Goal: Information Seeking & Learning: Learn about a topic

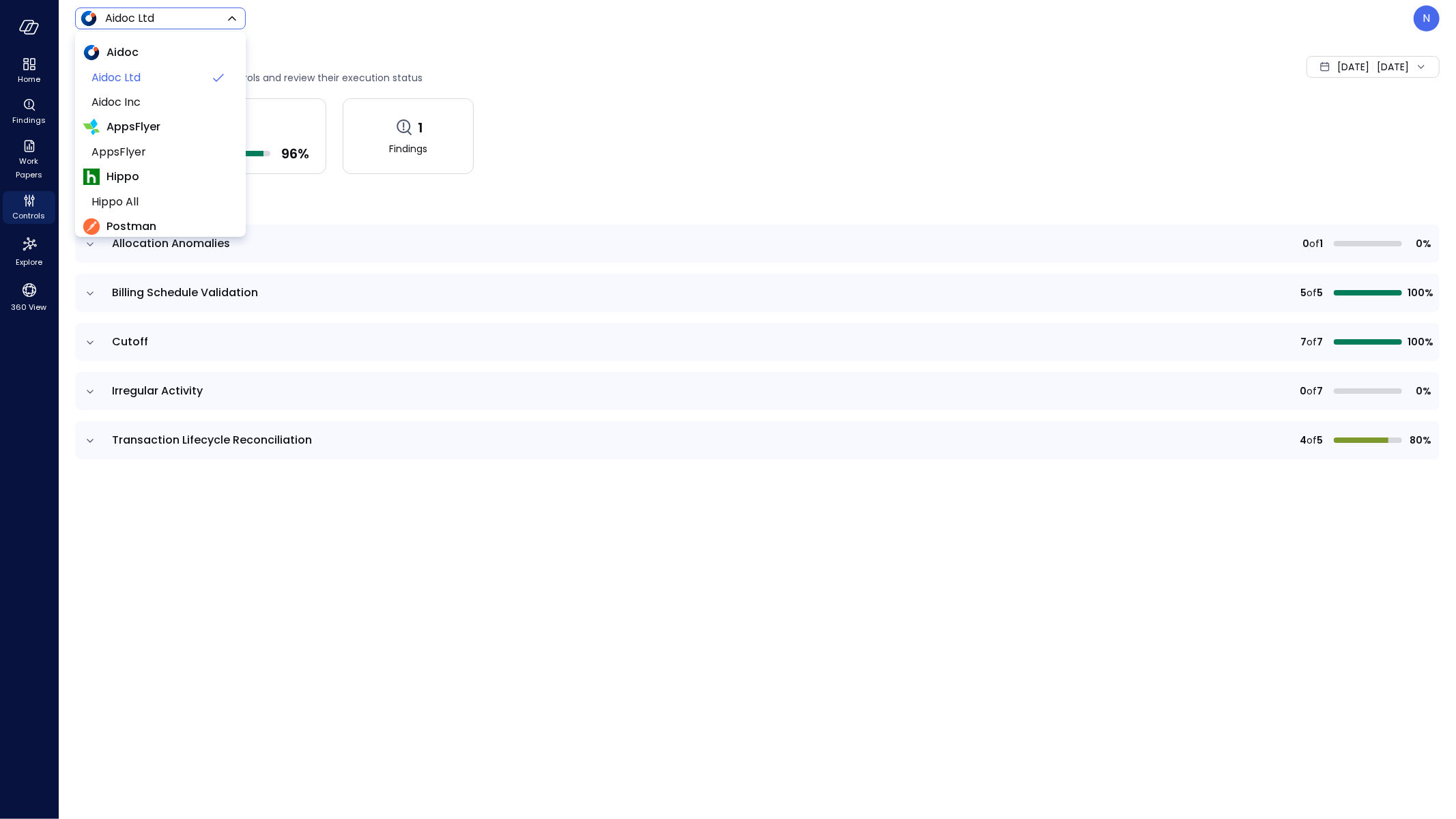
click at [174, 25] on body "Home Findings Work Papers Controls Explore 360 View Aidoc Ltd ****** ​ N Contro…" at bounding box center [728, 410] width 1456 height 819
click at [169, 209] on li "Wiz US" at bounding box center [160, 220] width 154 height 25
type input "******"
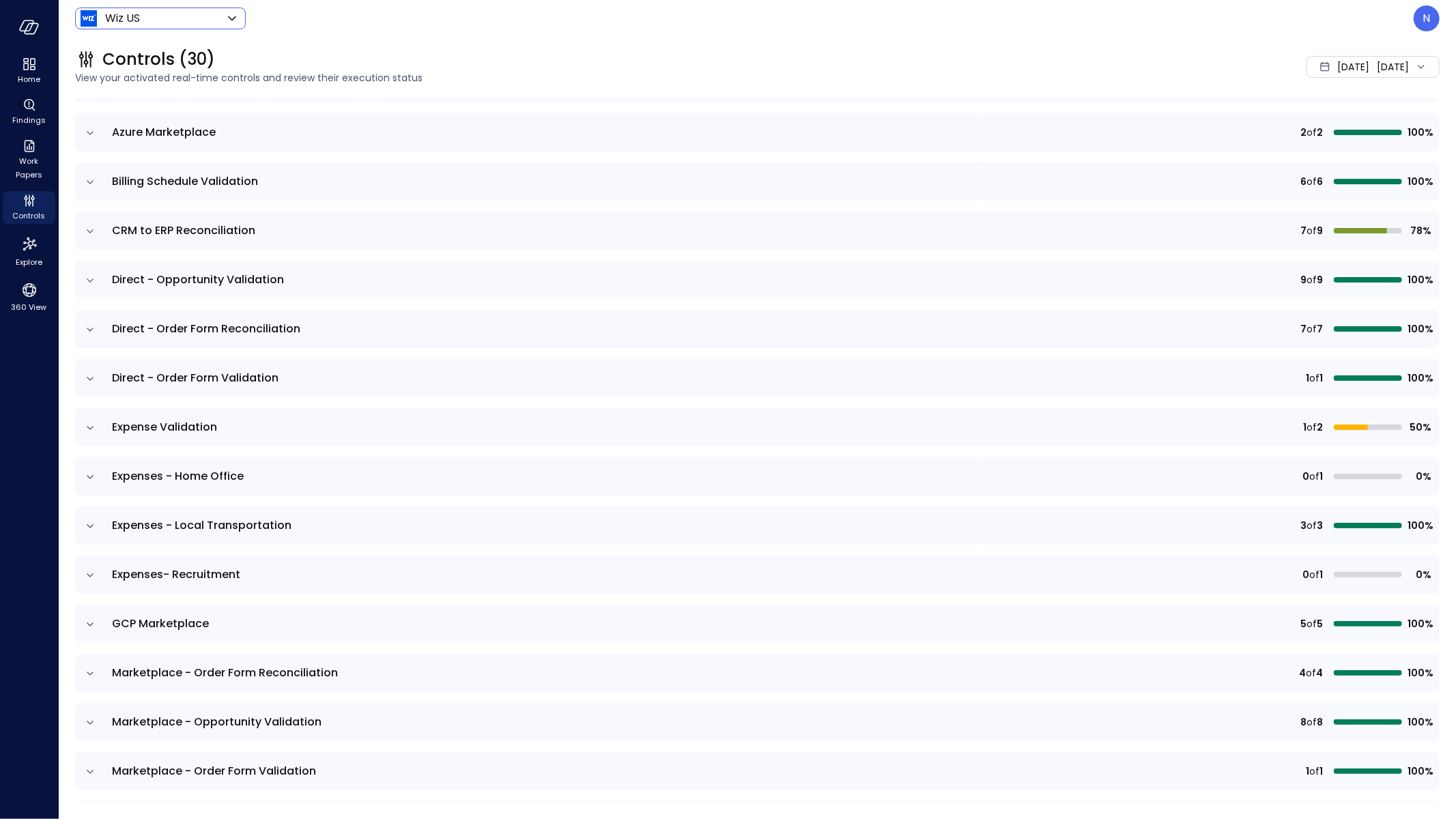
scroll to position [154, 0]
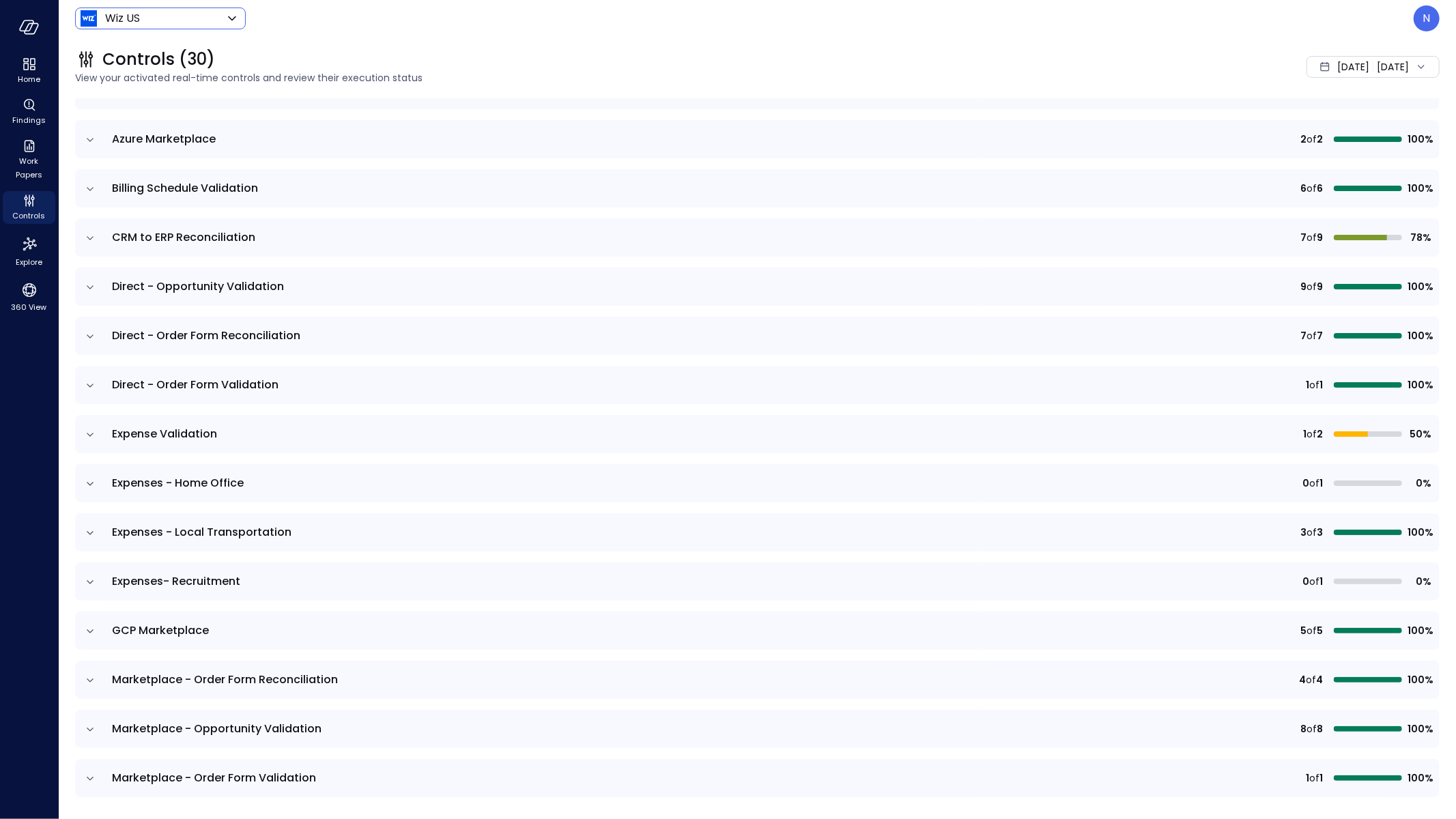
click at [85, 577] on icon "expand row" at bounding box center [90, 581] width 14 height 14
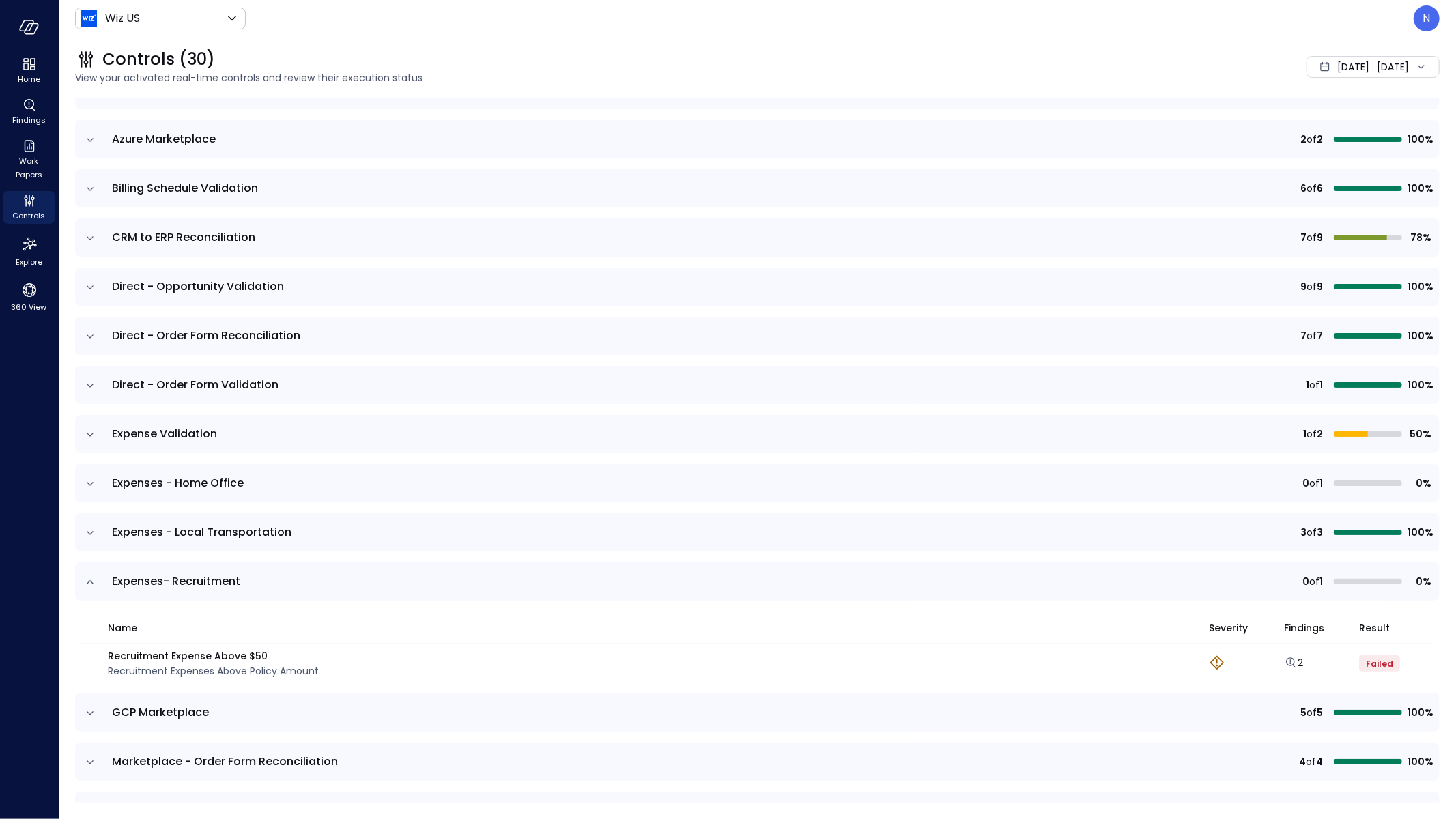
click at [91, 534] on icon "expand row" at bounding box center [90, 533] width 14 height 14
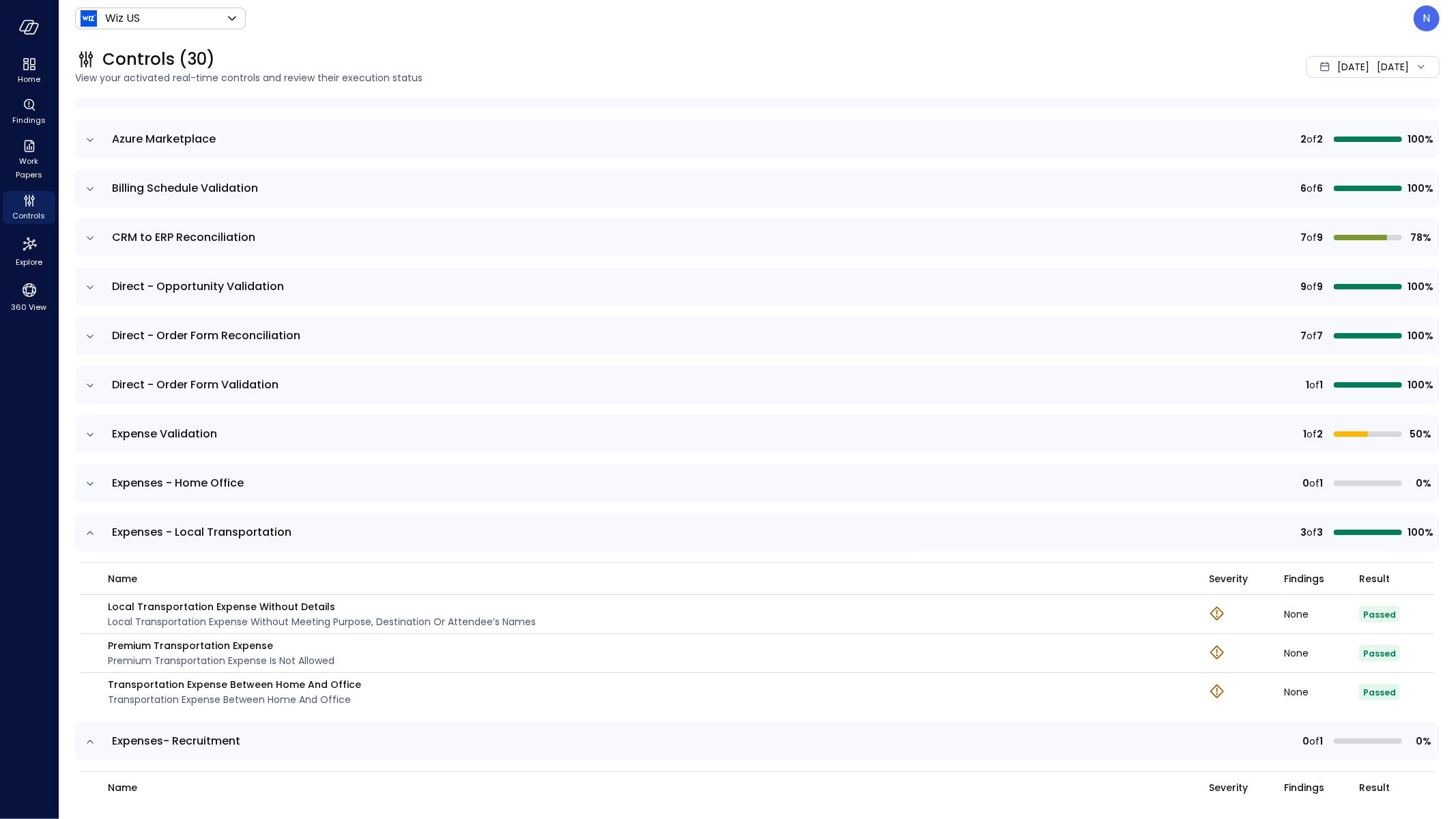
click at [82, 487] on td at bounding box center [90, 483] width 29 height 38
click at [86, 481] on icon "expand row" at bounding box center [90, 483] width 14 height 14
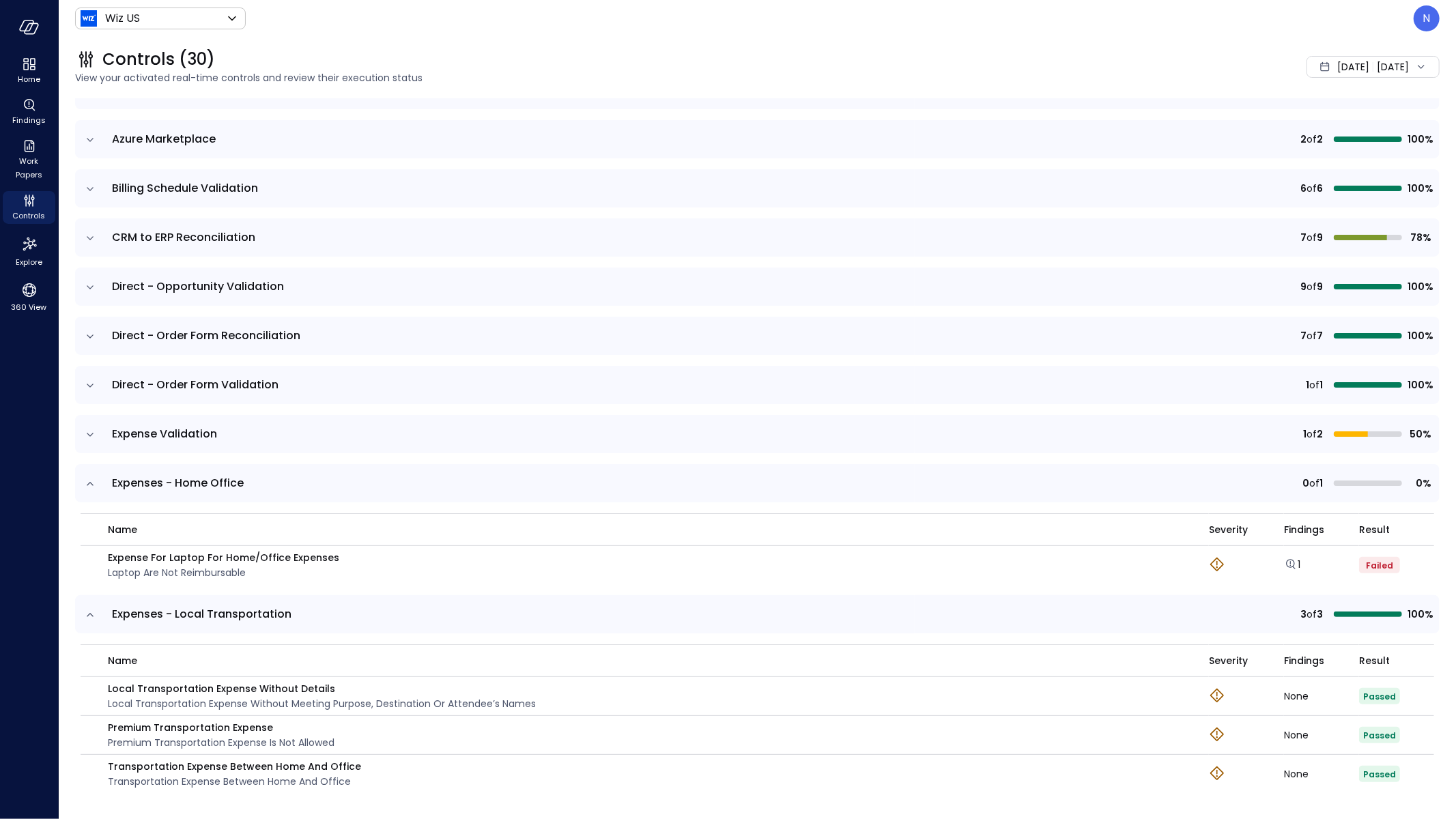
click at [86, 429] on icon "expand row" at bounding box center [90, 434] width 14 height 14
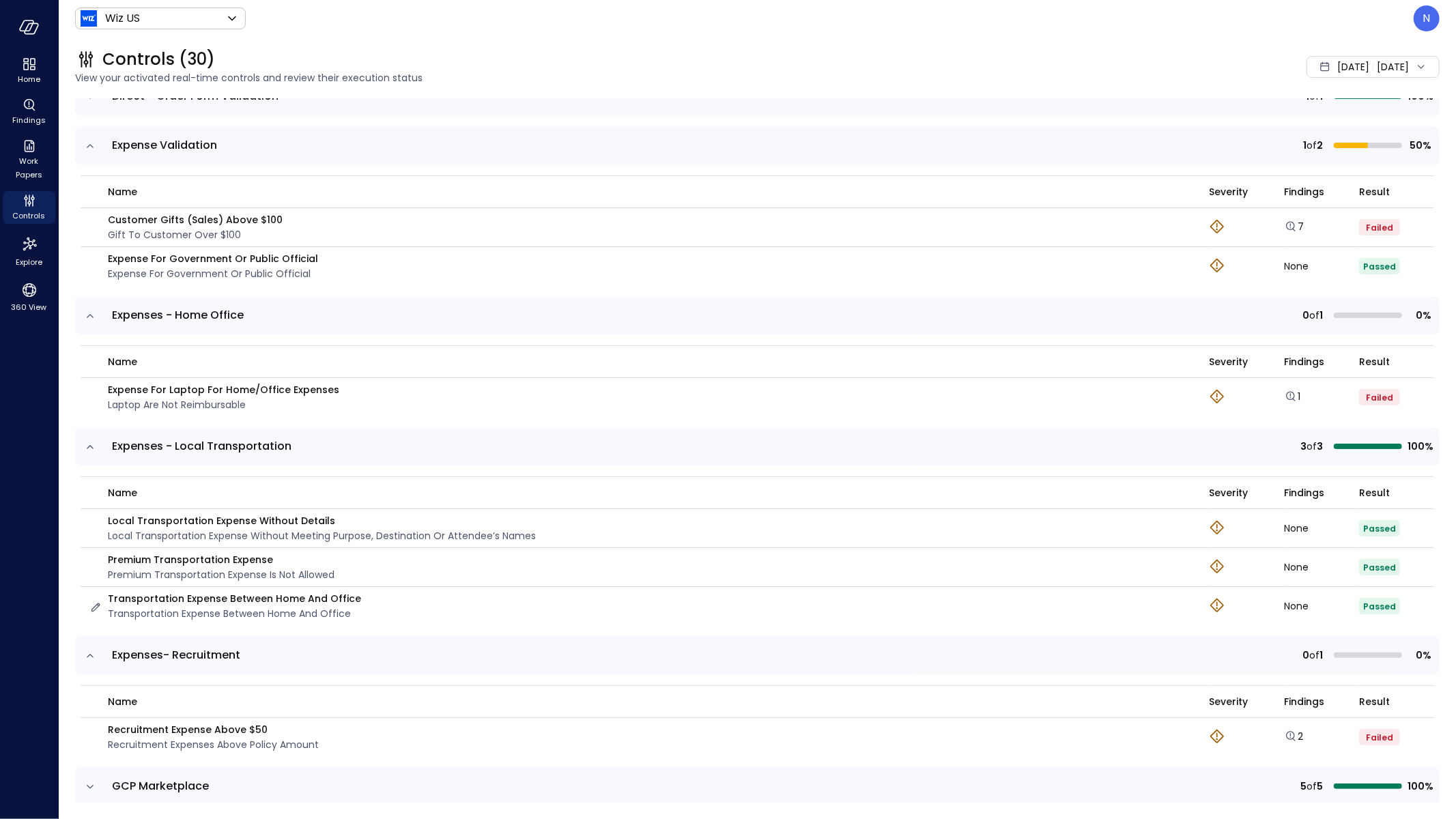
scroll to position [431, 0]
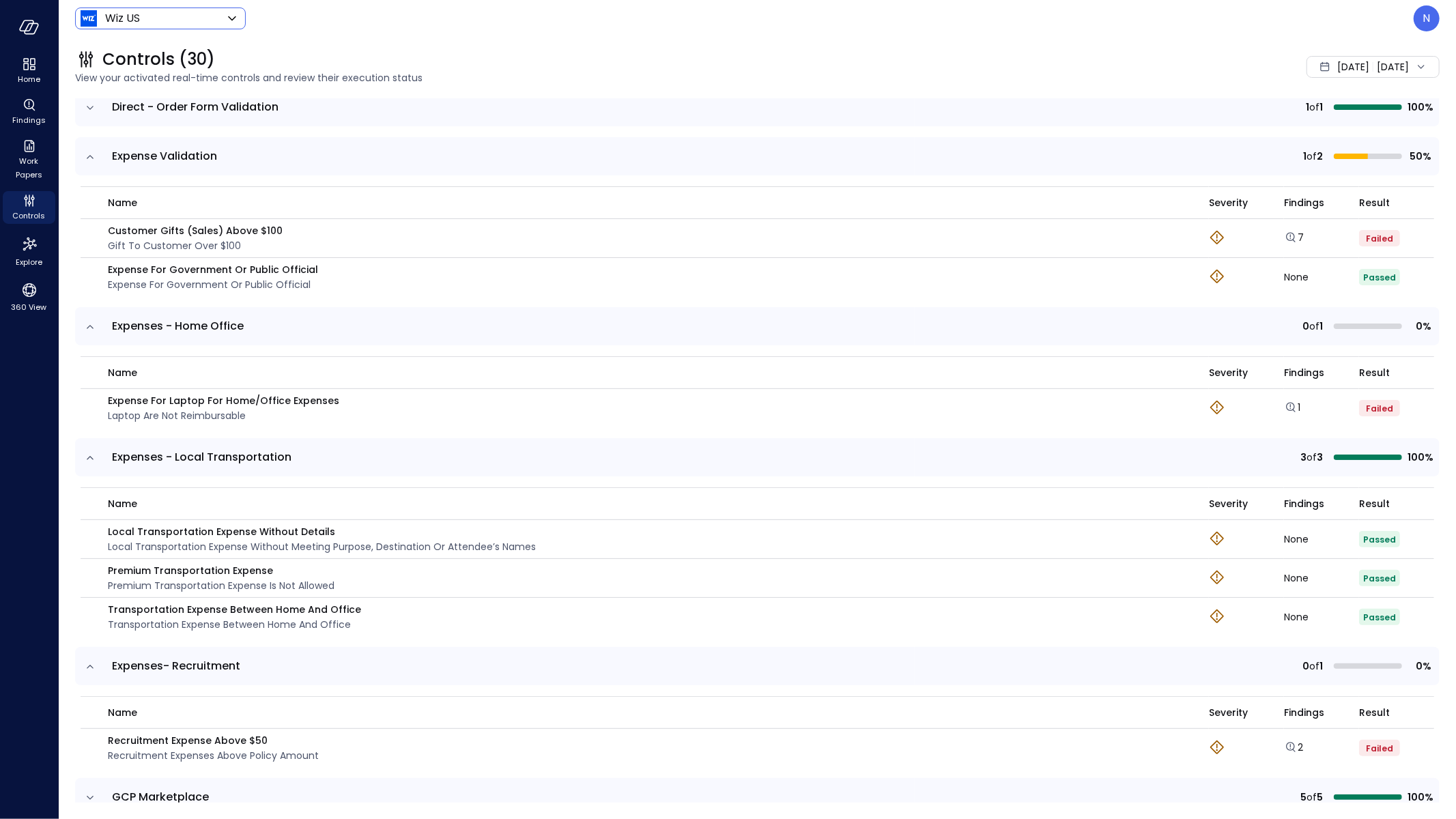
click at [182, 20] on body "Home Findings Work Papers Controls Explore 360 View Wiz US ****** ​ N Controls …" at bounding box center [728, 410] width 1456 height 819
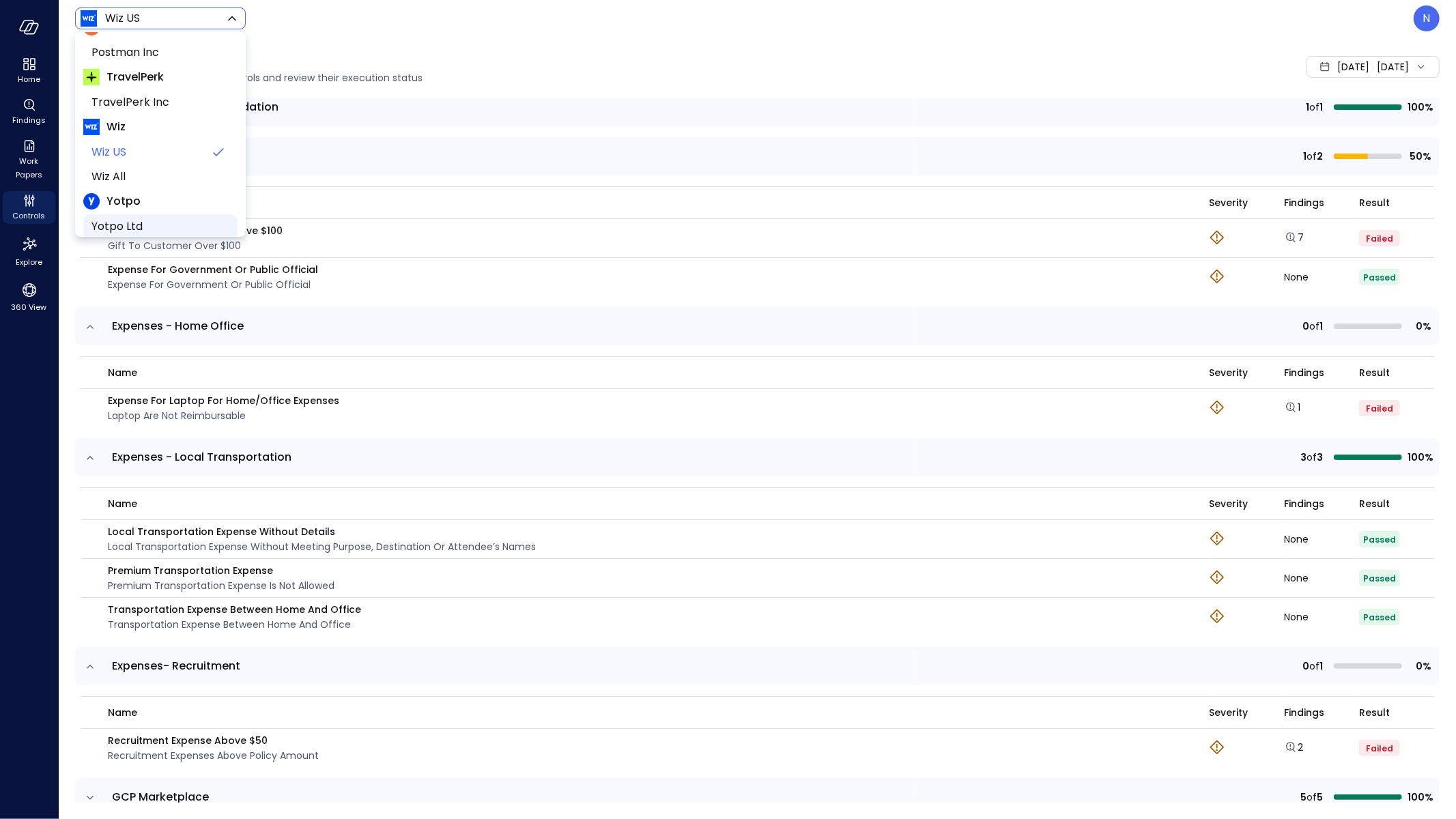
scroll to position [117, 0]
click at [388, 27] on div at bounding box center [728, 410] width 1456 height 819
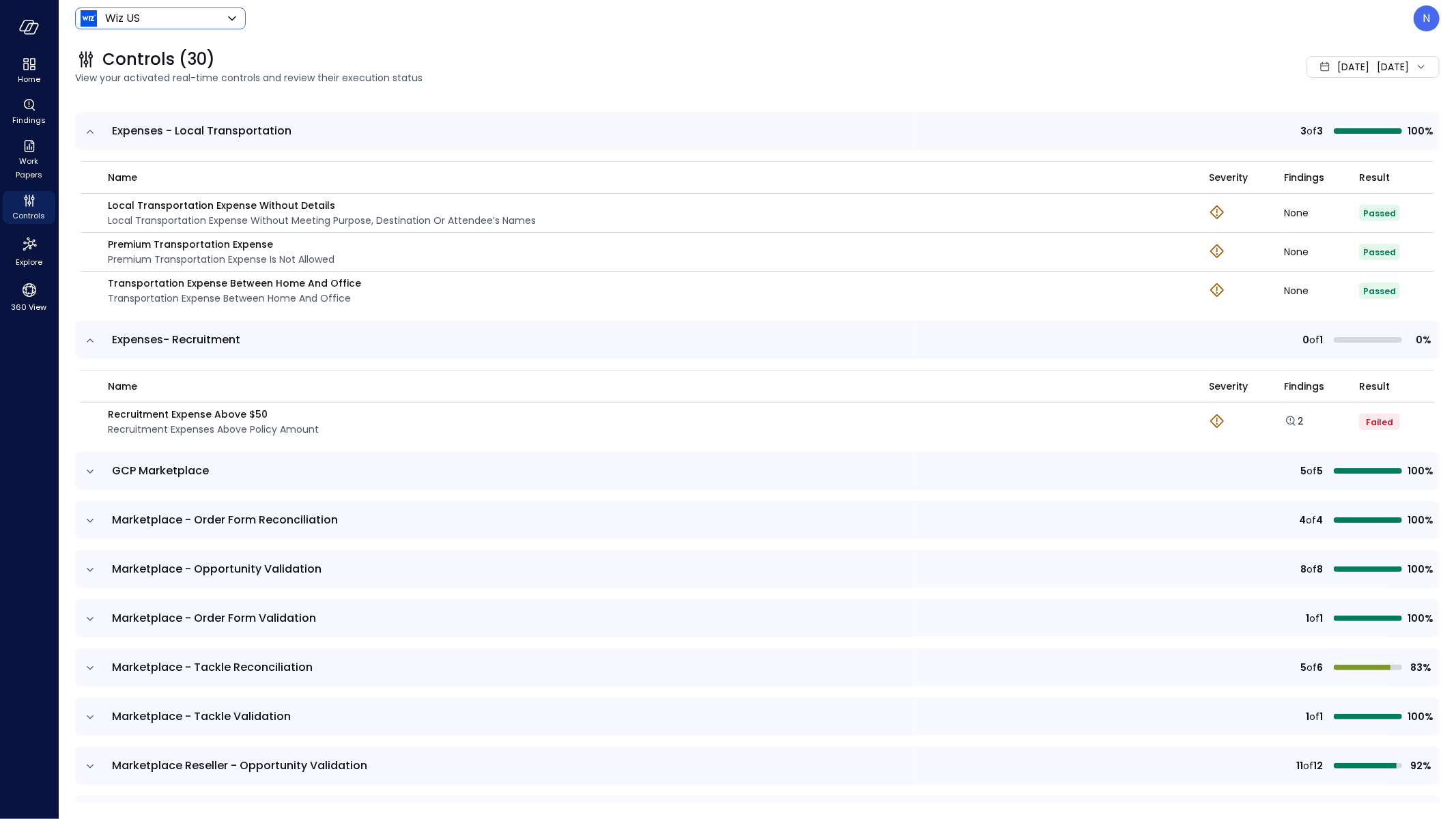
scroll to position [467, 0]
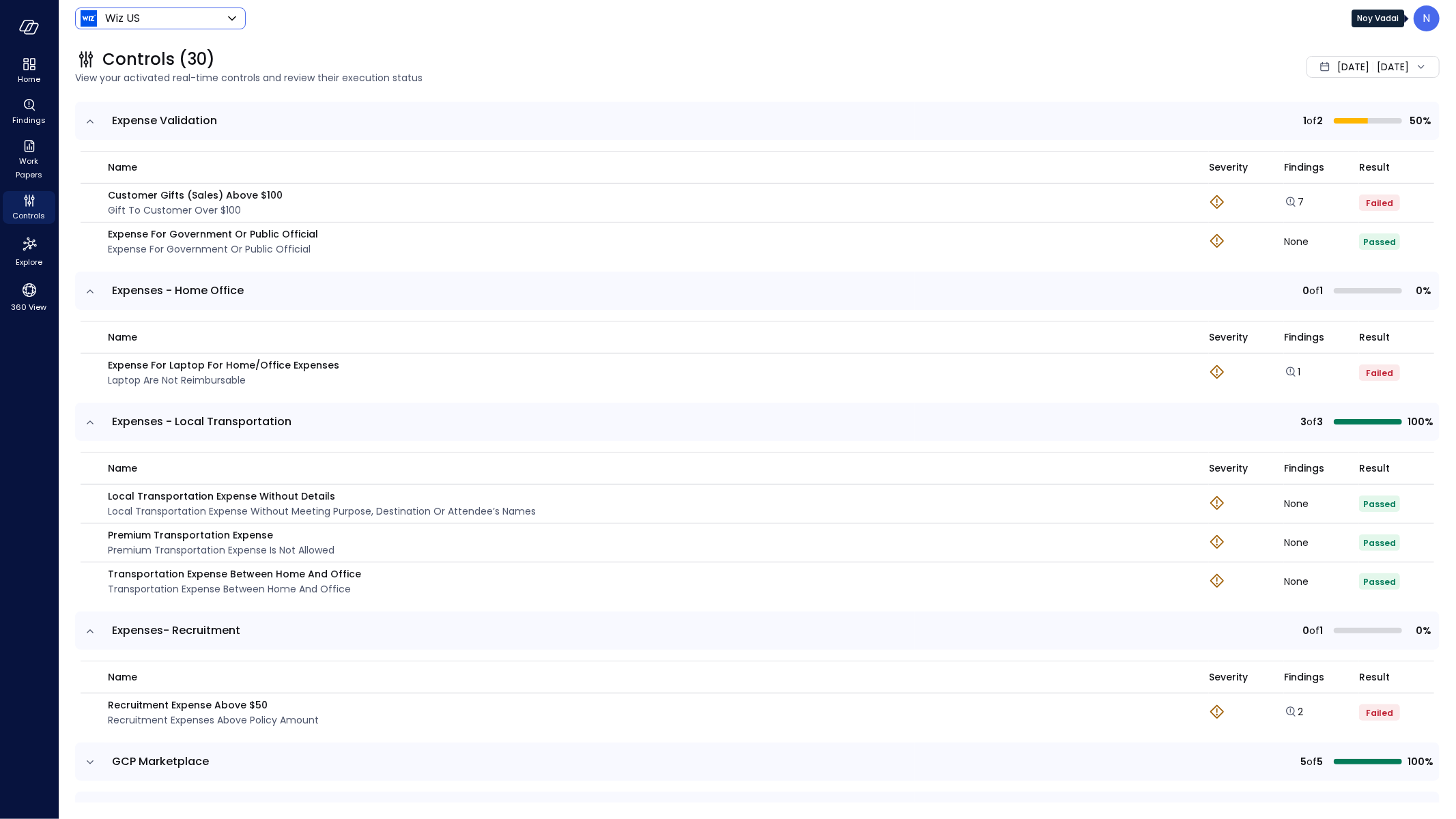
click at [1426, 20] on p "N" at bounding box center [1426, 18] width 7 height 16
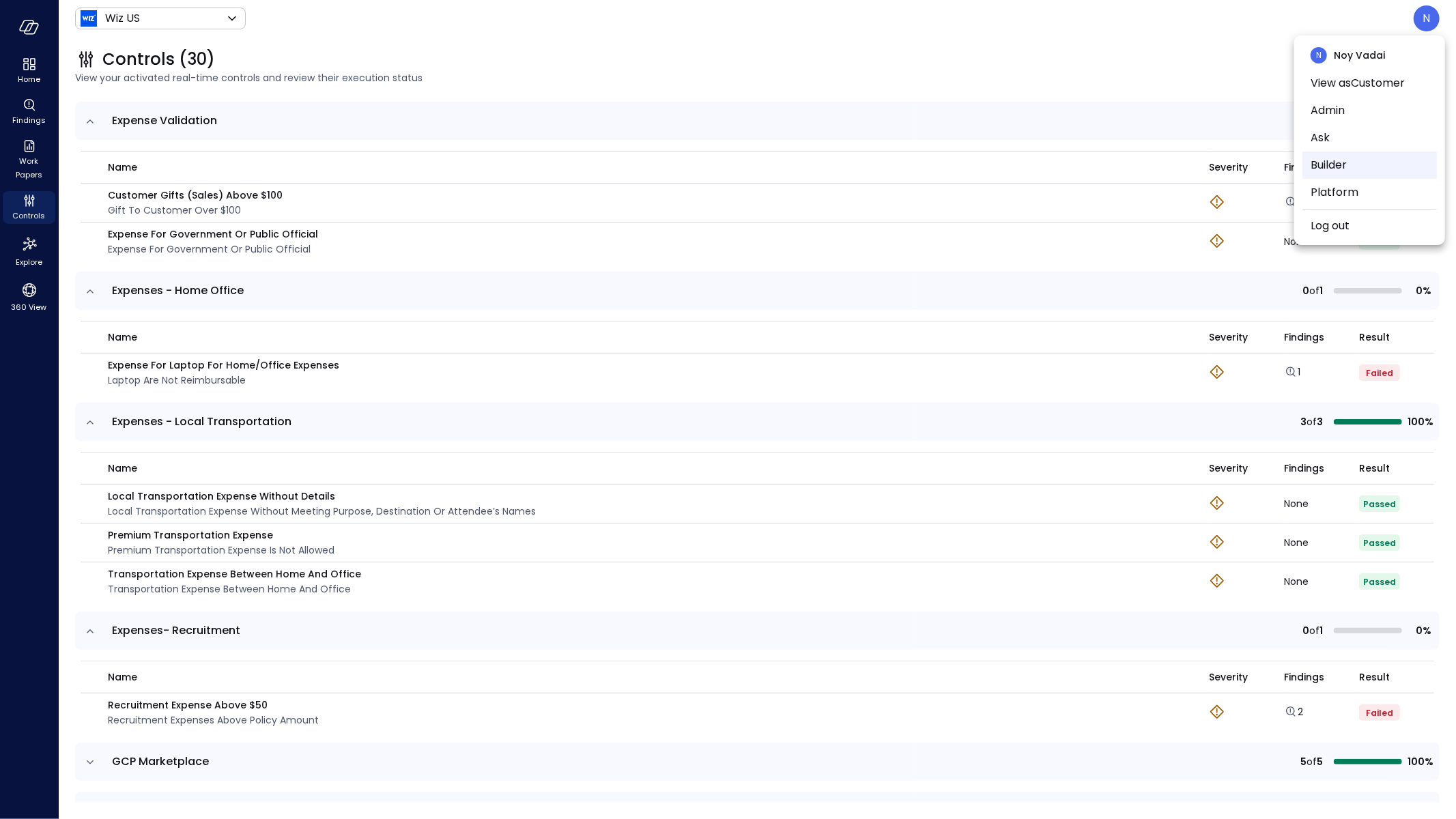
click at [1386, 173] on li "Builder" at bounding box center [1370, 165] width 134 height 27
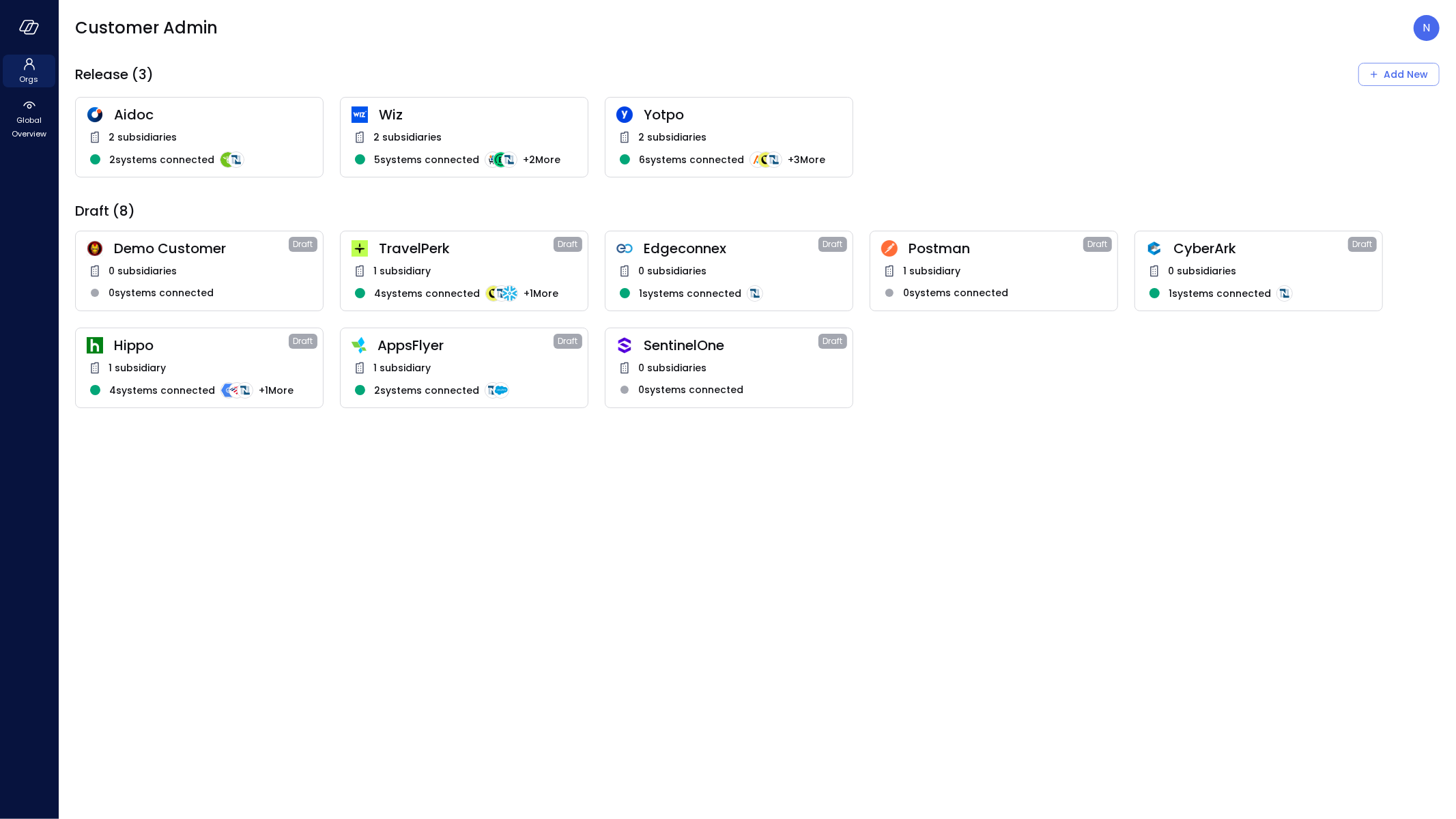
click at [1426, 35] on div "N" at bounding box center [1426, 28] width 26 height 26
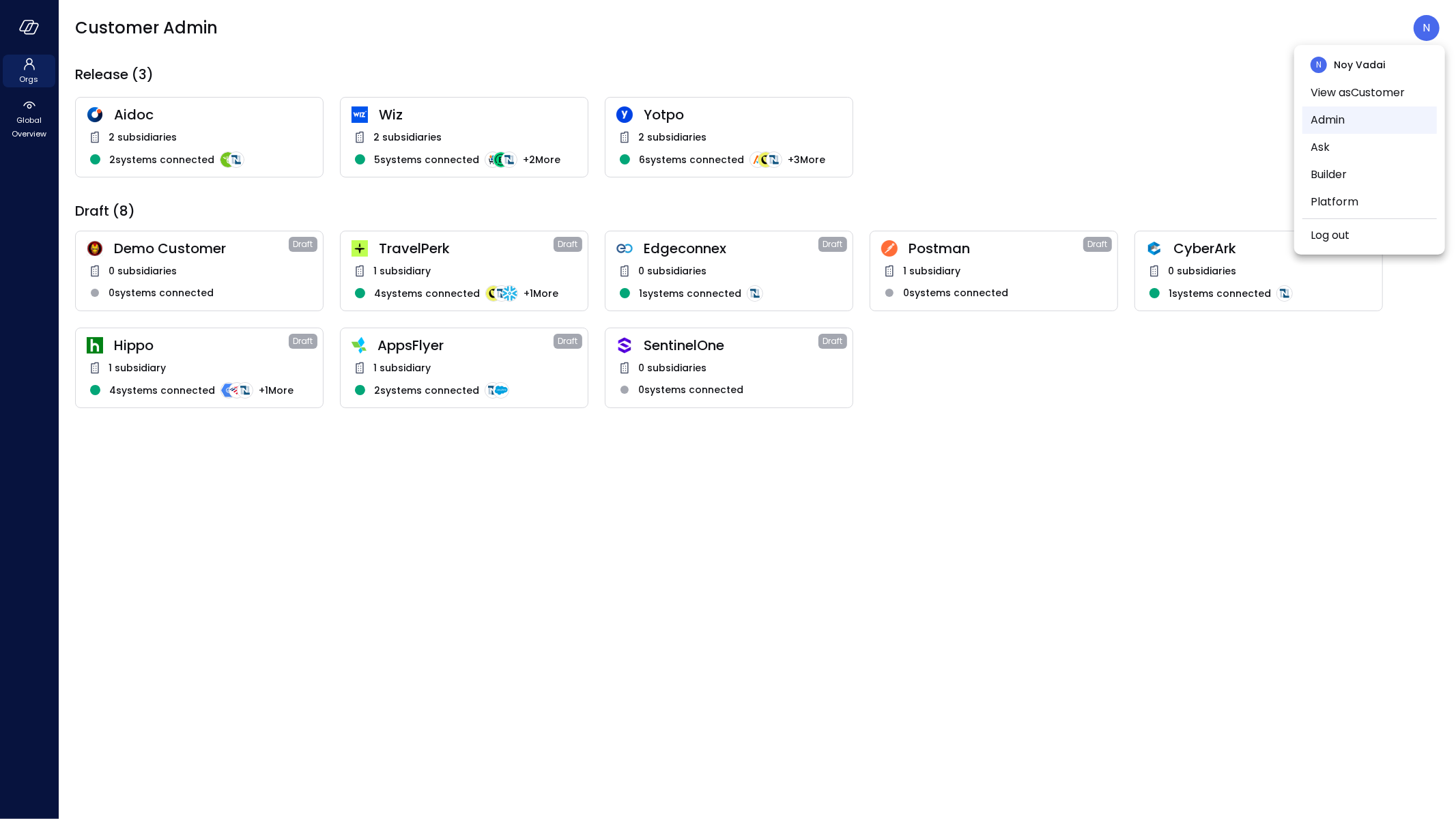
click at [1365, 120] on li "Admin" at bounding box center [1370, 120] width 134 height 27
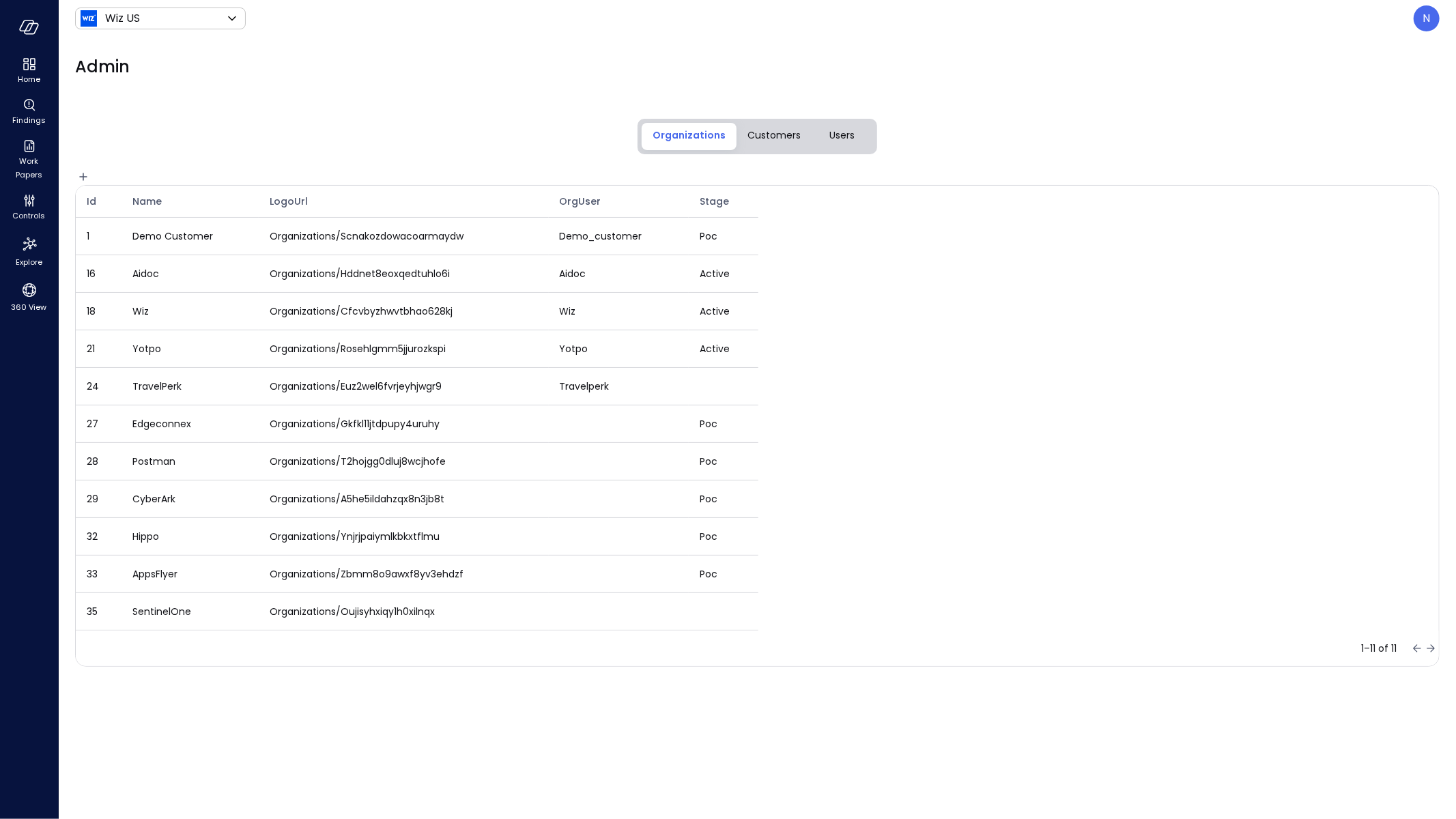
click at [850, 142] on div "Users" at bounding box center [843, 137] width 26 height 18
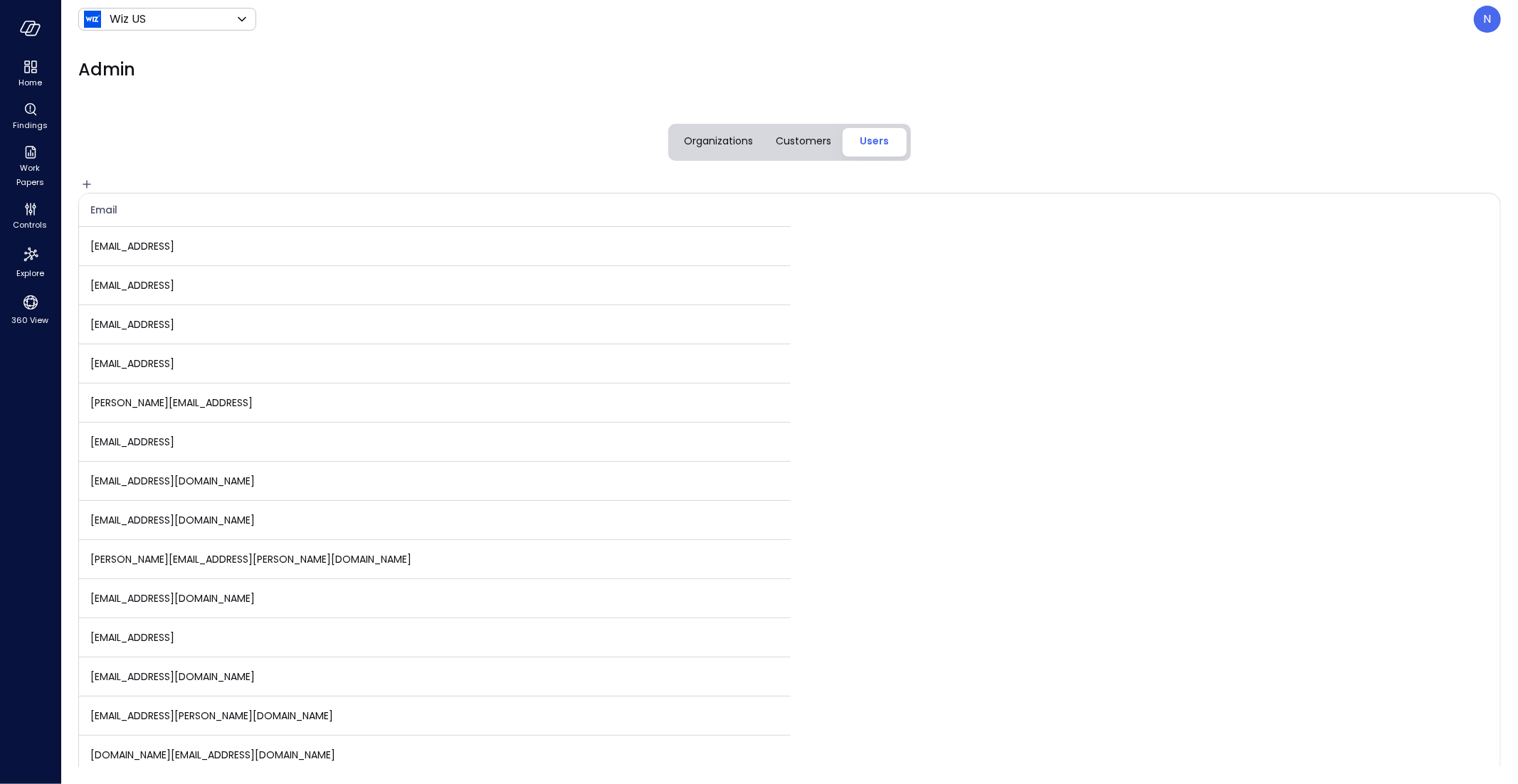
scroll to position [1053, 0]
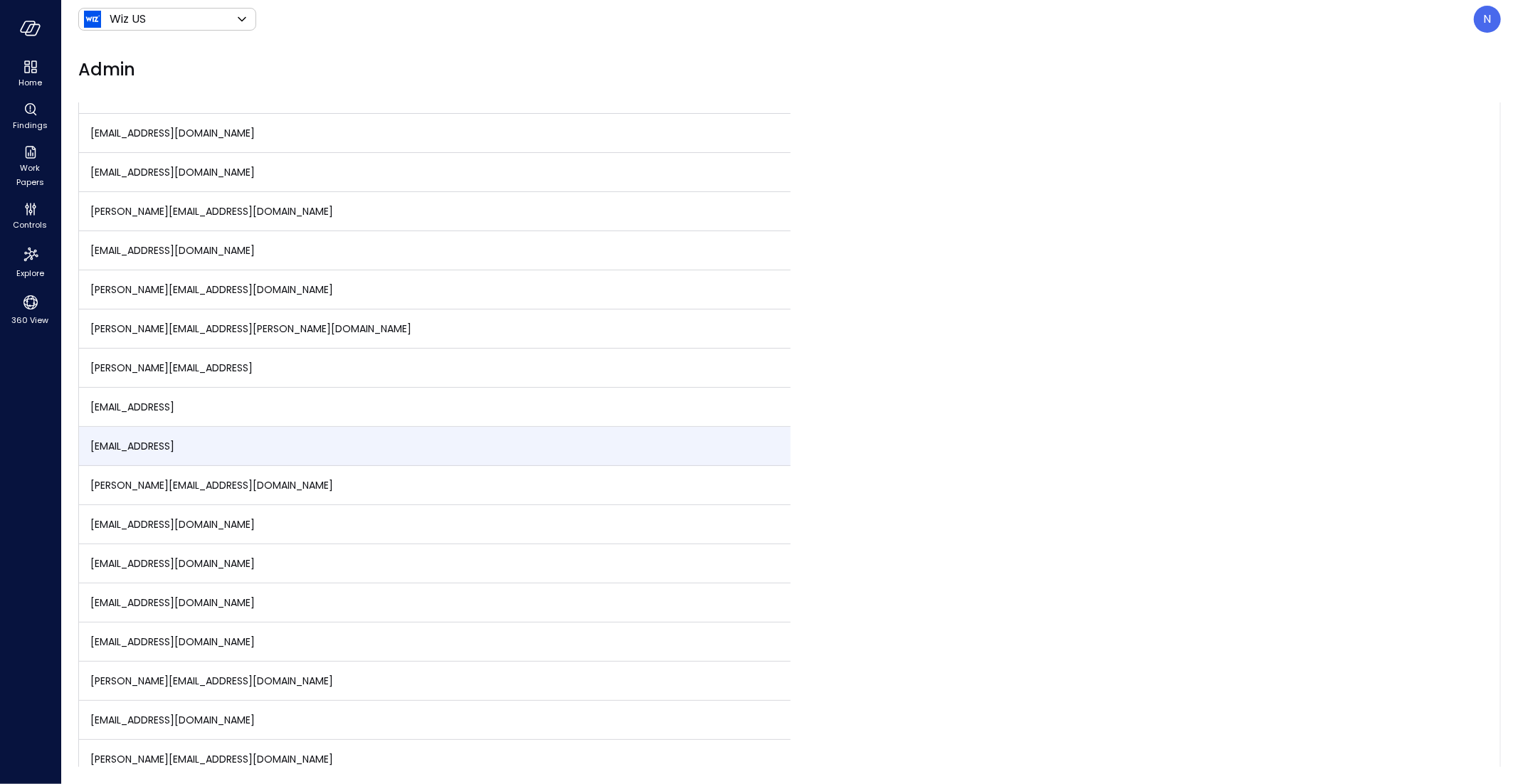
click at [229, 436] on td "[EMAIL_ADDRESS]" at bounding box center [435, 446] width 711 height 39
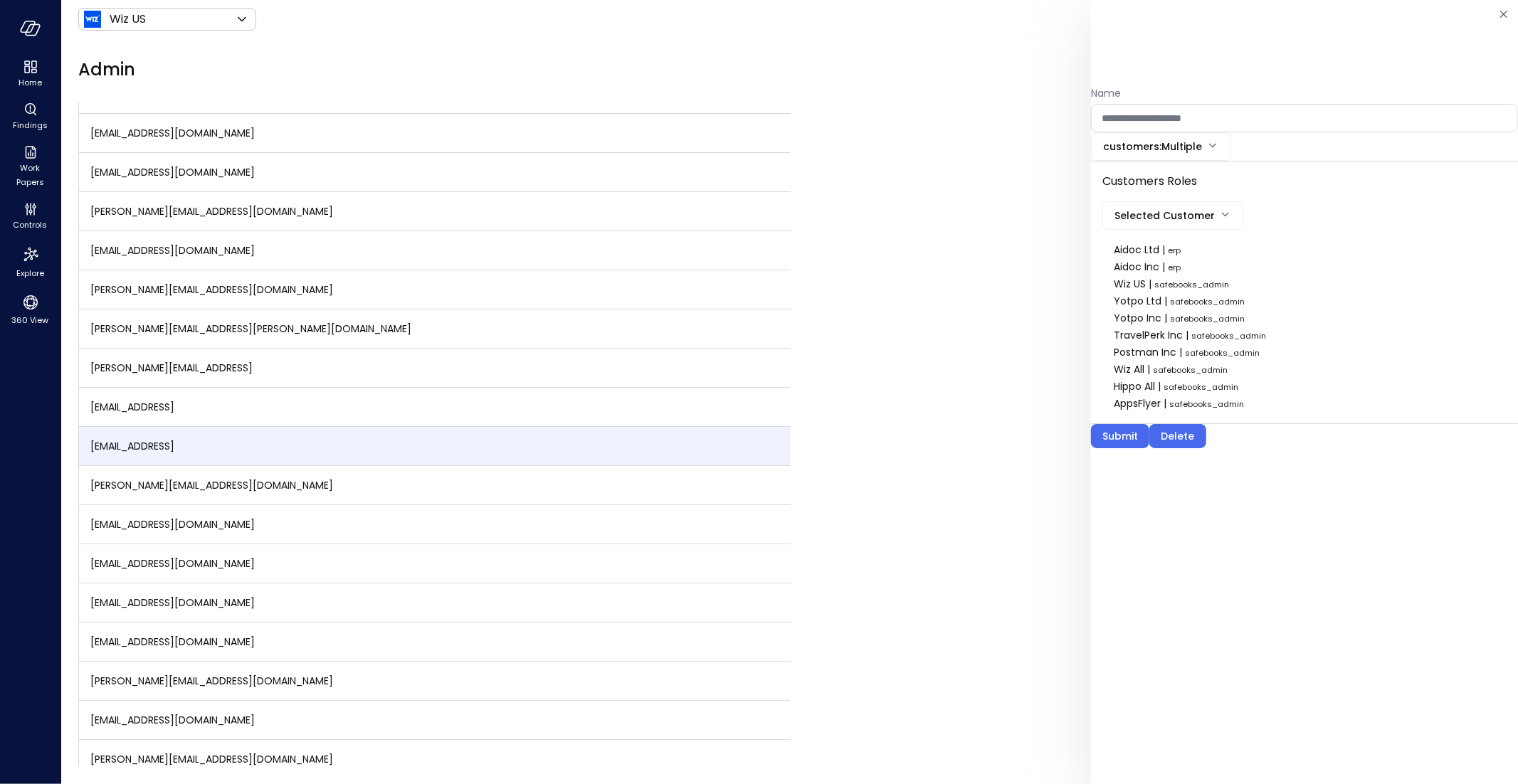
click at [1194, 215] on body "Home Findings Work Papers Controls Explore 360 View Wiz US ****** ​ N Admin Org…" at bounding box center [759, 392] width 1518 height 784
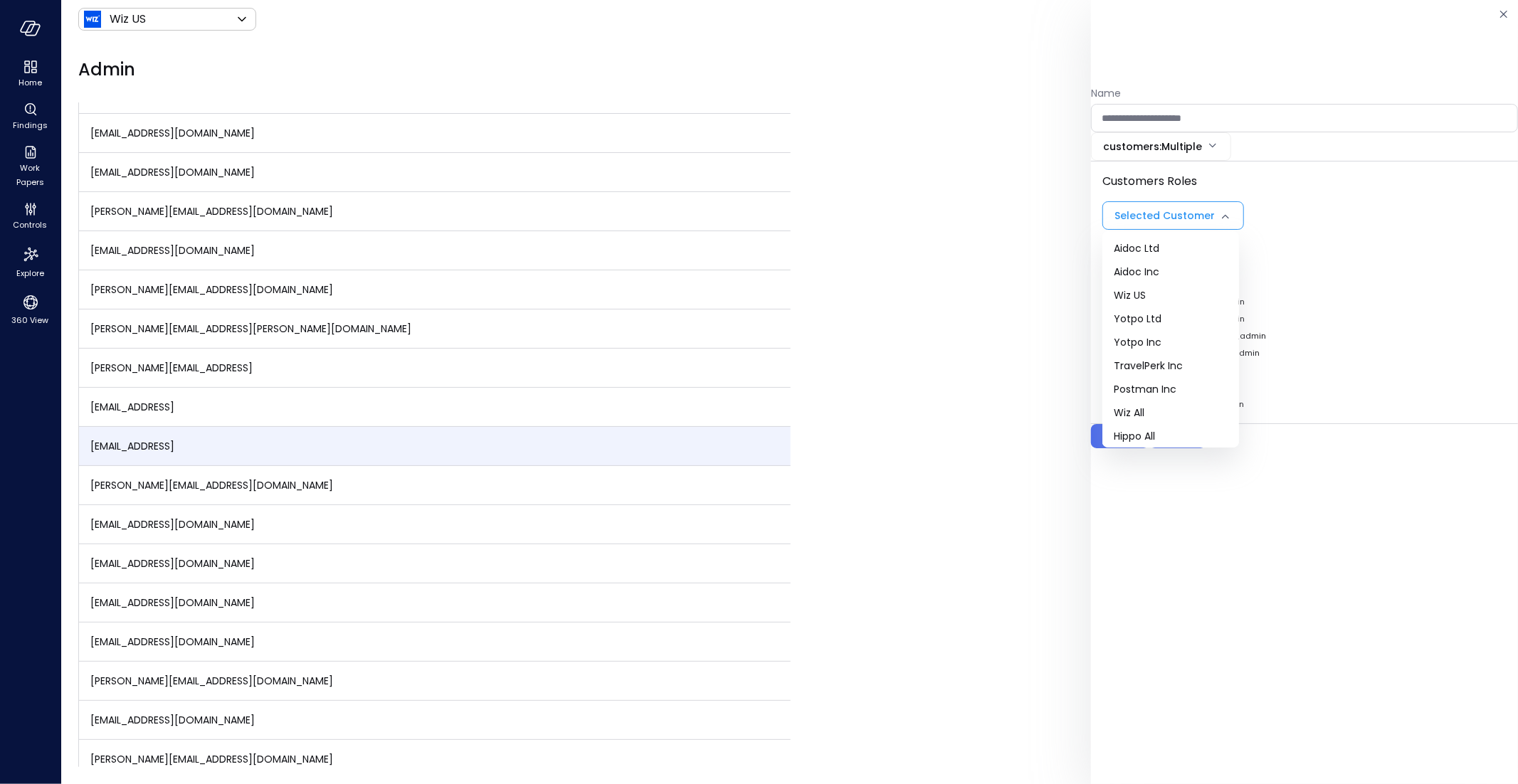
click at [1287, 294] on div at bounding box center [759, 392] width 1518 height 784
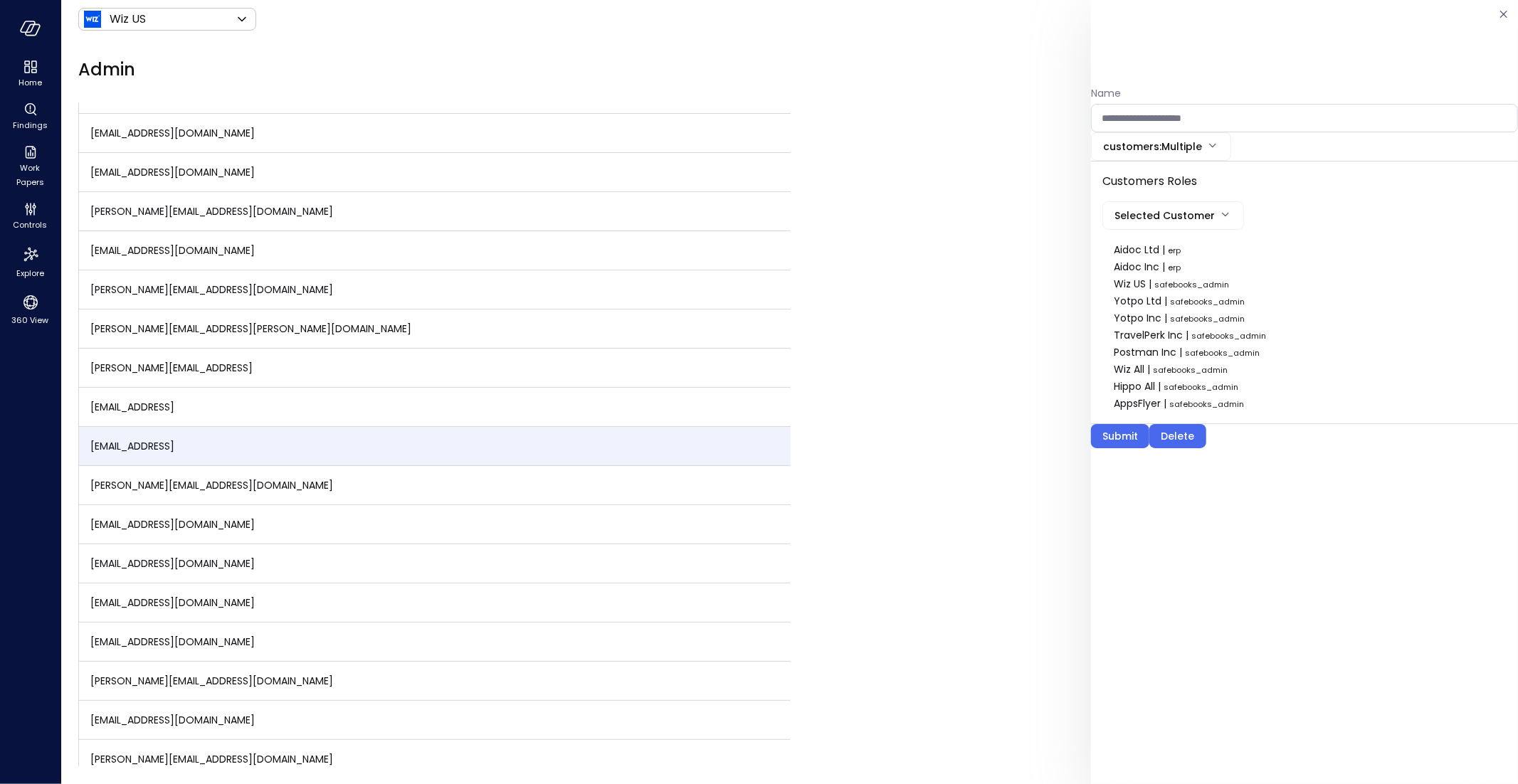
click at [1156, 250] on span "Aidoc Ltd |" at bounding box center [1140, 249] width 54 height 14
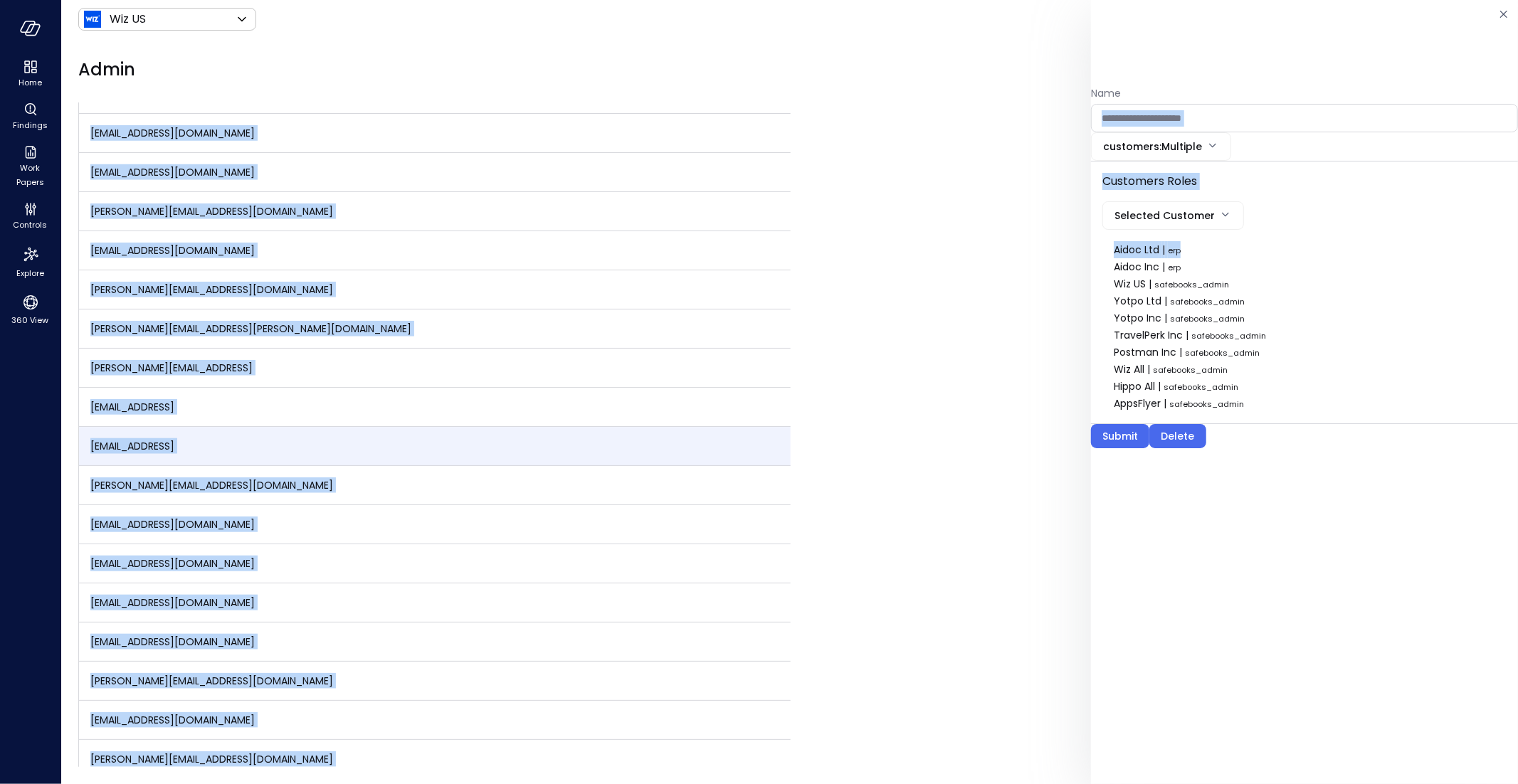
drag, startPoint x: 1137, startPoint y: 249, endPoint x: 1120, endPoint y: 257, distance: 18.8
click at [1047, 250] on div "Home Findings Work Papers Controls Explore 360 View Wiz US ****** ​ N Admin Org…" at bounding box center [759, 392] width 1518 height 784
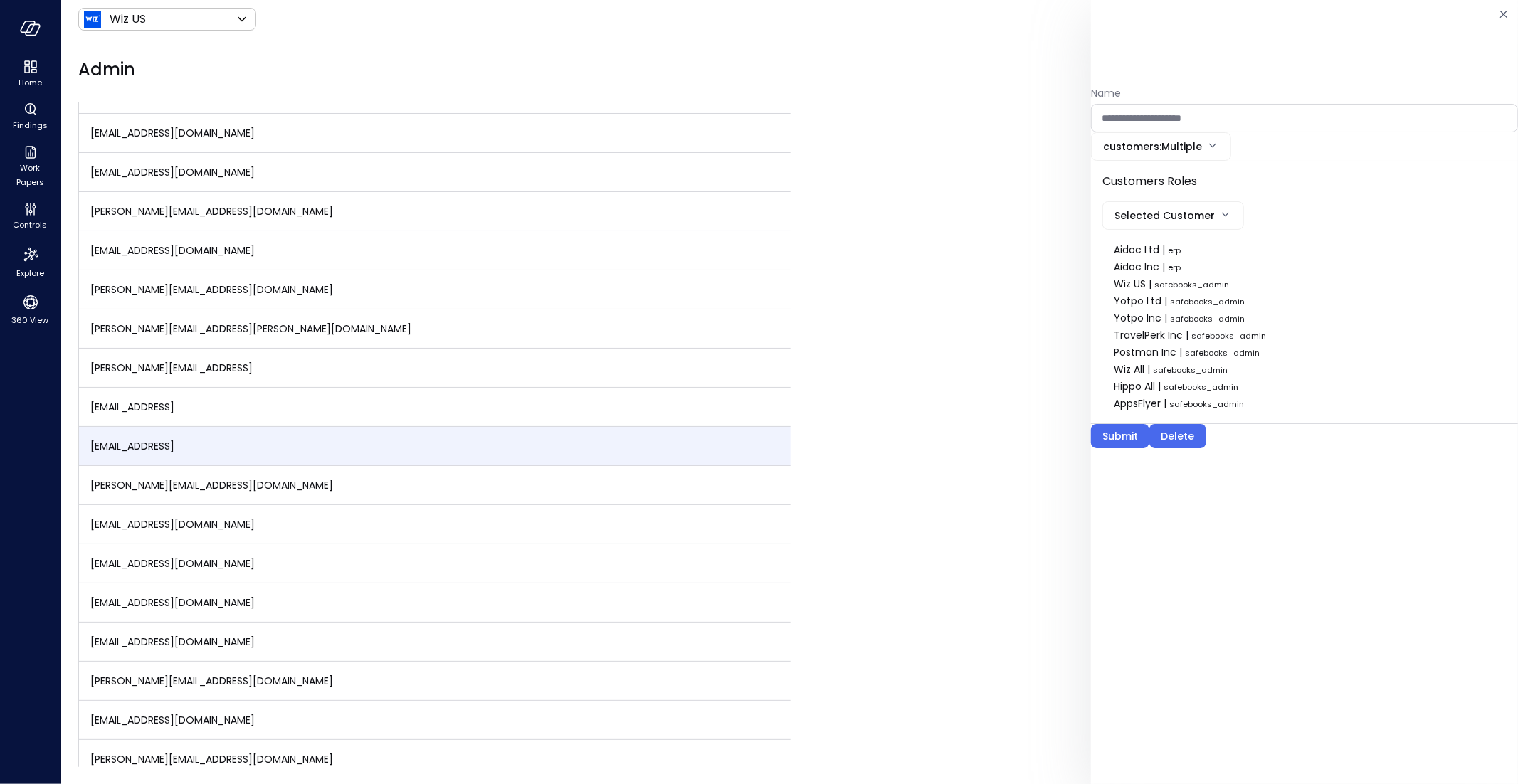
click at [1218, 263] on div "Aidoc Inc | erp" at bounding box center [1304, 267] width 381 height 17
click at [1156, 241] on div "Aidoc Ltd | erp" at bounding box center [1304, 249] width 381 height 17
click at [1157, 241] on div "Aidoc Ltd | erp" at bounding box center [1304, 249] width 381 height 17
click at [1189, 361] on div "Wiz All | safebooks_admin" at bounding box center [1304, 369] width 381 height 17
click at [1246, 344] on div "Postman Inc | safebooks_admin" at bounding box center [1304, 352] width 381 height 17
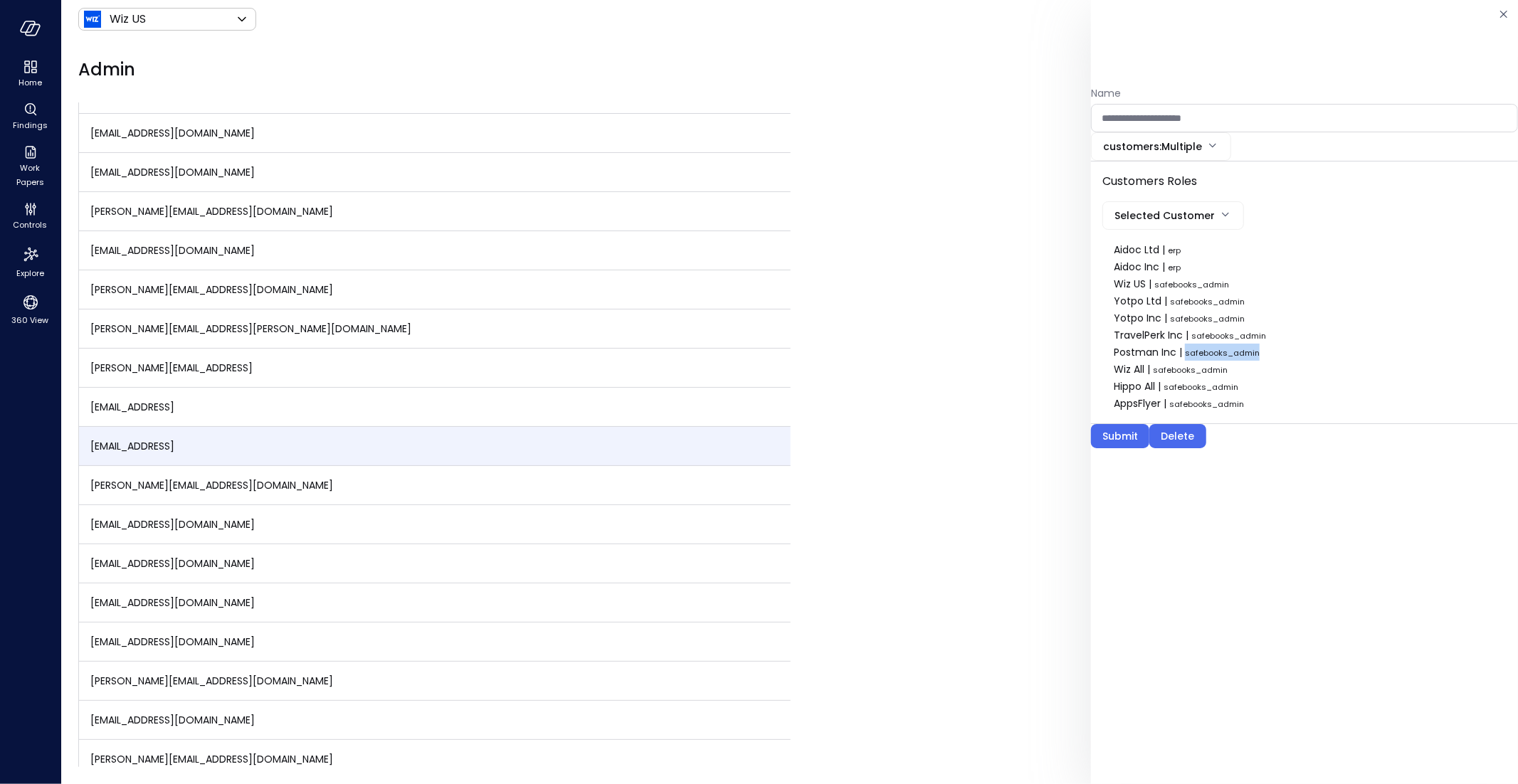
click at [1245, 344] on div "Postman Inc | safebooks_admin" at bounding box center [1304, 352] width 381 height 17
click at [1238, 351] on span "safebooks_admin" at bounding box center [1223, 353] width 75 height 12
click at [1118, 351] on span "Postman Inc |" at bounding box center [1149, 352] width 71 height 14
click at [1118, 351] on span "Postman Inc |" at bounding box center [1149, 352] width 71 height 14
click at [1169, 349] on span "Postman Inc |" at bounding box center [1149, 352] width 71 height 14
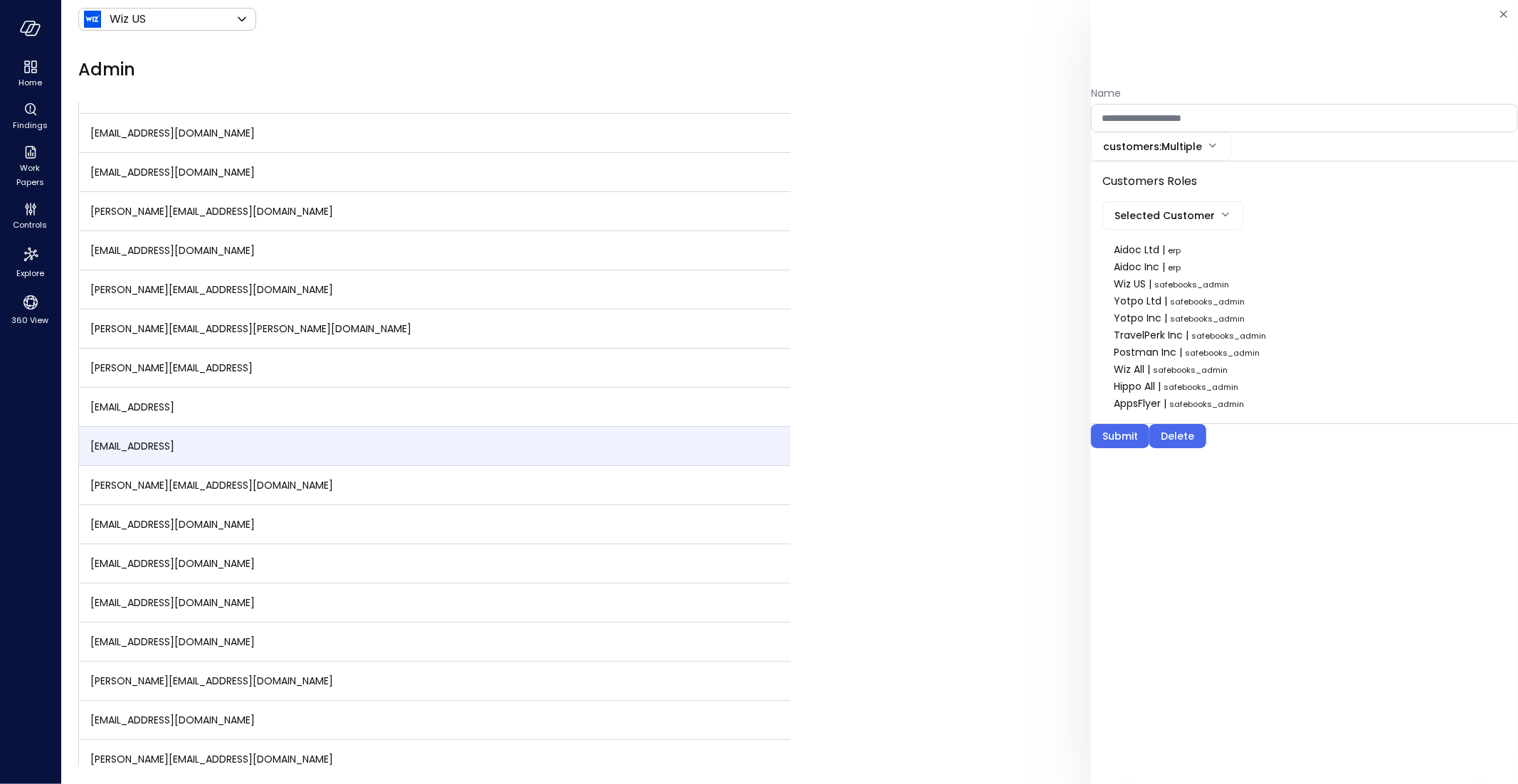
click at [1204, 206] on body "Home Findings Work Papers Controls Explore 360 View Wiz US ****** ​ N Admin Org…" at bounding box center [759, 392] width 1518 height 784
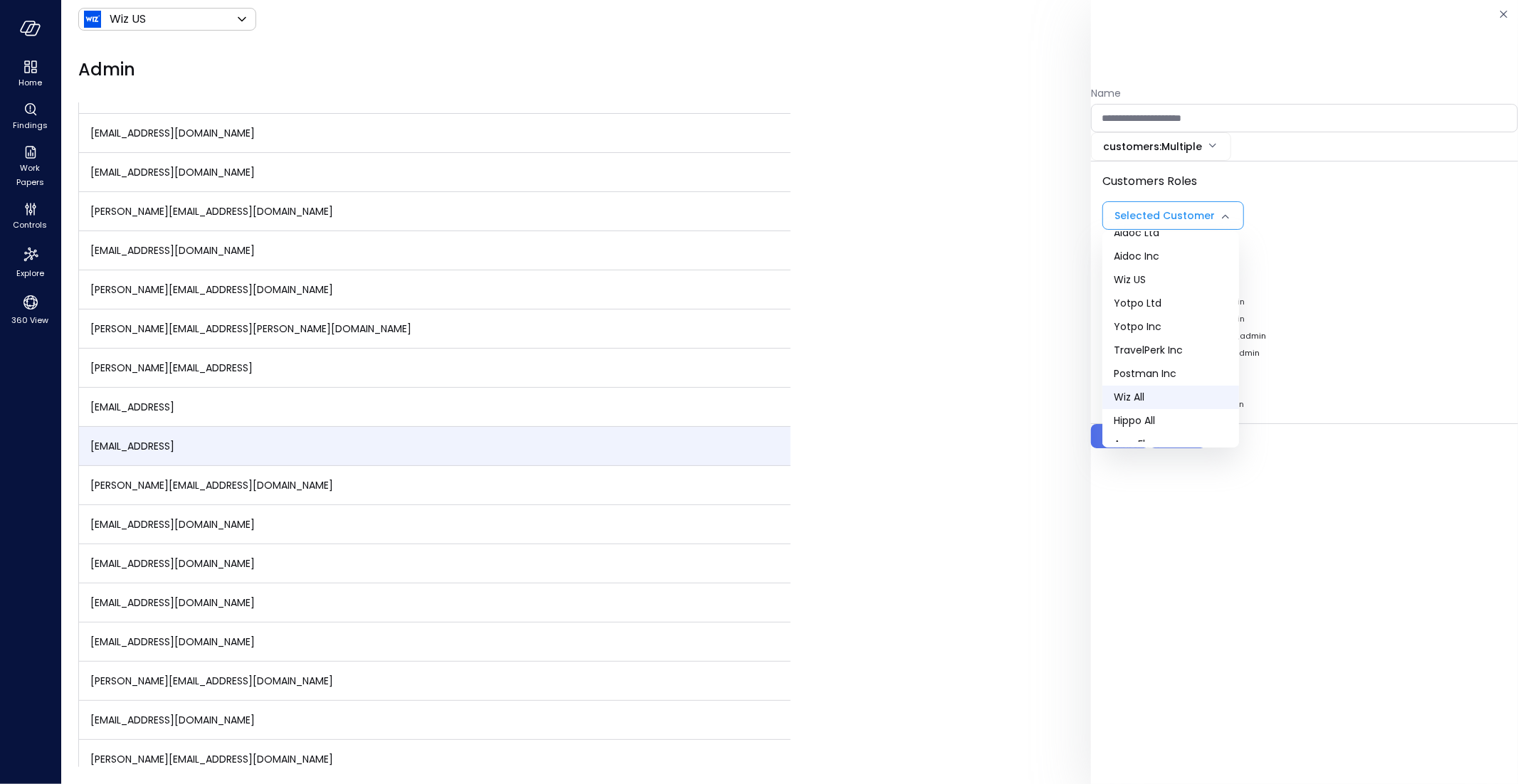
scroll to position [30, 0]
click at [1344, 230] on div at bounding box center [759, 392] width 1518 height 784
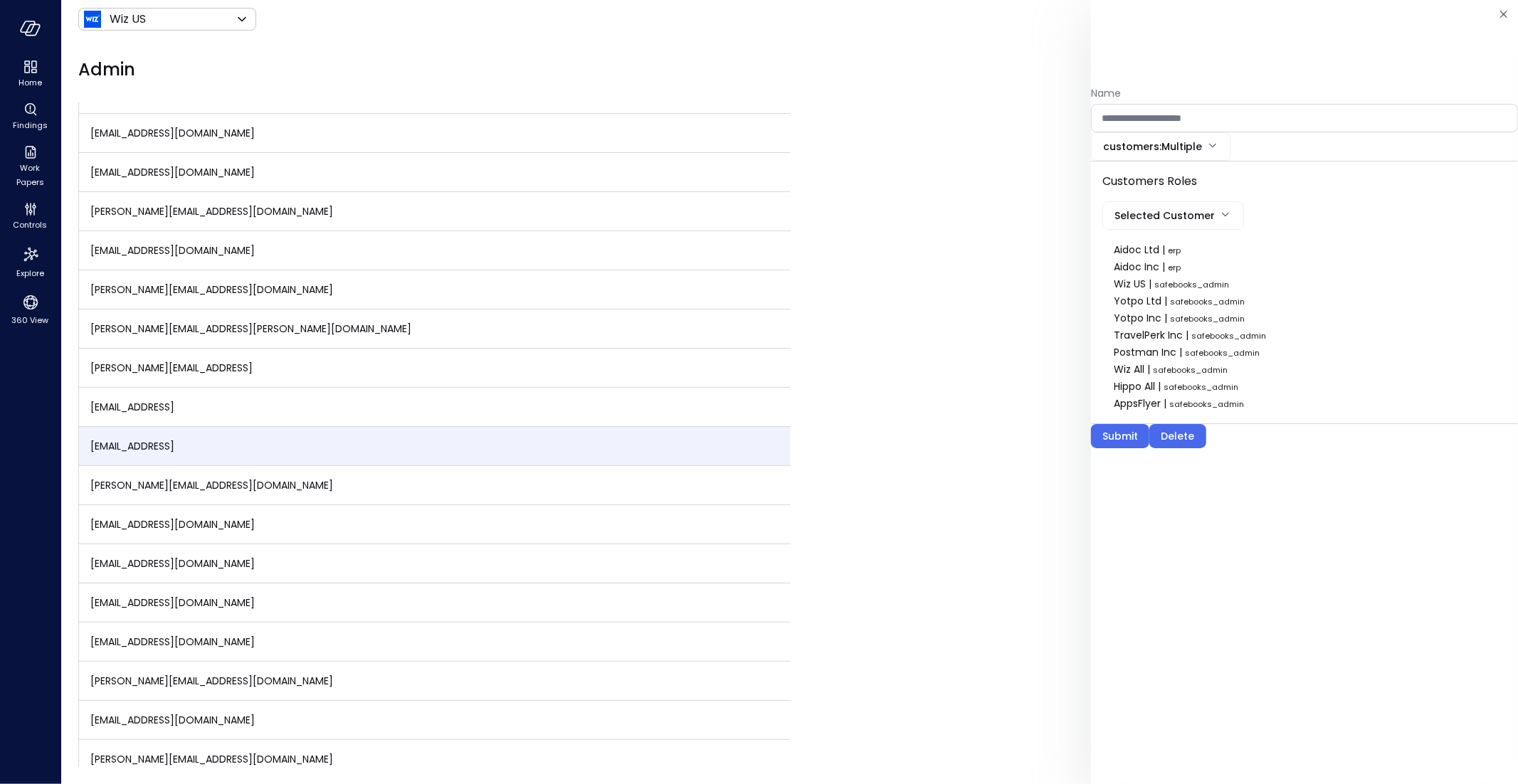
click at [1170, 142] on body "Home Findings Work Papers Controls Explore 360 View Wiz US ****** ​ N Admin Org…" at bounding box center [759, 392] width 1518 height 784
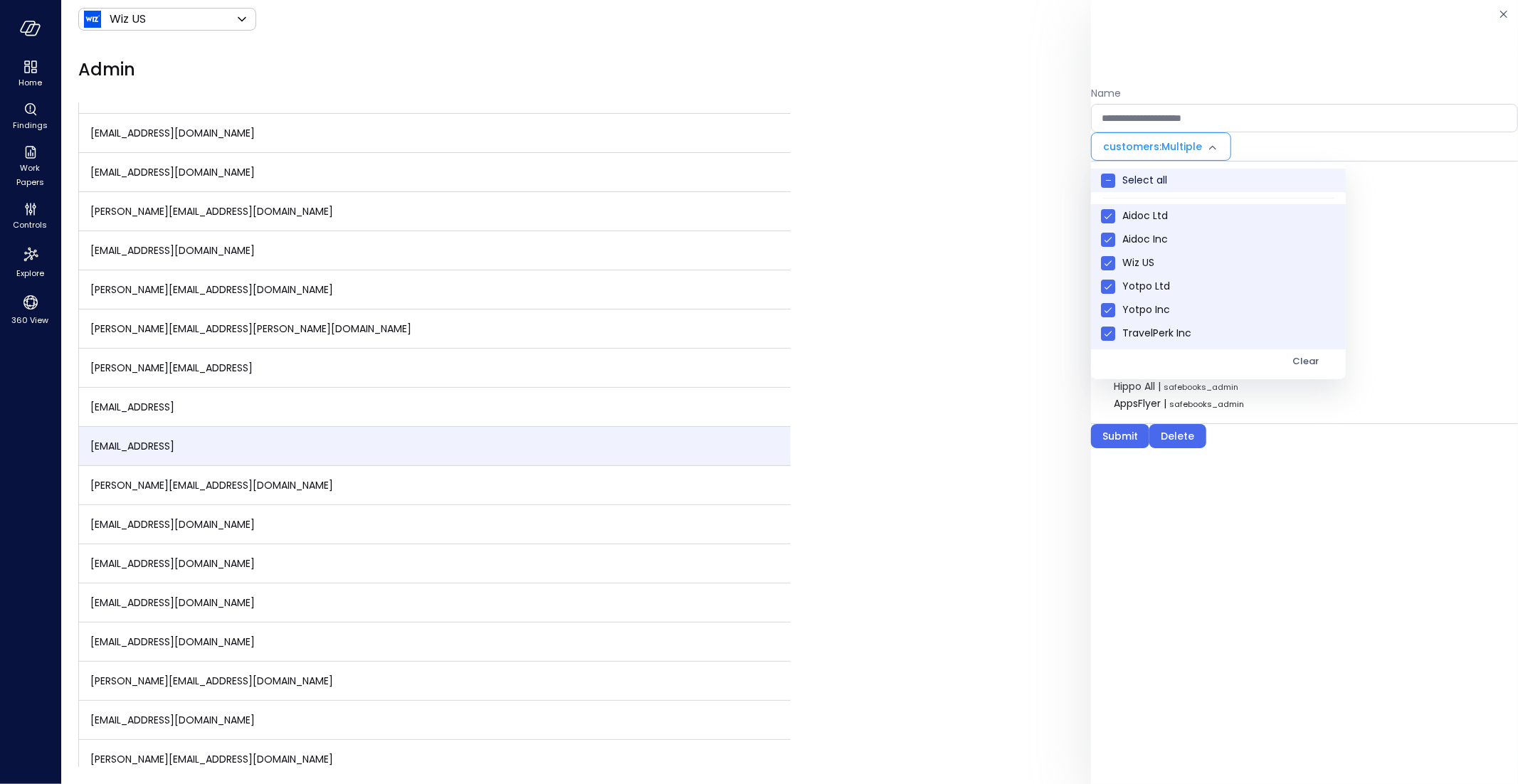
click at [1113, 178] on span at bounding box center [1108, 180] width 14 height 14
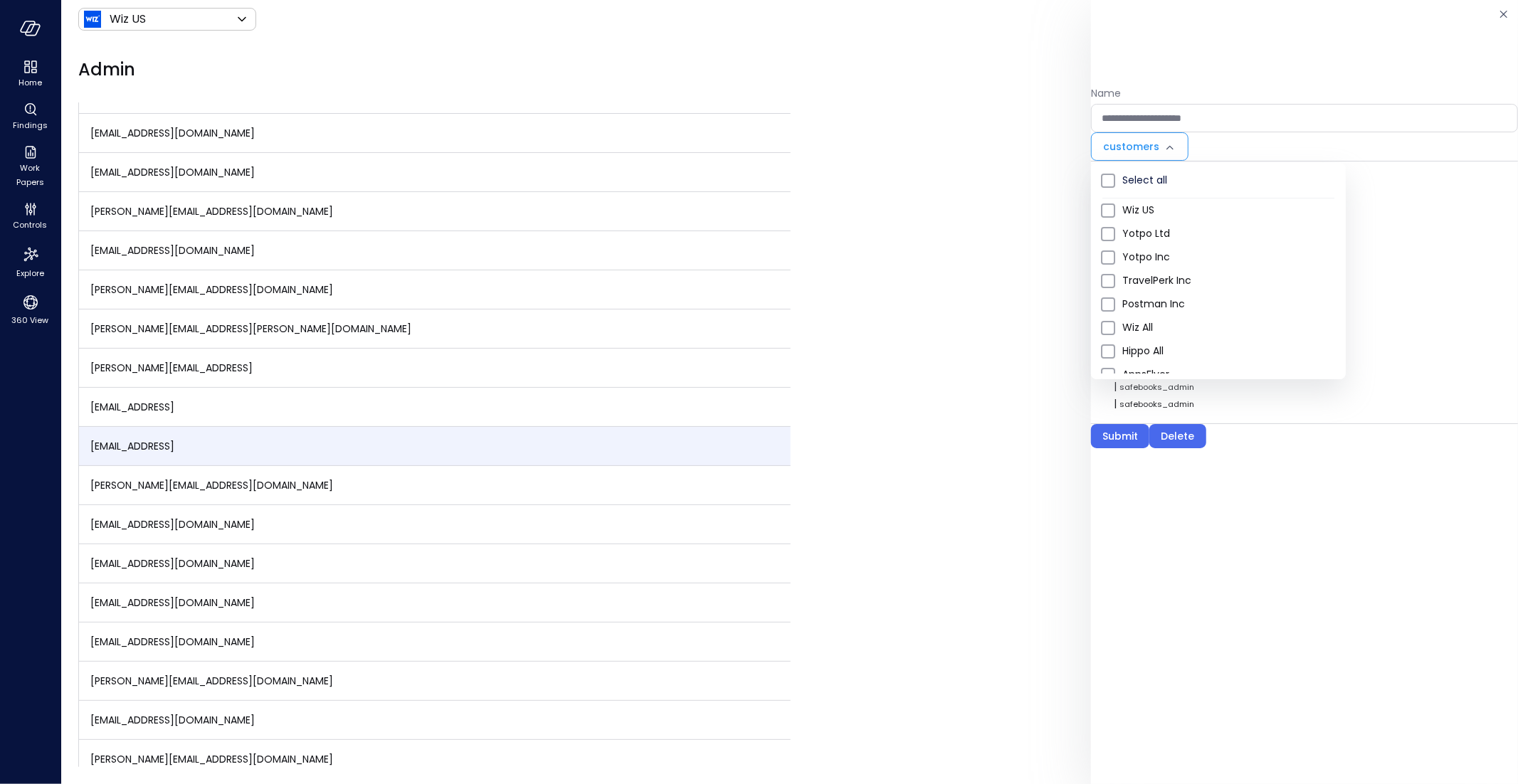
scroll to position [0, 0]
type input "**"
click at [1275, 286] on div at bounding box center [759, 392] width 1518 height 784
click at [1113, 434] on div "Submit" at bounding box center [1120, 436] width 36 height 18
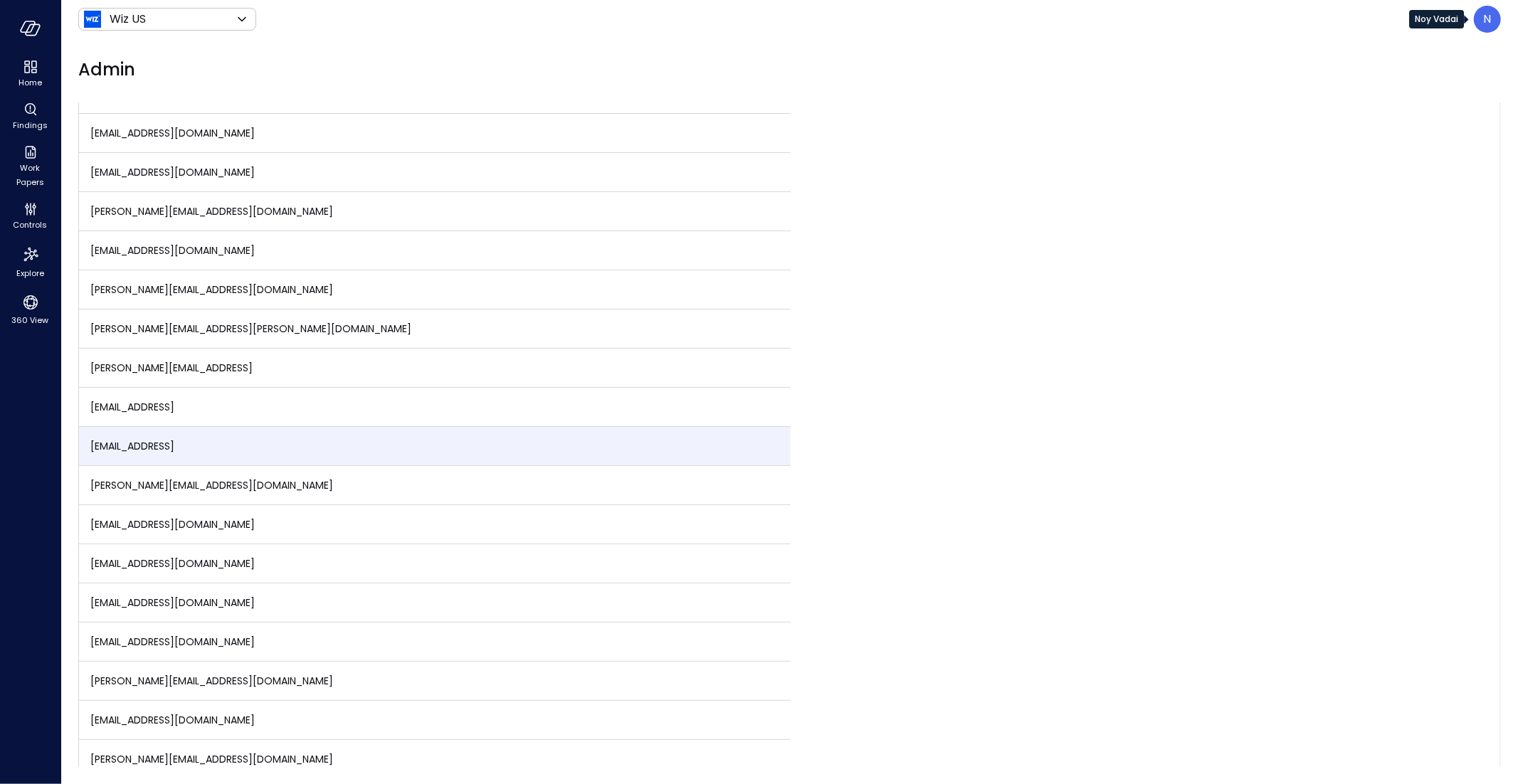
click at [1493, 22] on div "N" at bounding box center [1487, 19] width 27 height 27
click at [1222, 280] on div at bounding box center [759, 392] width 1518 height 784
click at [452, 429] on td "[EMAIL_ADDRESS]" at bounding box center [435, 446] width 711 height 39
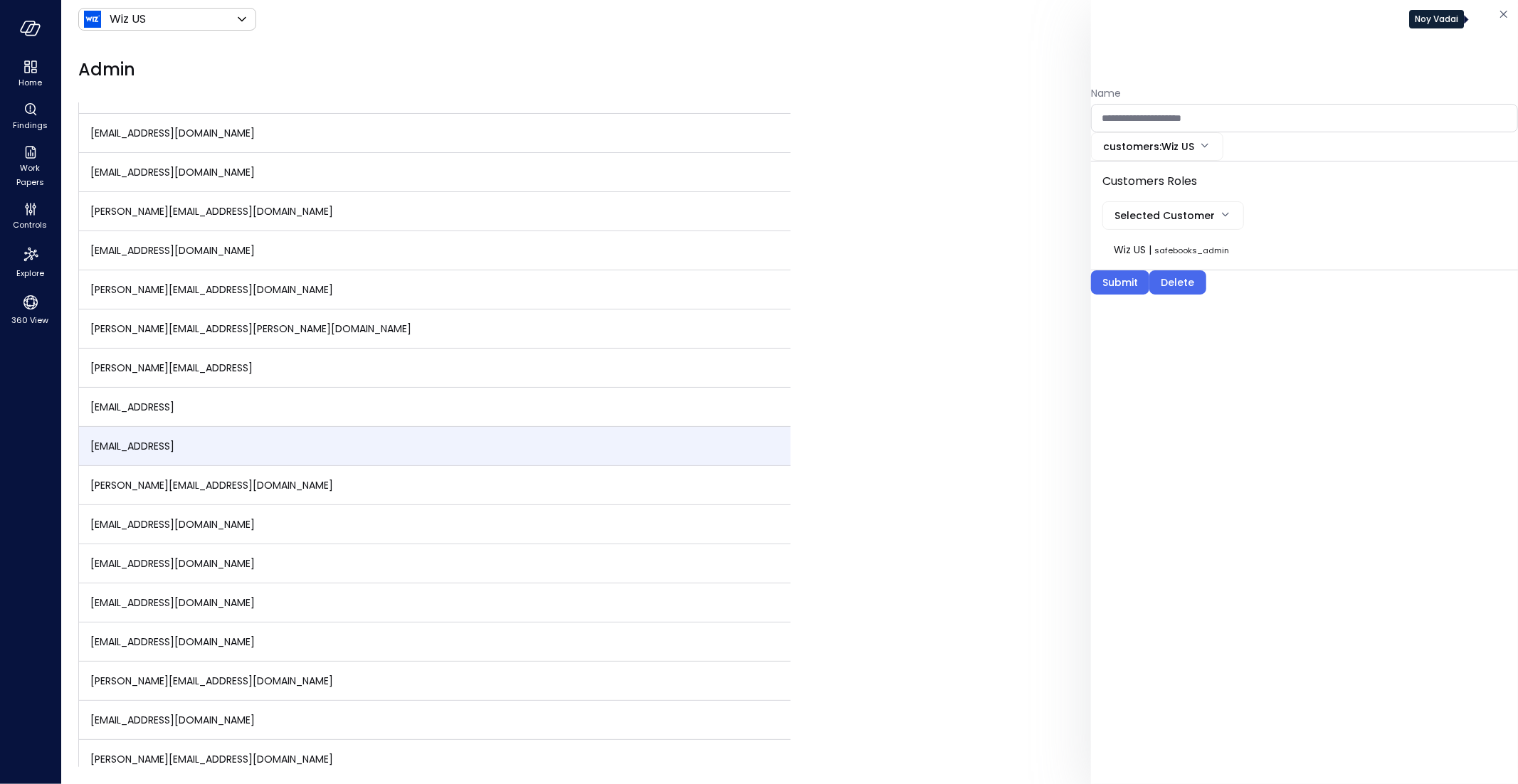
click at [1190, 150] on body "Home Findings Work Papers Controls Explore 360 View Wiz US ****** ​ N Admin Org…" at bounding box center [759, 392] width 1518 height 784
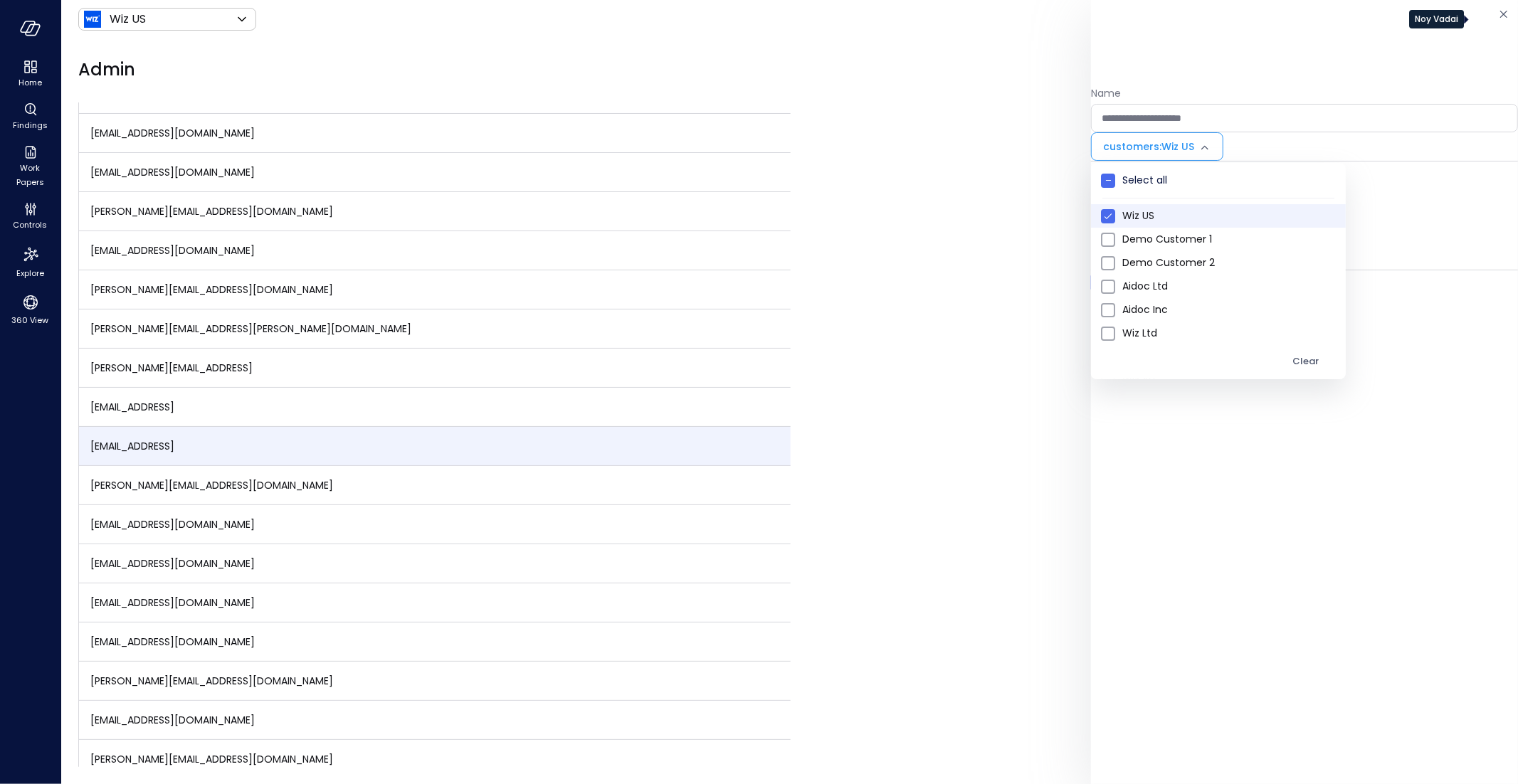
click at [1357, 174] on div at bounding box center [759, 392] width 1518 height 784
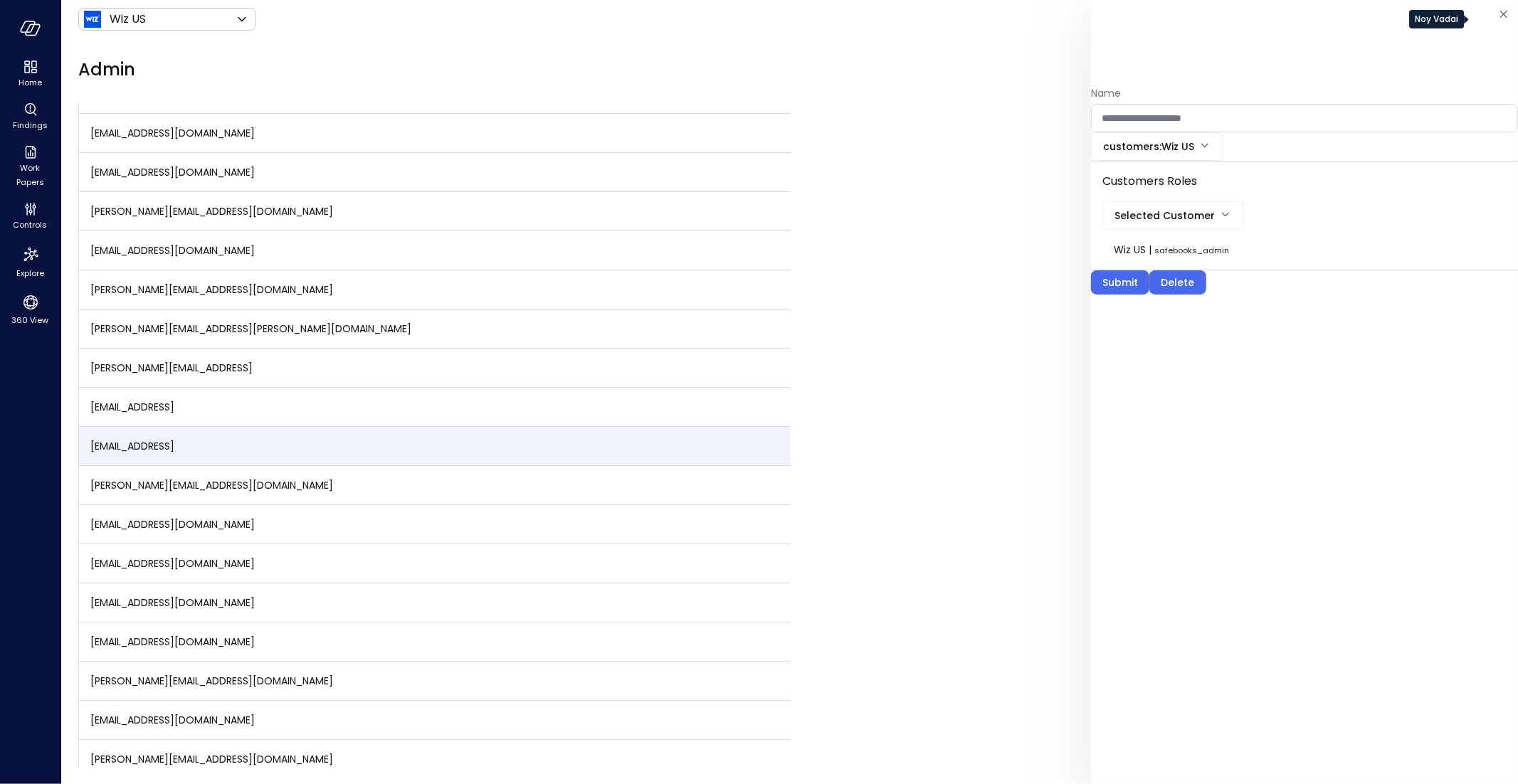
click at [1174, 213] on body "Home Findings Work Papers Controls Explore 360 View Wiz US ****** ​ N Admin Org…" at bounding box center [759, 392] width 1518 height 784
click at [1180, 241] on span "Wiz US" at bounding box center [1170, 249] width 114 height 15
type input "**"
click at [1135, 311] on div "Submit" at bounding box center [1120, 311] width 36 height 18
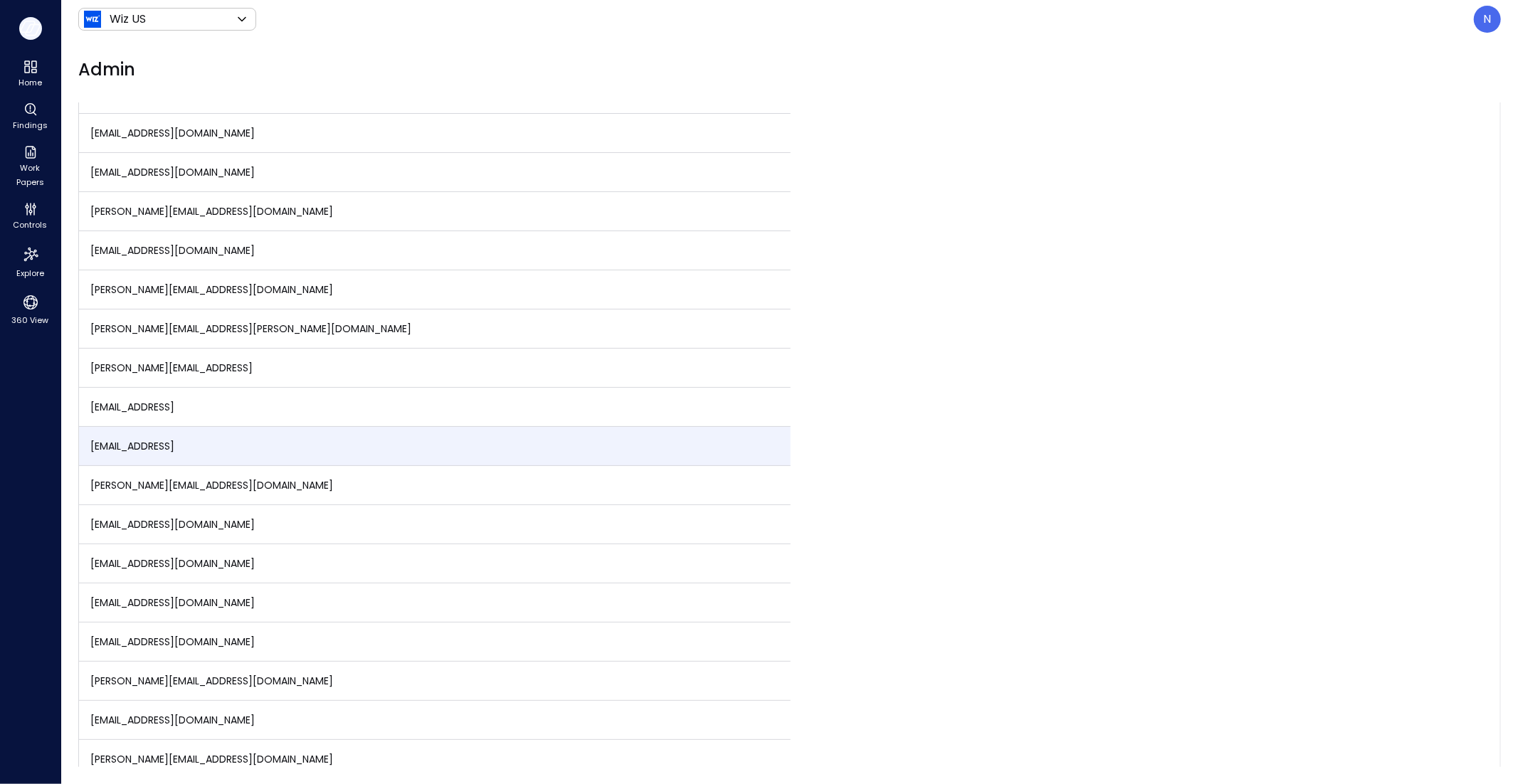
click at [34, 33] on icon "button" at bounding box center [31, 28] width 22 height 16
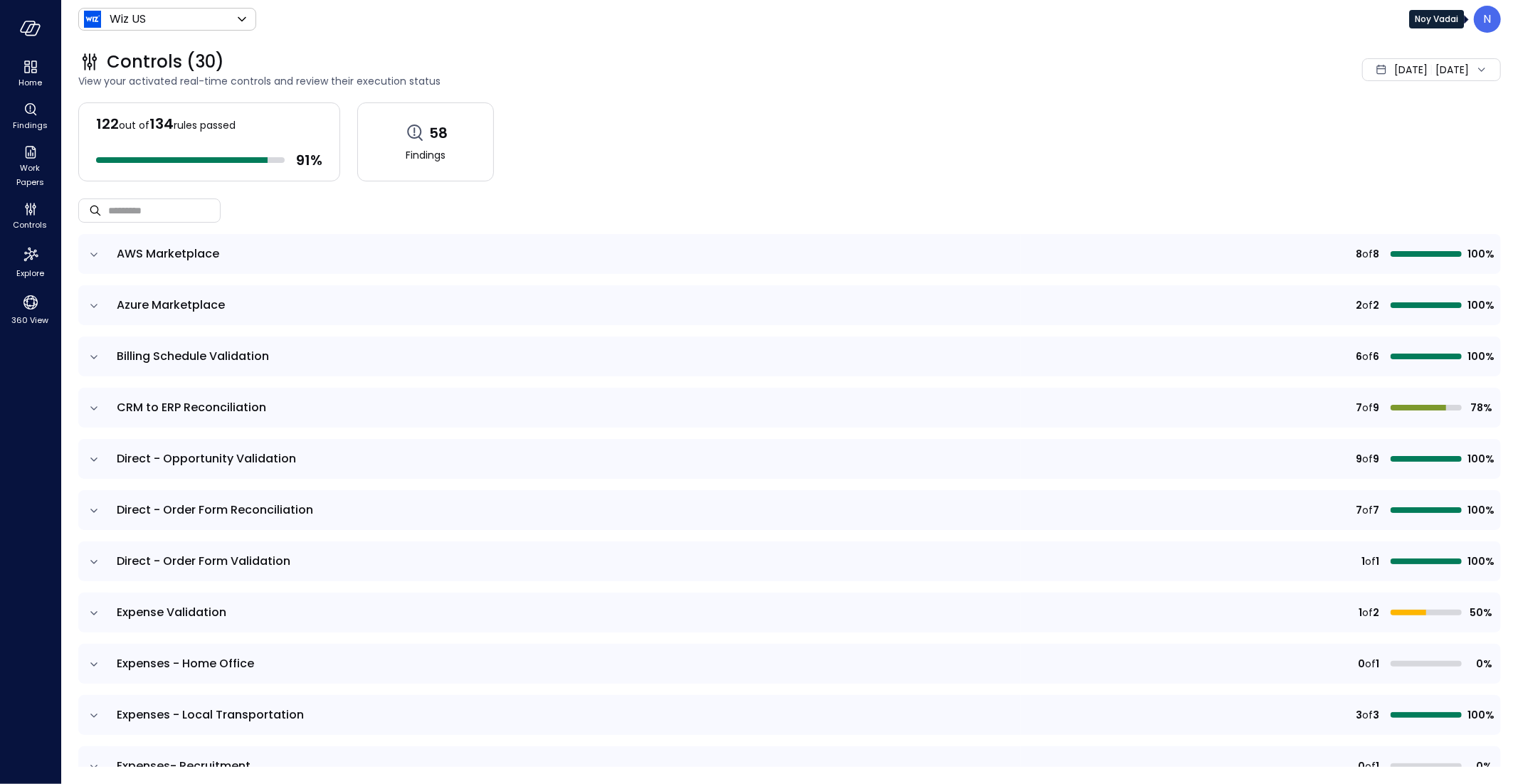
click at [1481, 13] on div "N" at bounding box center [1487, 19] width 27 height 27
click at [1394, 246] on li "Log out" at bounding box center [1428, 235] width 140 height 28
click at [1405, 227] on link "Log out" at bounding box center [1386, 235] width 41 height 17
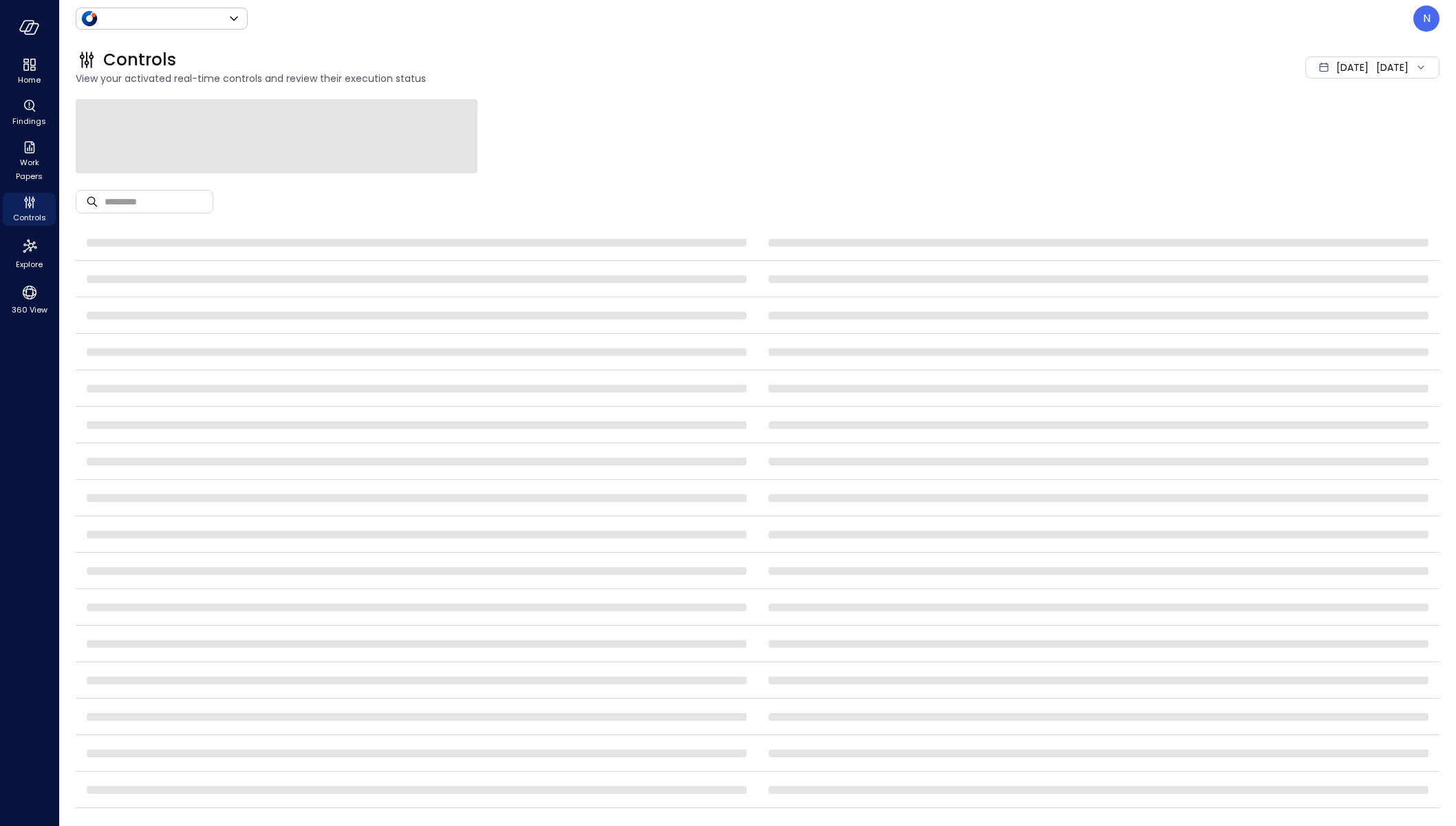
type input "******"
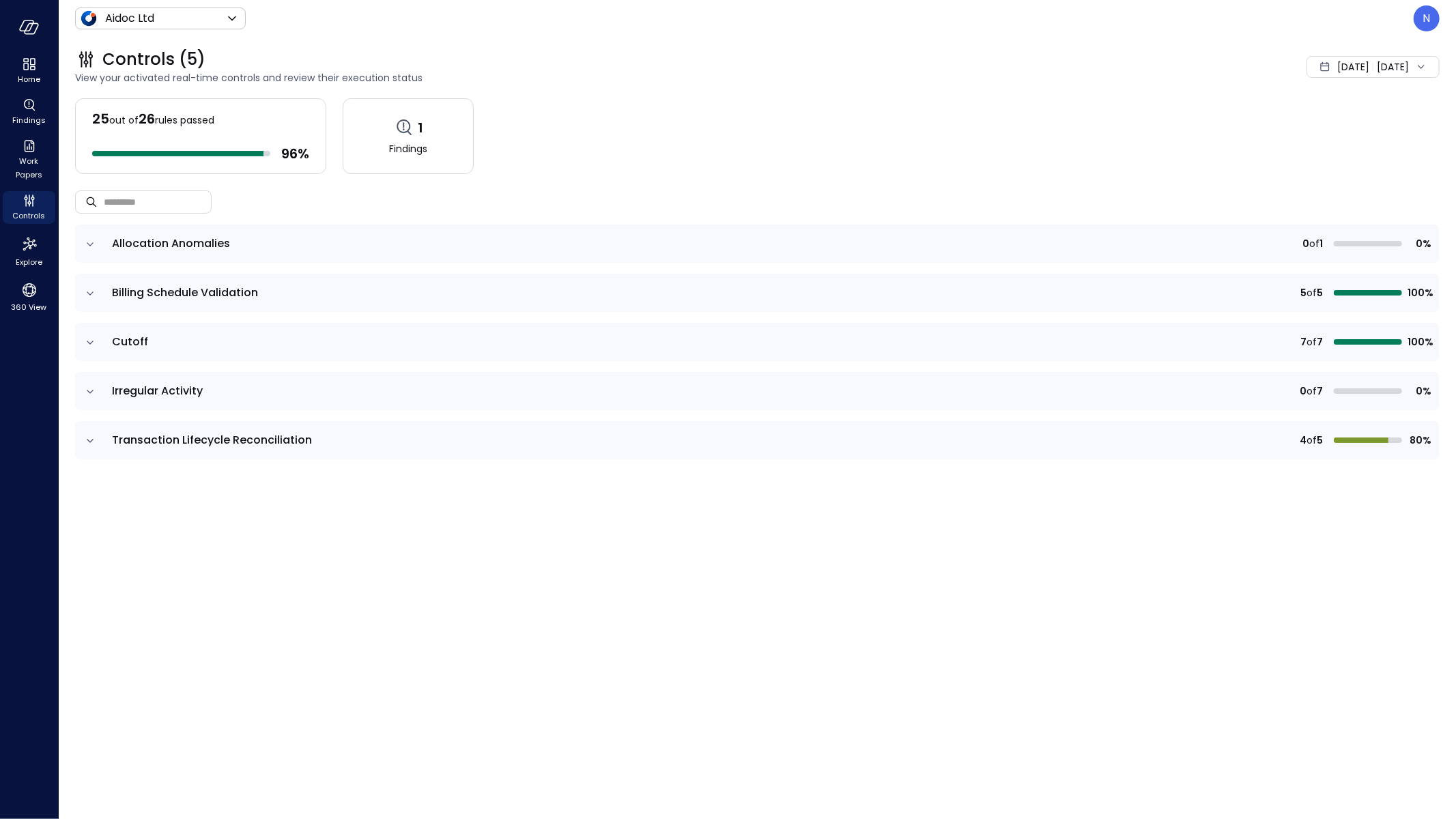
click at [1426, 30] on div "N" at bounding box center [1426, 18] width 26 height 26
click at [1214, 197] on div at bounding box center [728, 410] width 1456 height 819
click at [1430, 6] on div "N" at bounding box center [1426, 18] width 26 height 26
click at [1332, 235] on li "Log out" at bounding box center [1370, 226] width 134 height 27
click at [1326, 241] on ul "N Noy Vadai View as Customer Admin Ask Builder Platform Log out" at bounding box center [1370, 140] width 134 height 210
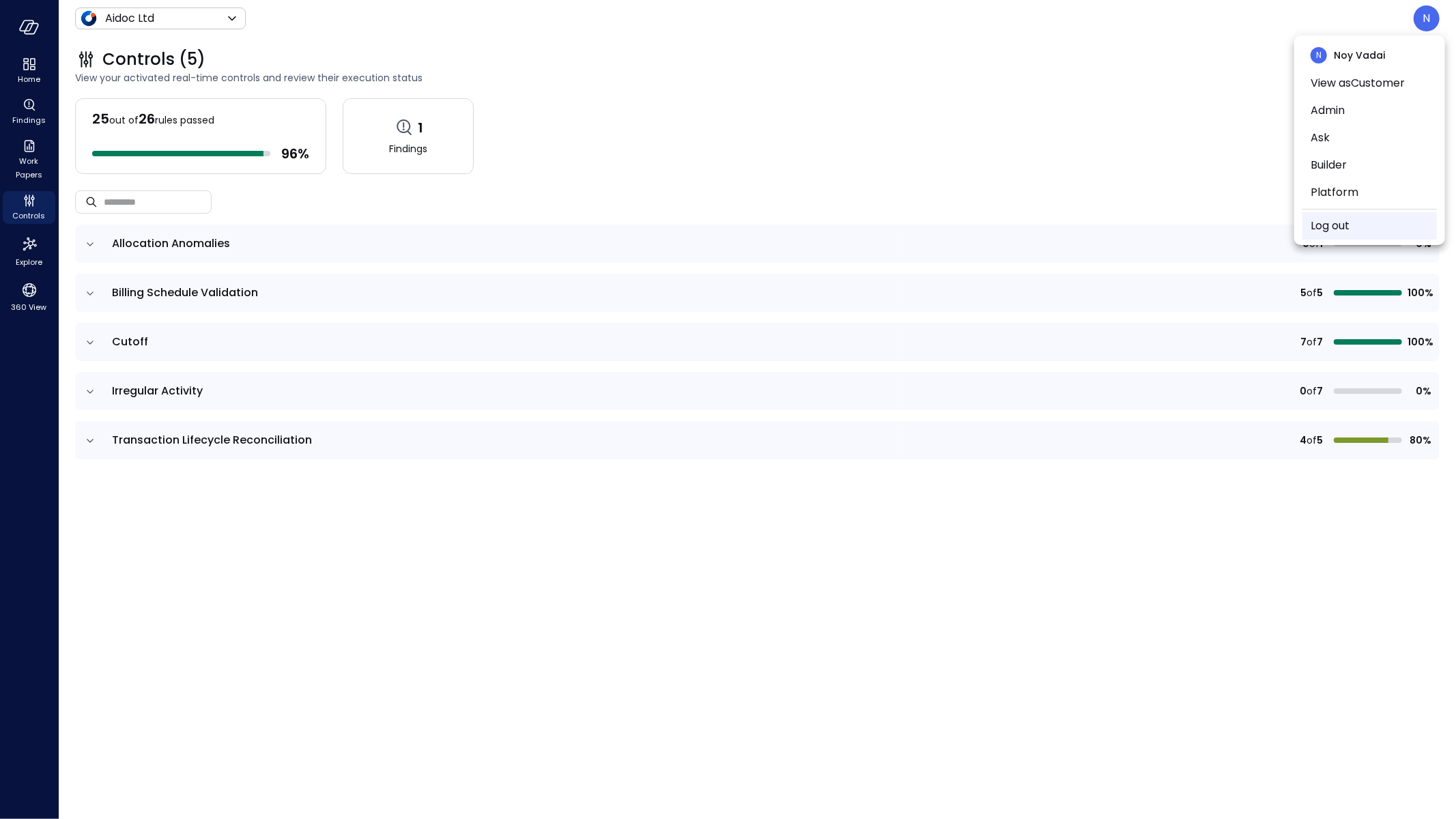
click at [1329, 233] on link "Log out" at bounding box center [1330, 226] width 39 height 16
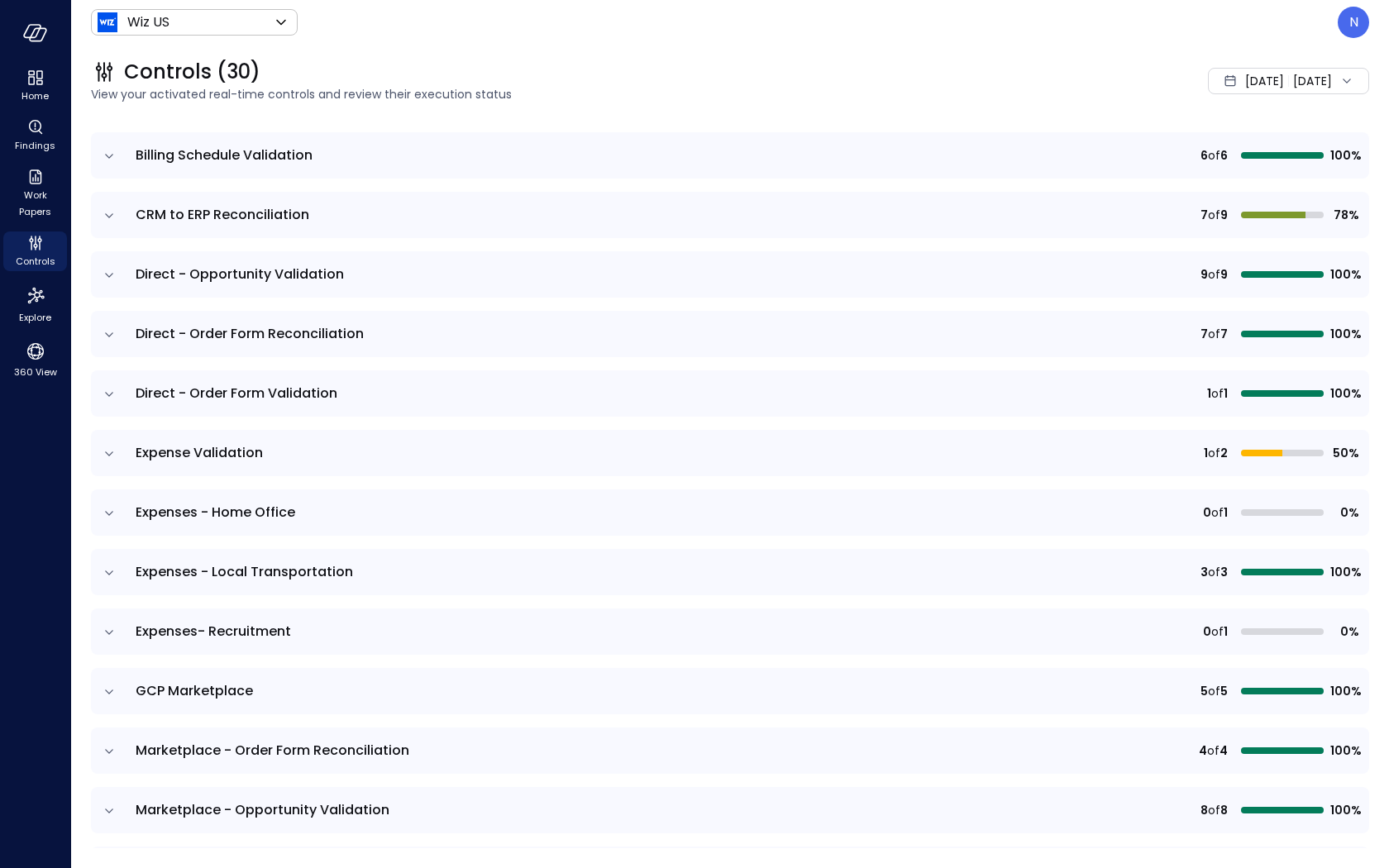
scroll to position [411, 0]
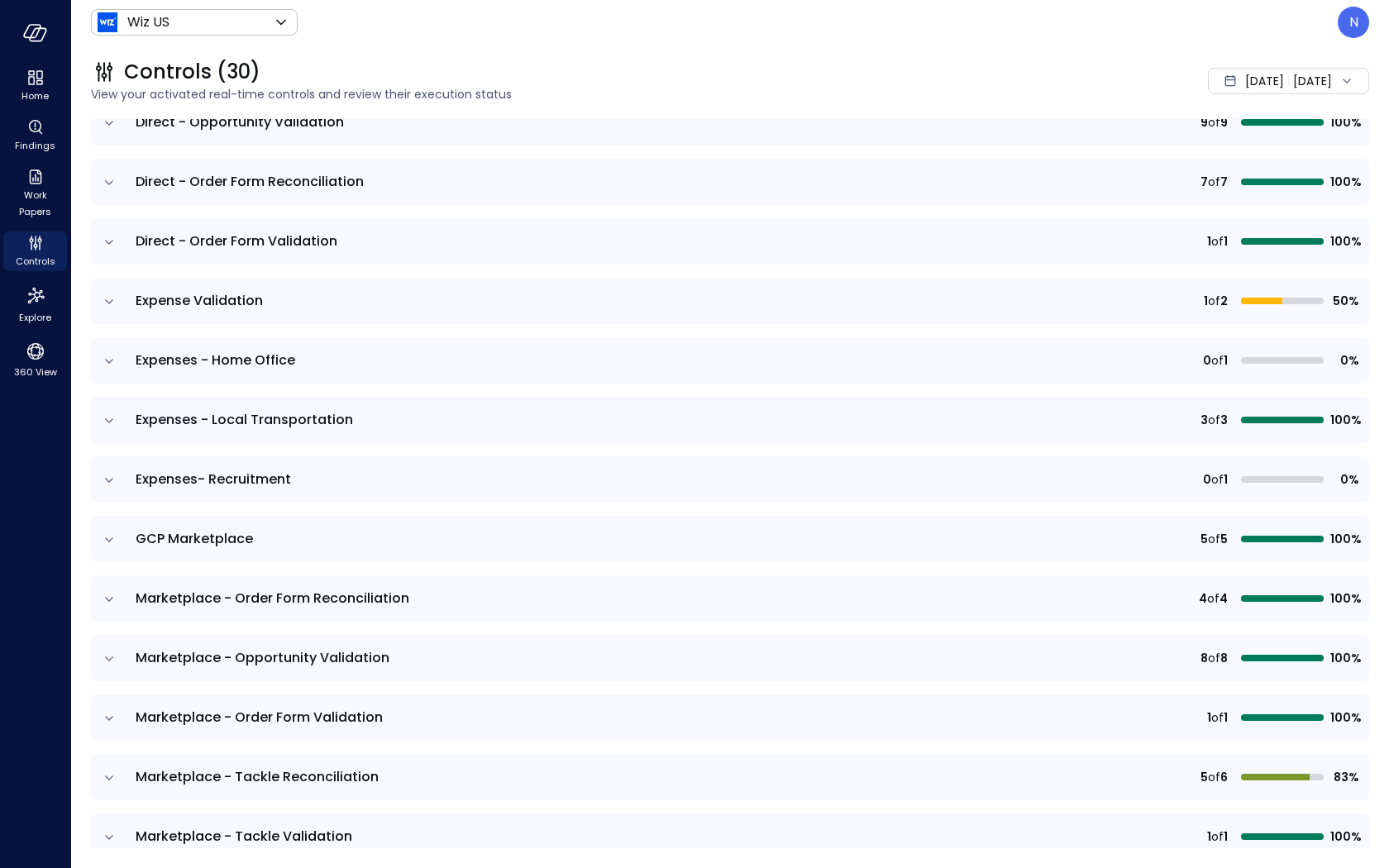
click at [112, 302] on icon "expand row" at bounding box center [109, 301] width 16 height 16
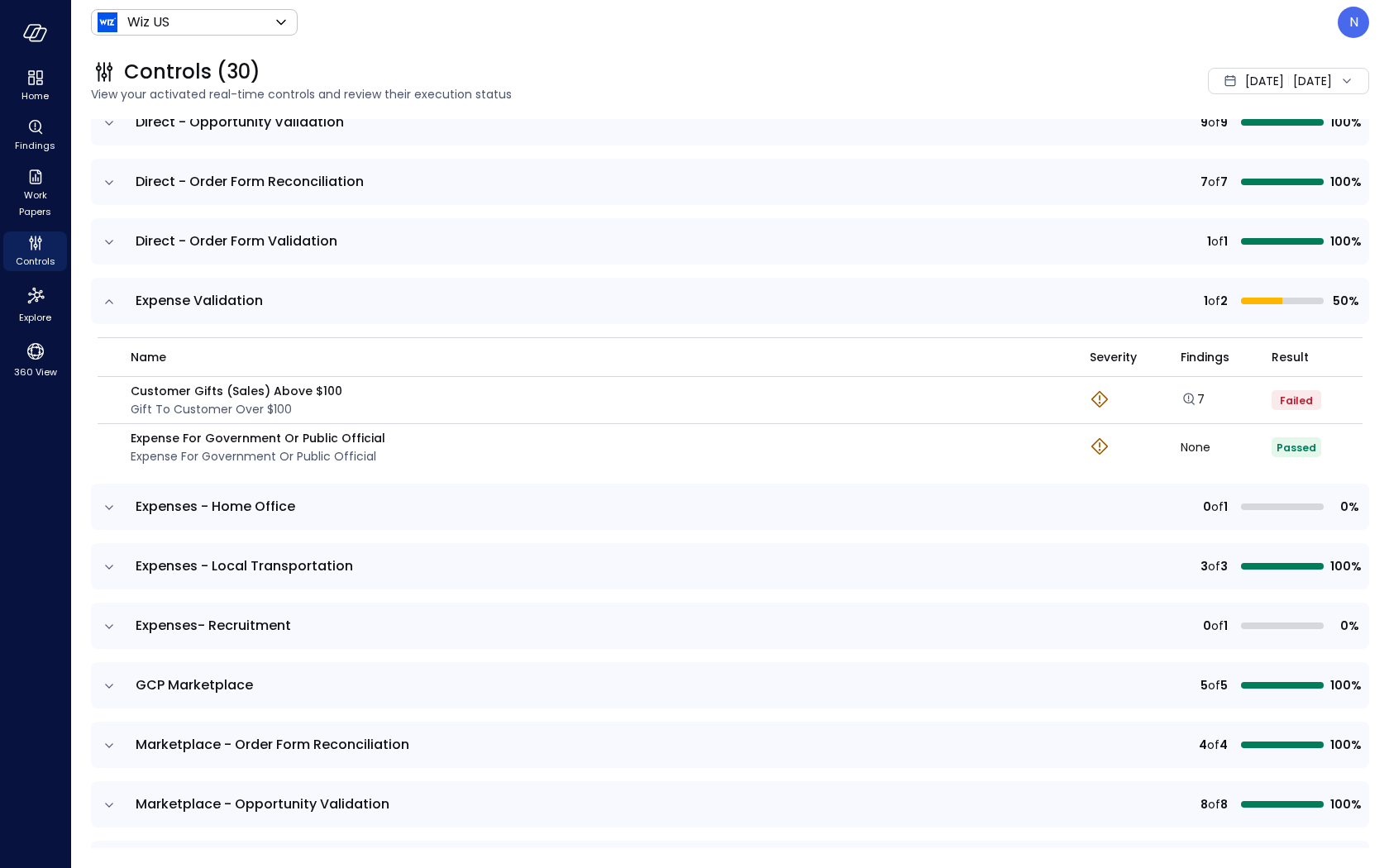
click at [110, 505] on icon "expand row" at bounding box center [109, 507] width 16 height 16
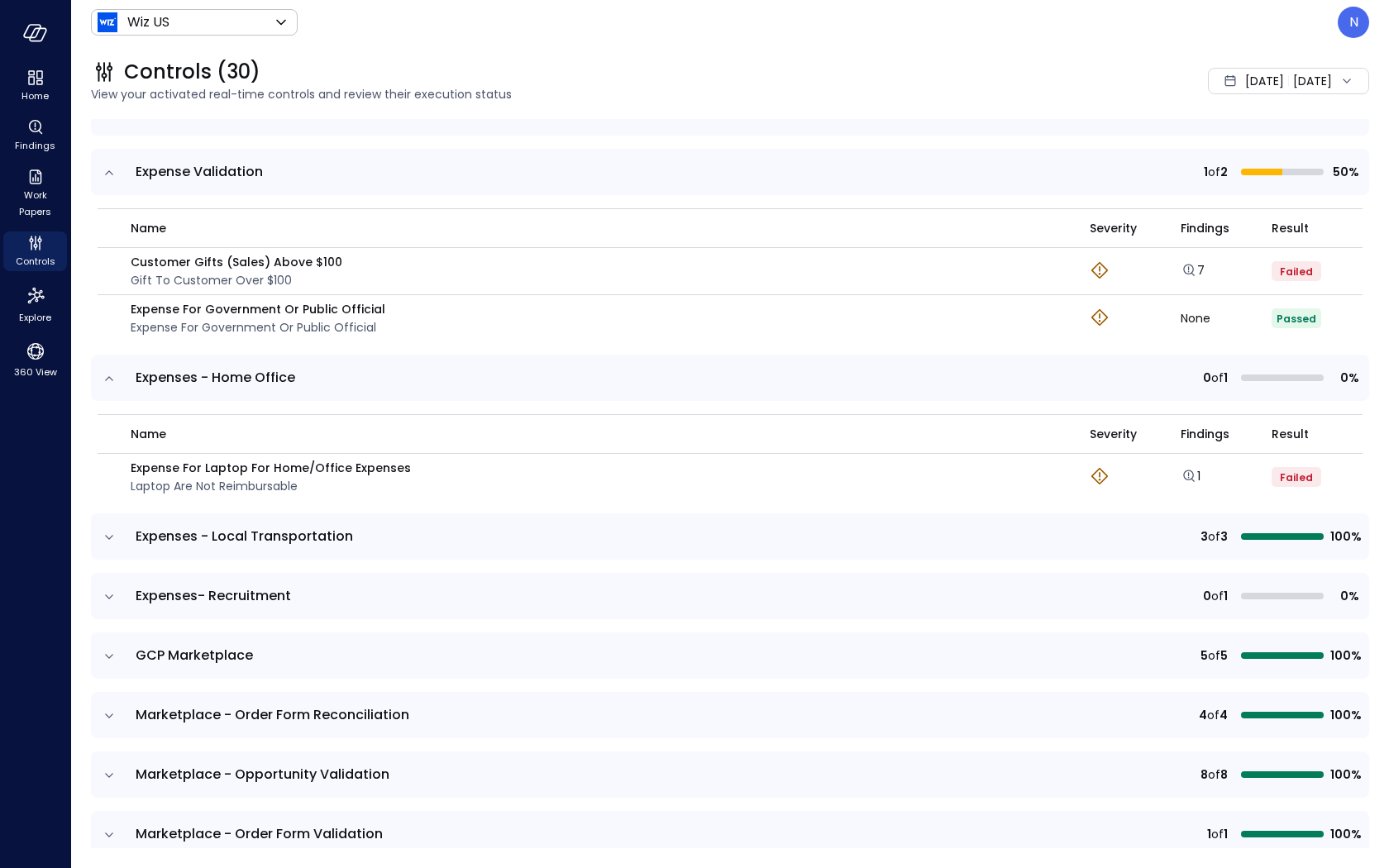
scroll to position [555, 0]
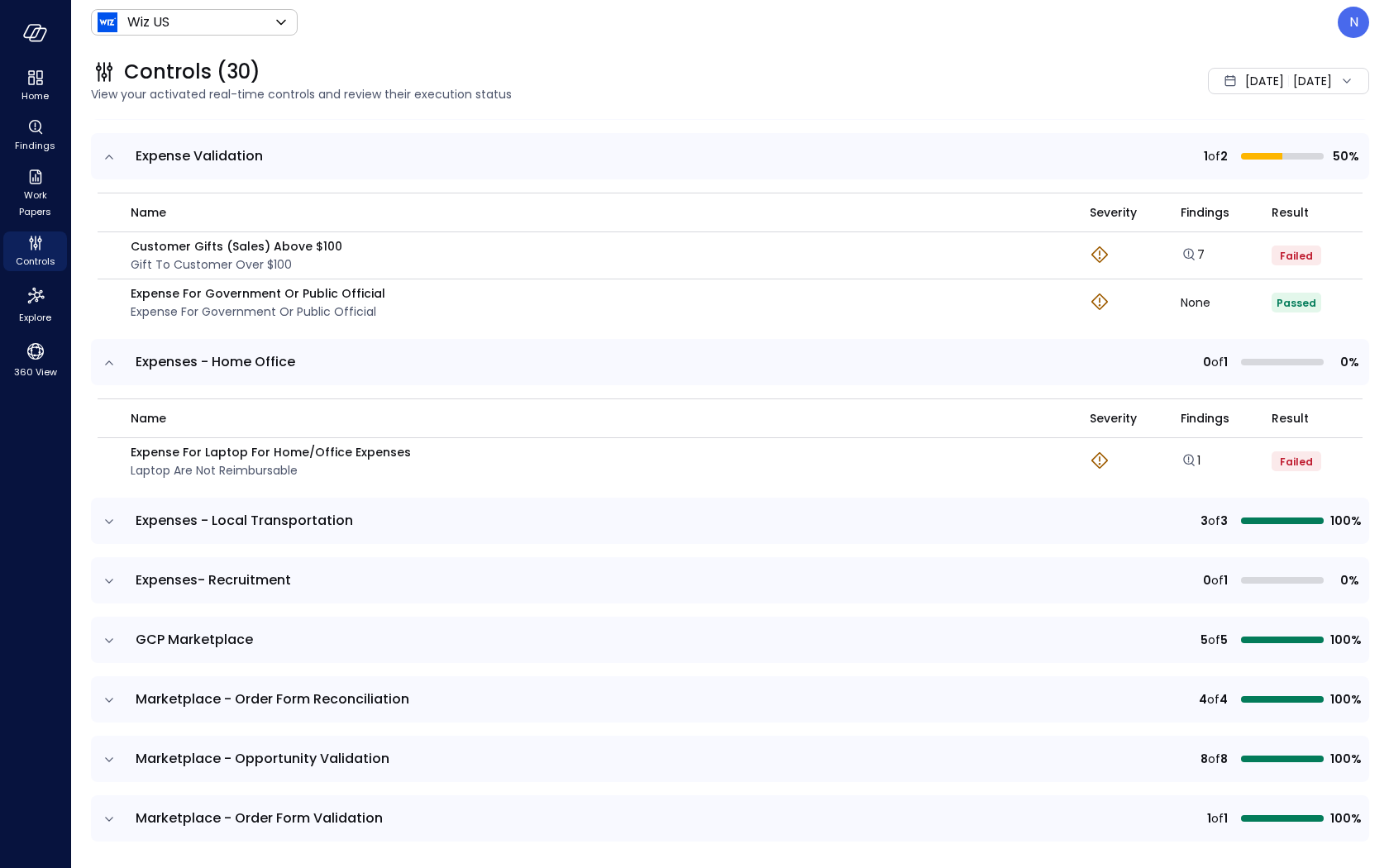
click at [112, 515] on icon "expand row" at bounding box center [109, 521] width 16 height 16
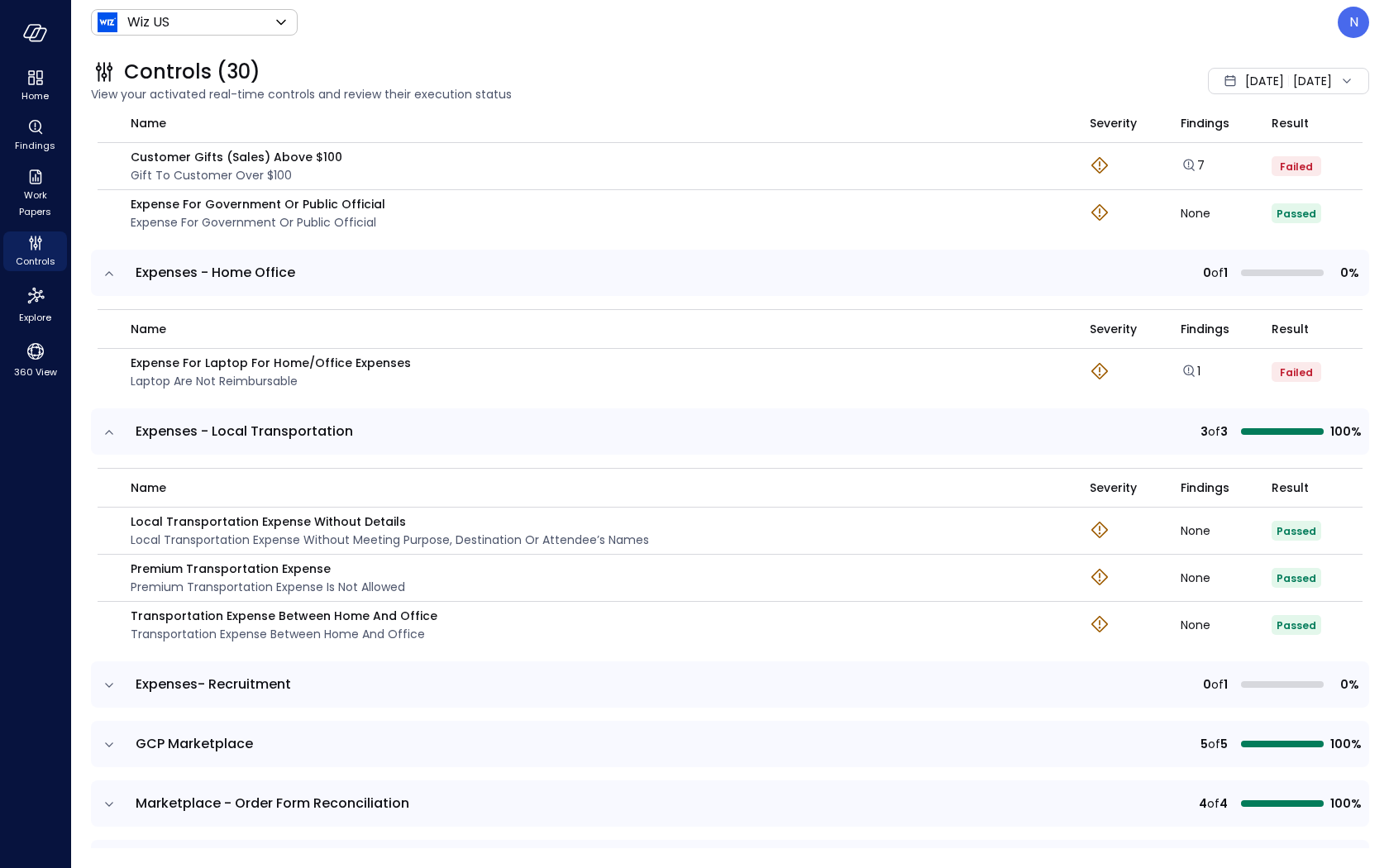
scroll to position [647, 0]
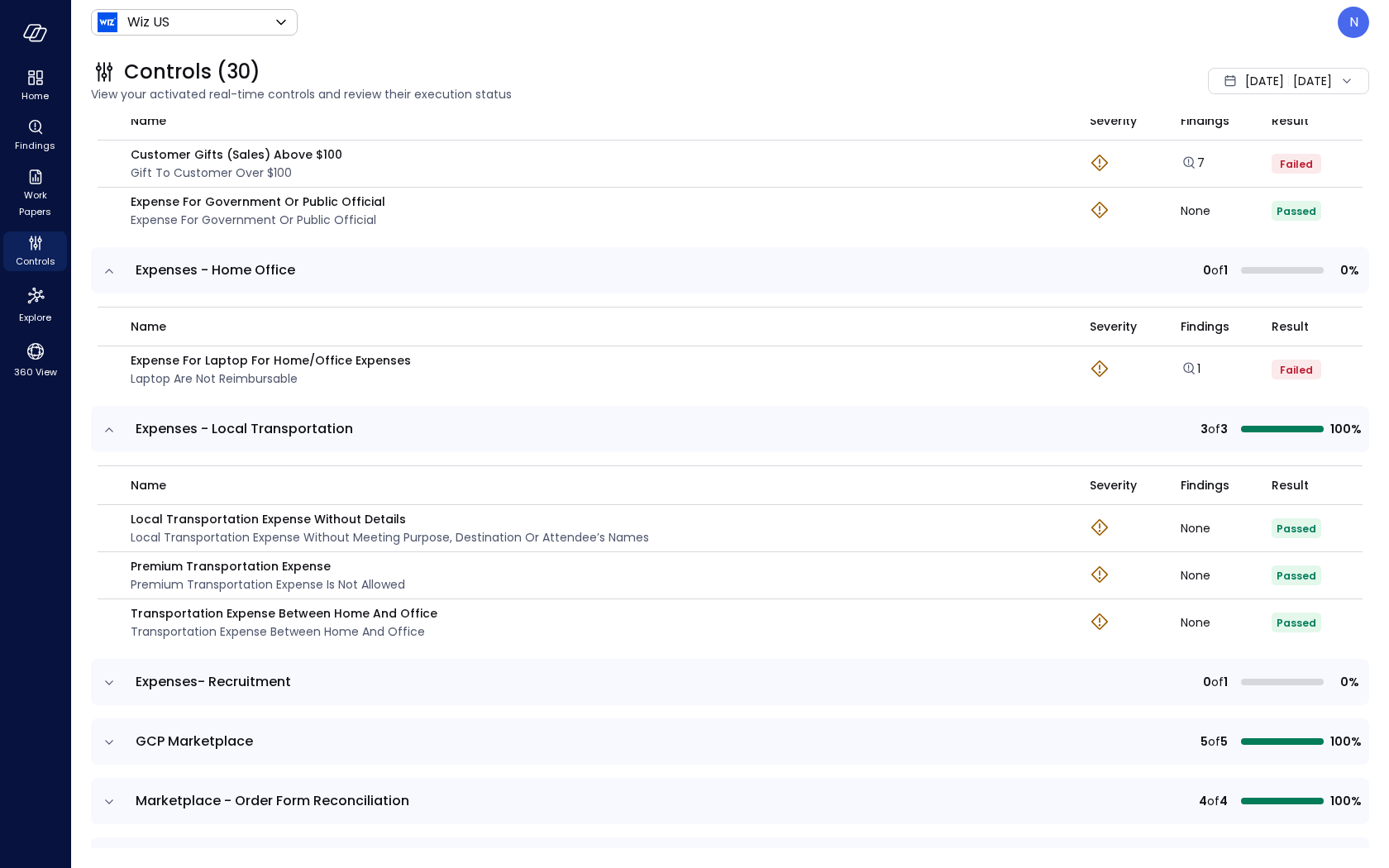
click at [116, 674] on icon "expand row" at bounding box center [109, 682] width 16 height 16
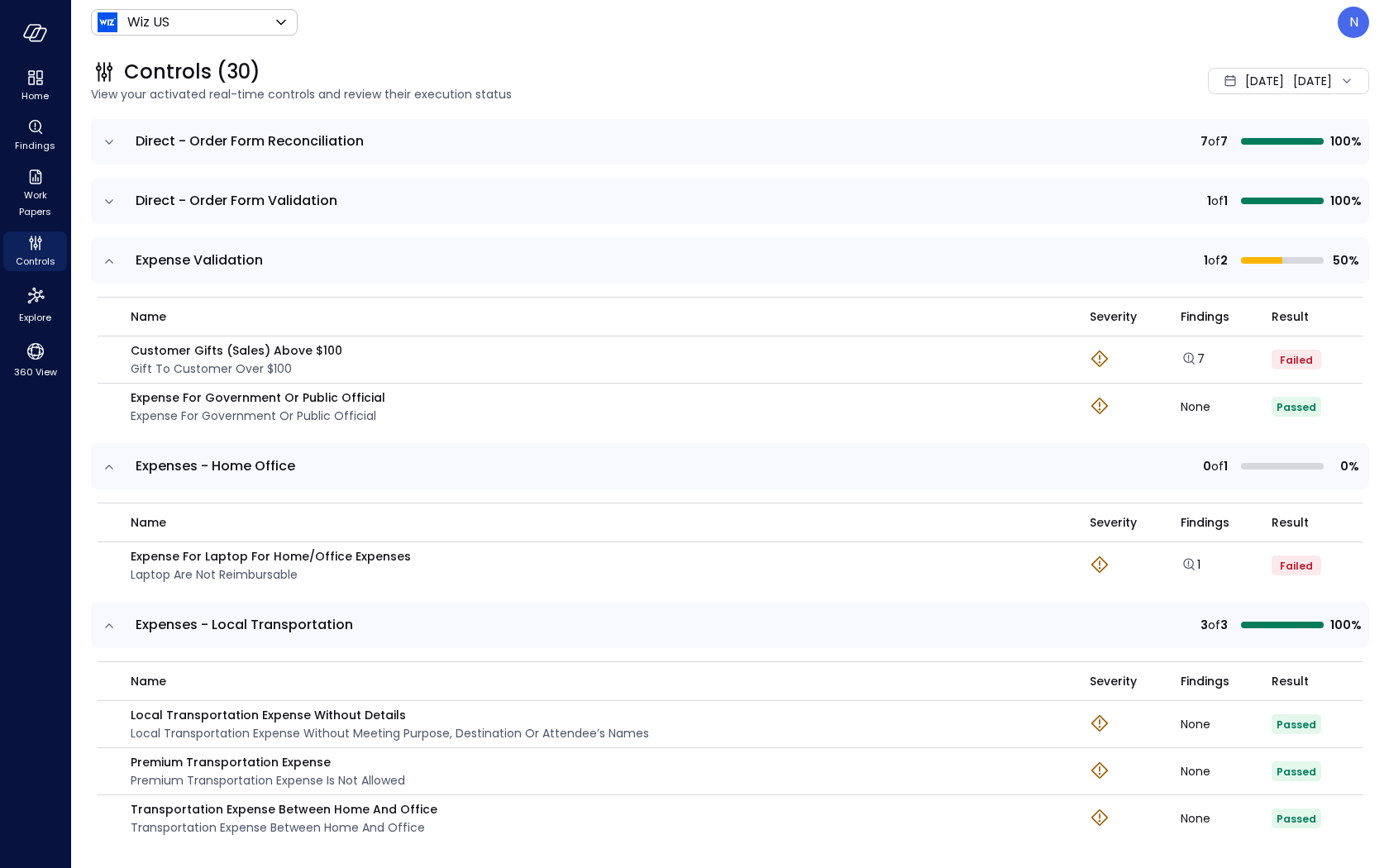
scroll to position [450, 0]
click at [1246, 79] on span "[DATE]" at bounding box center [1265, 80] width 39 height 18
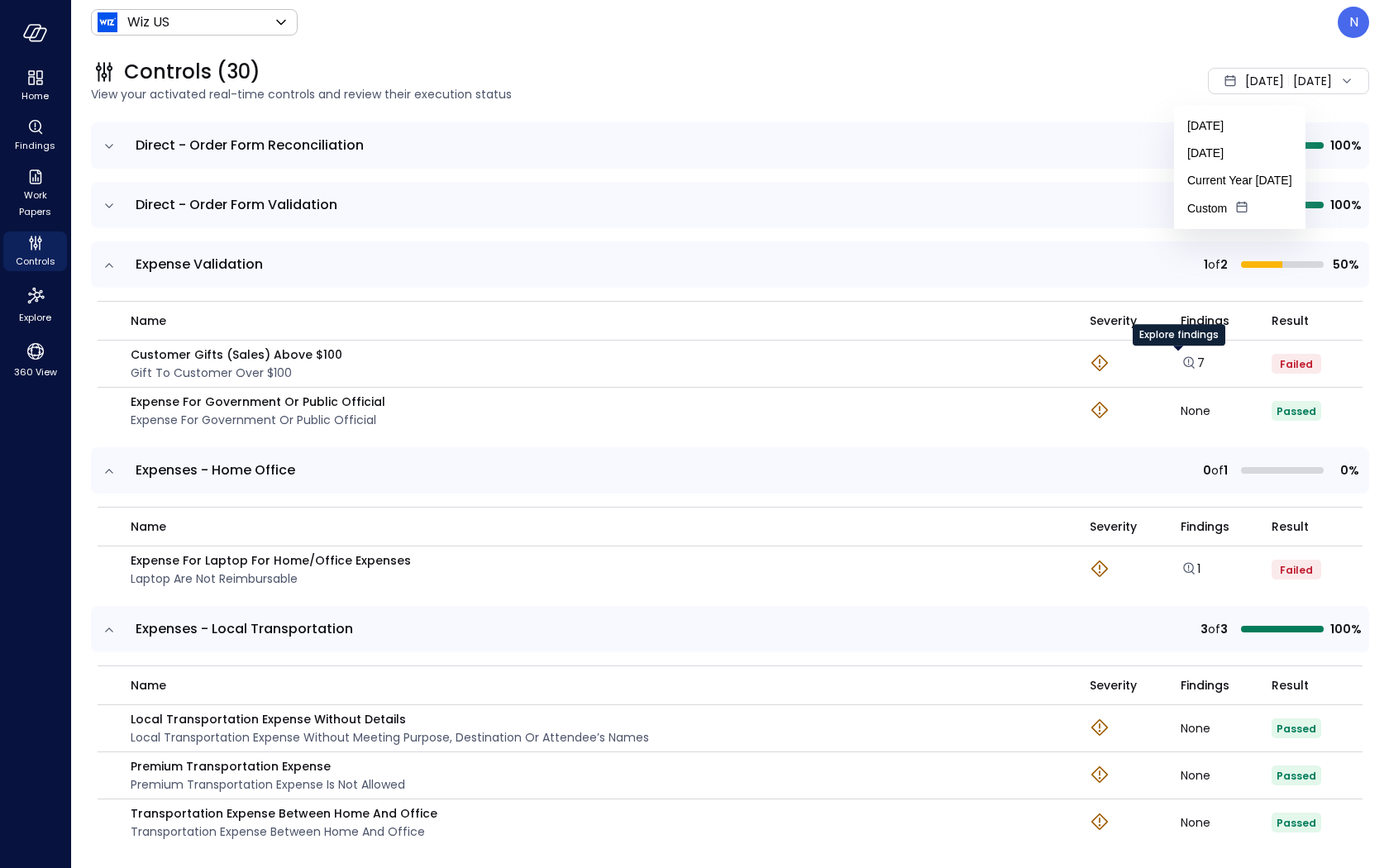
click at [1178, 356] on div "Explore findings" at bounding box center [1180, 340] width 93 height 33
click at [1184, 359] on icon "Explore findings" at bounding box center [1188, 362] width 11 height 11
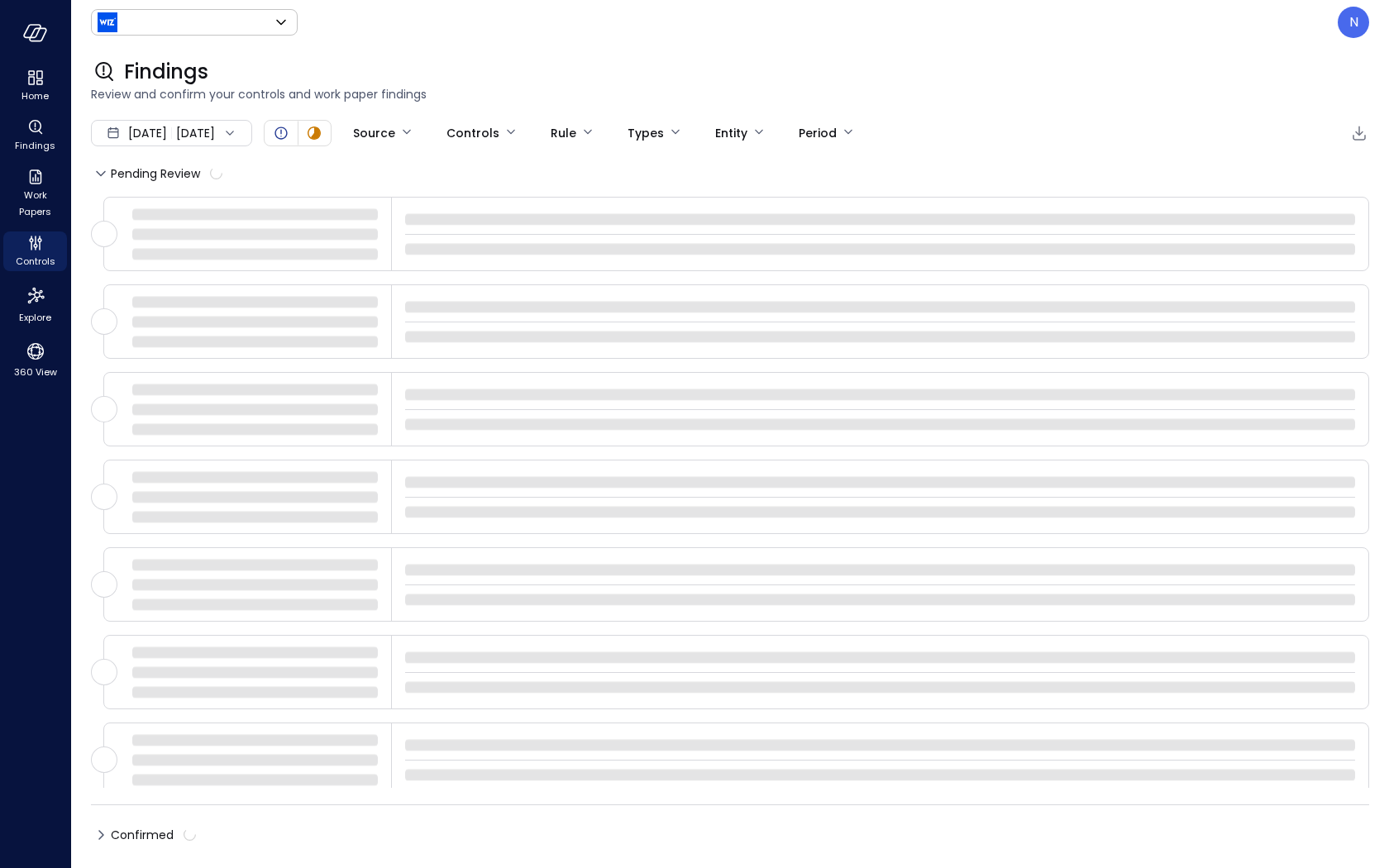
type input "******"
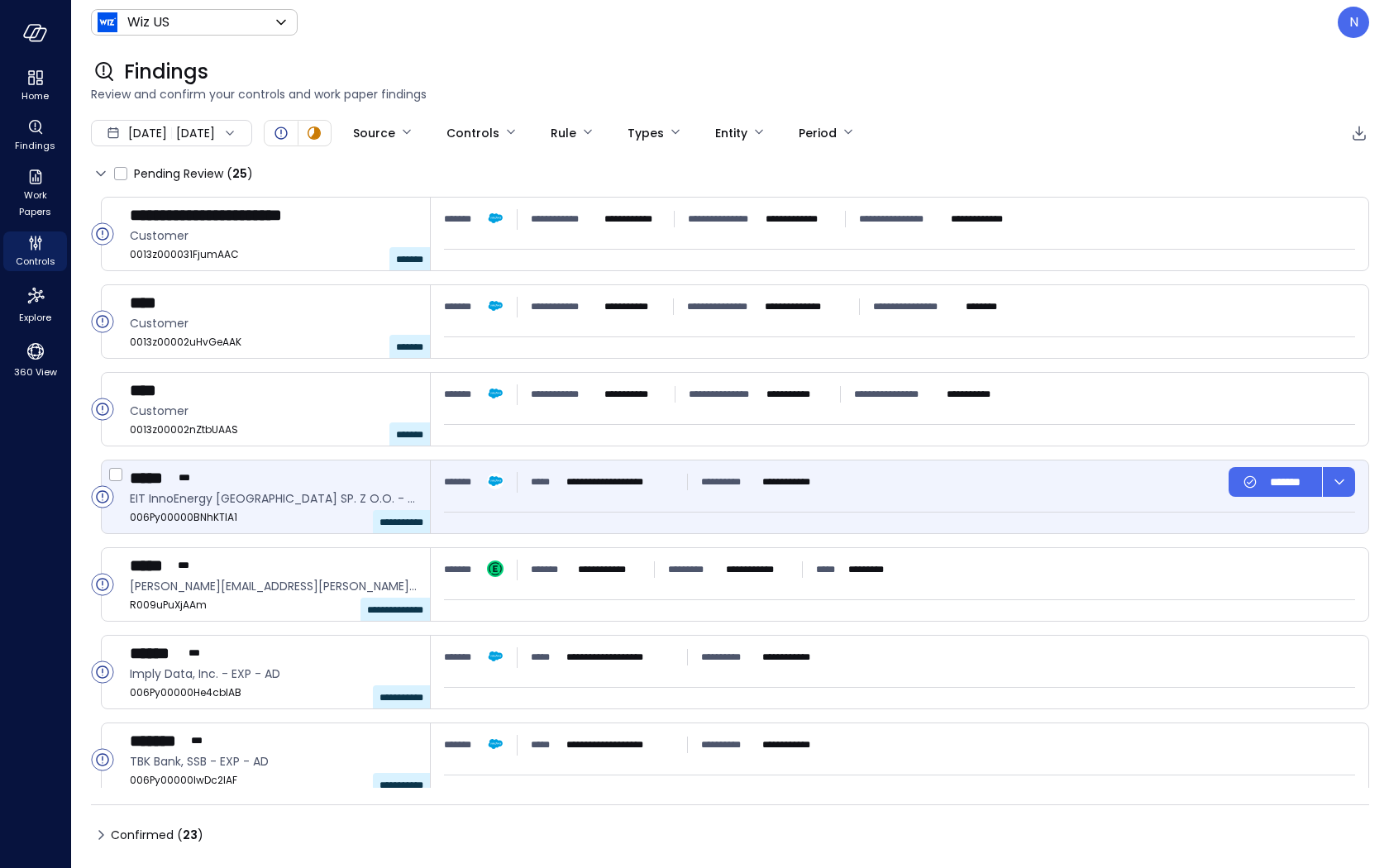
type input "****"
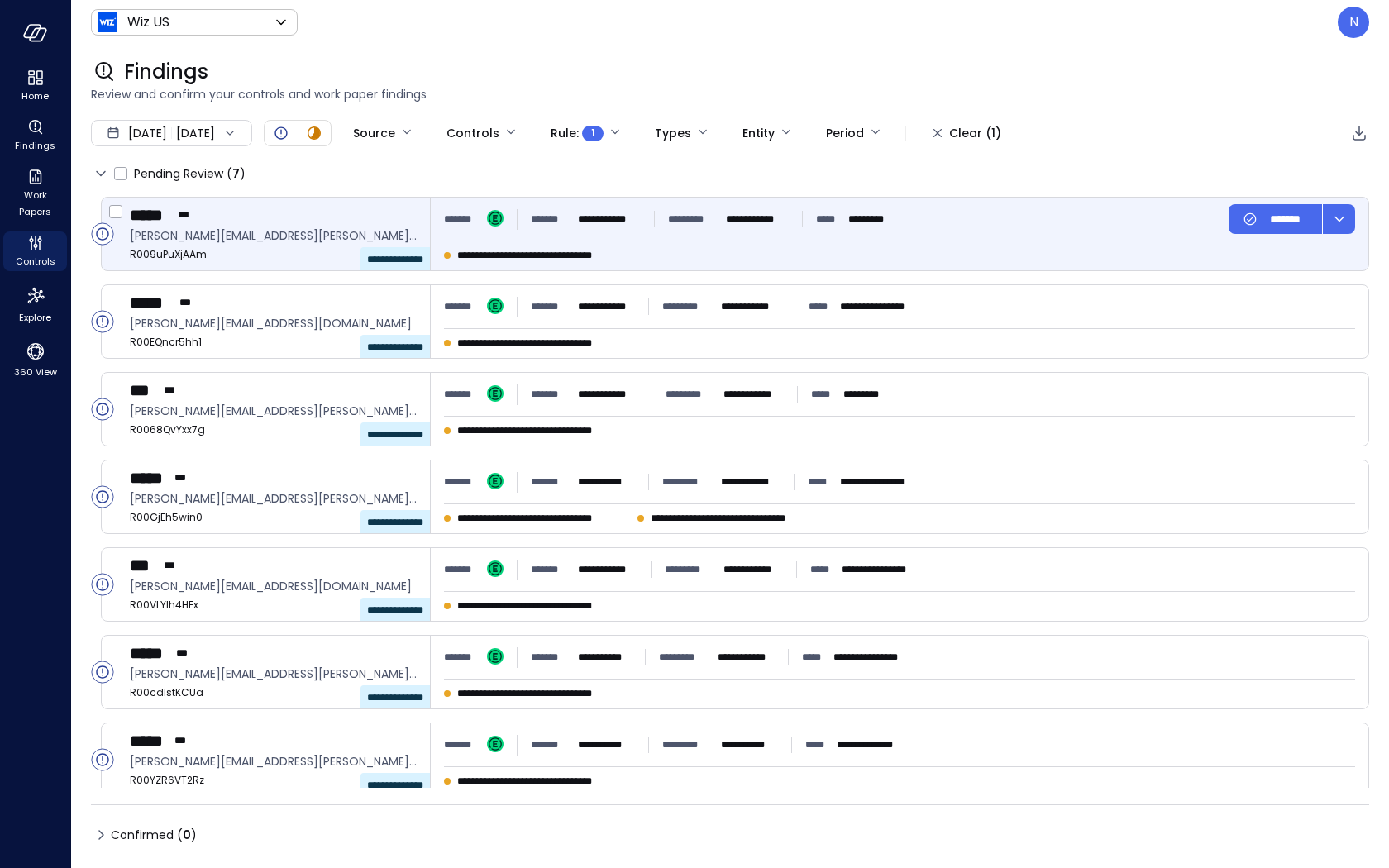
click at [693, 251] on div "**********" at bounding box center [746, 255] width 606 height 16
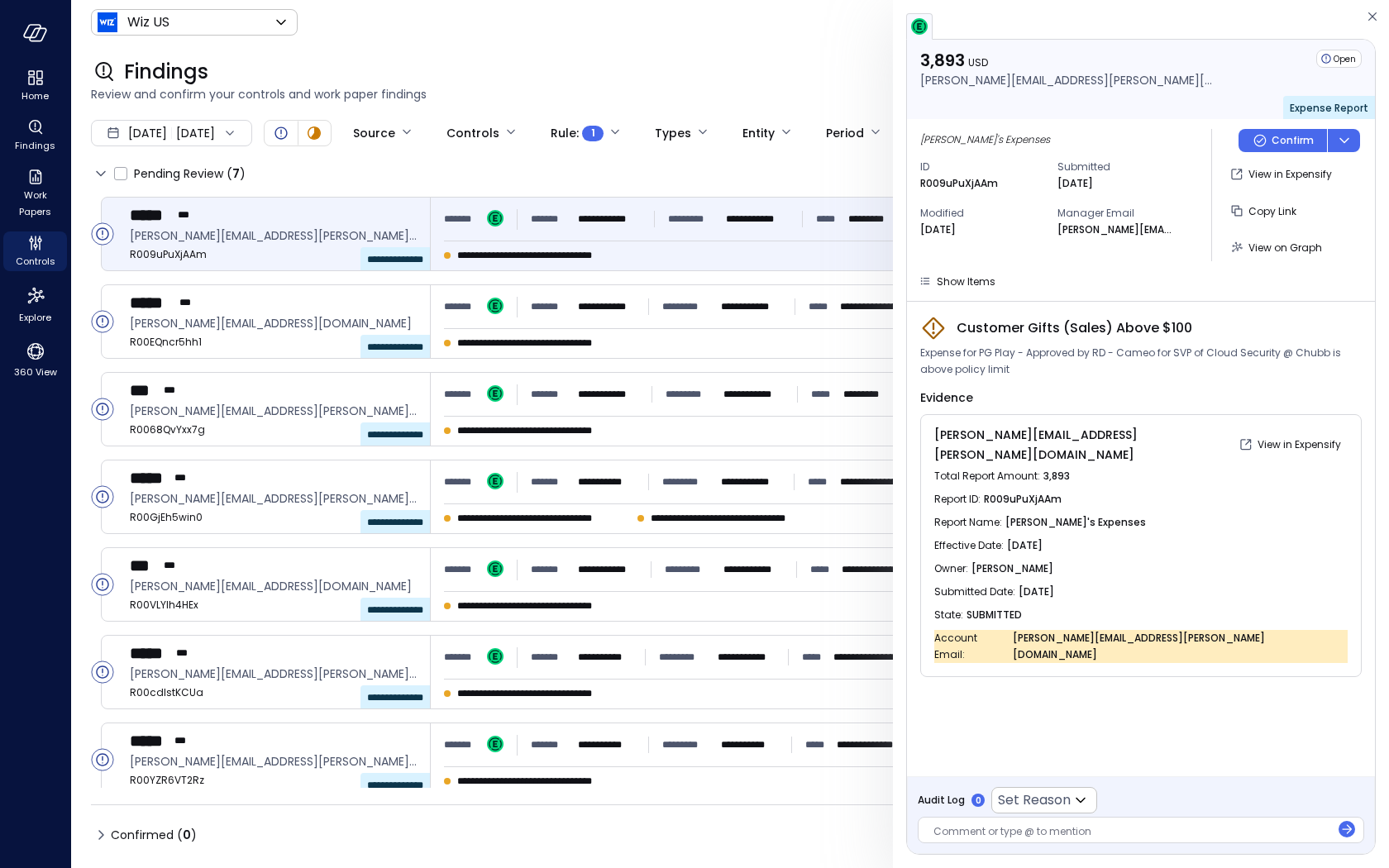
click at [1032, 351] on span "Expense for PG Play - Approved by RD - Cameo for SVP of Cloud Security @ Chubb …" at bounding box center [1142, 361] width 442 height 33
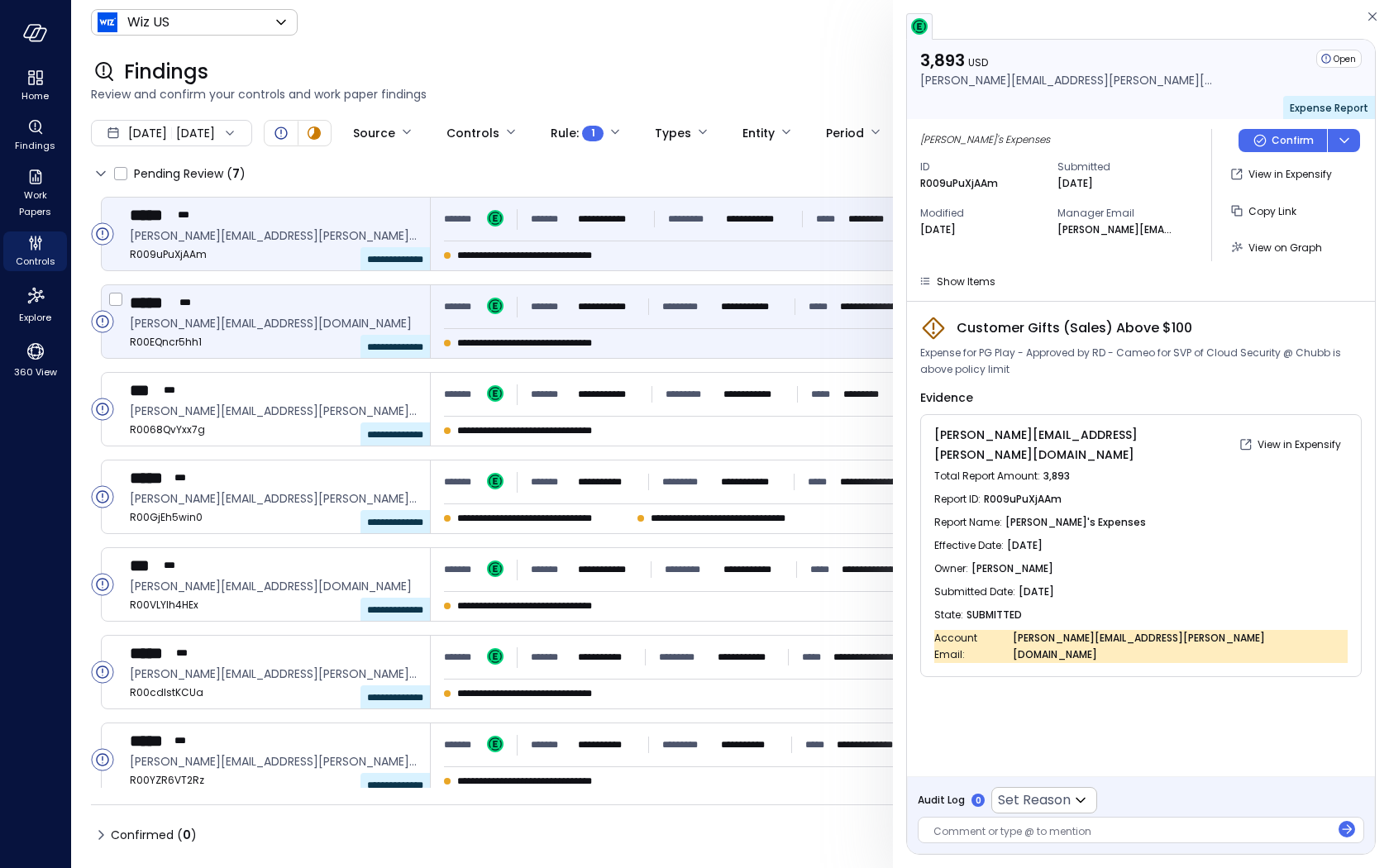
click at [684, 328] on hr at bounding box center [900, 328] width 911 height 1
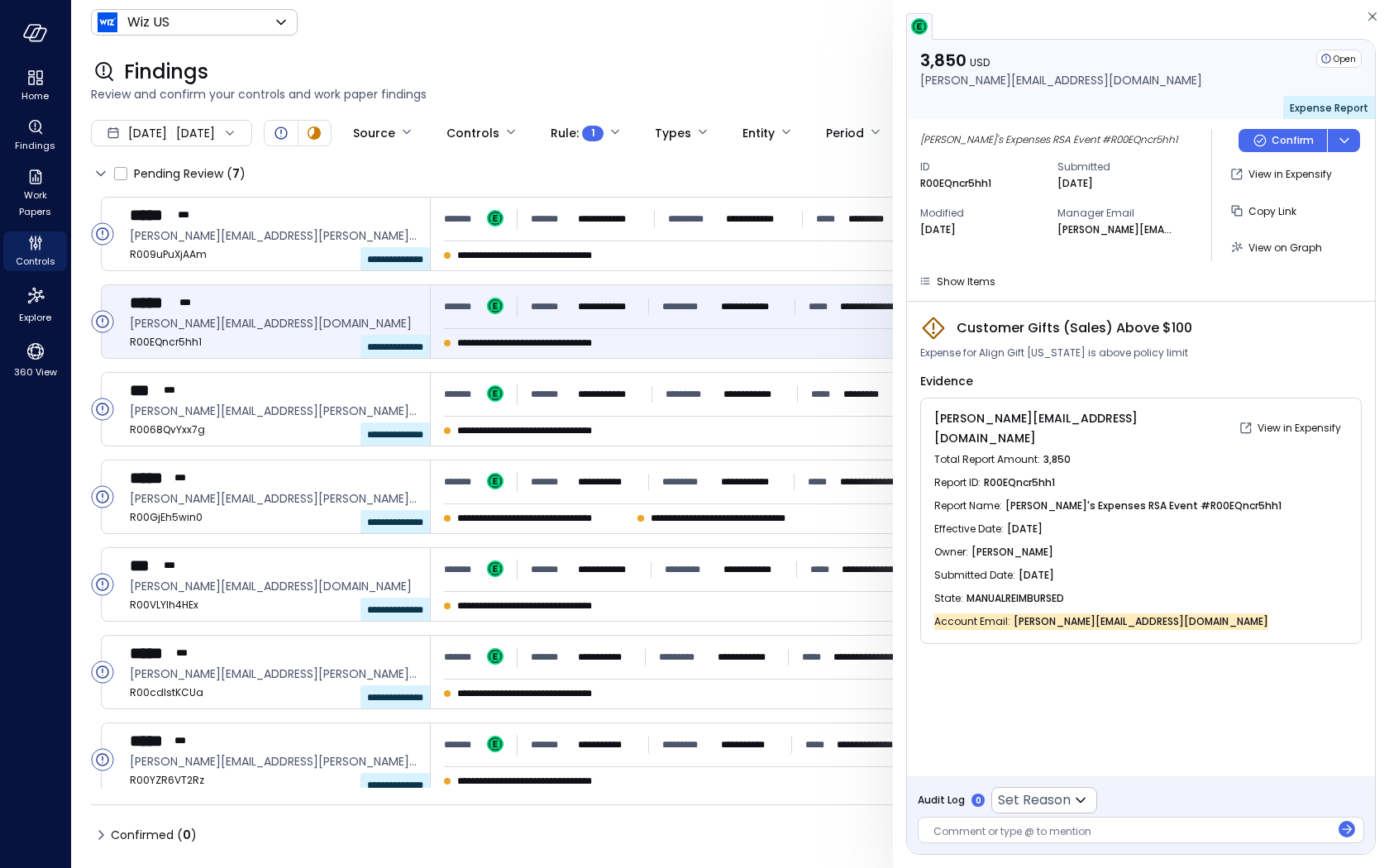
drag, startPoint x: 962, startPoint y: 352, endPoint x: 1208, endPoint y: 351, distance: 246.0
click at [1208, 350] on div "Expense for Align Gift [US_STATE] is above policy limit" at bounding box center [1142, 353] width 442 height 16
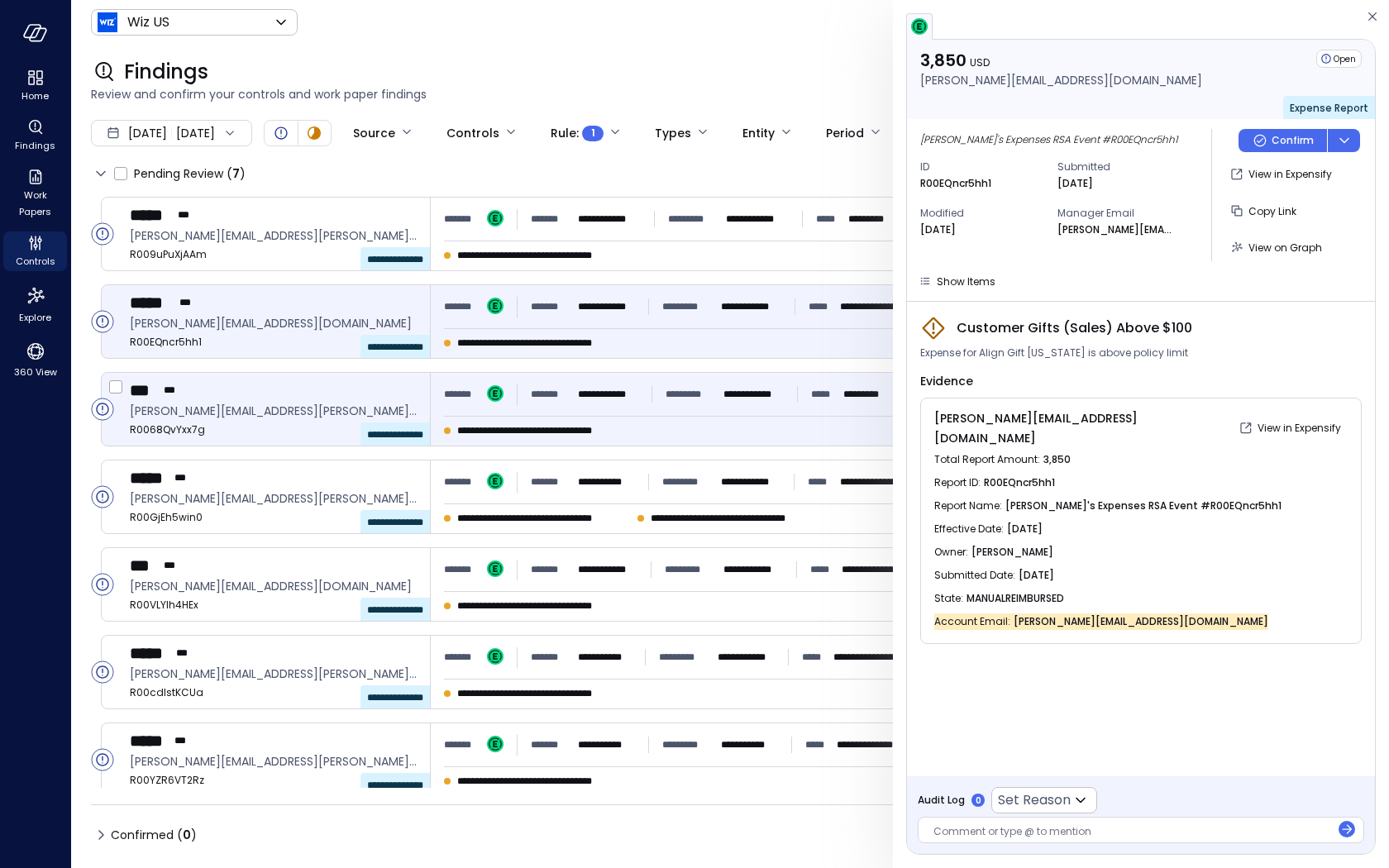
click at [582, 442] on div "**********" at bounding box center [900, 409] width 938 height 73
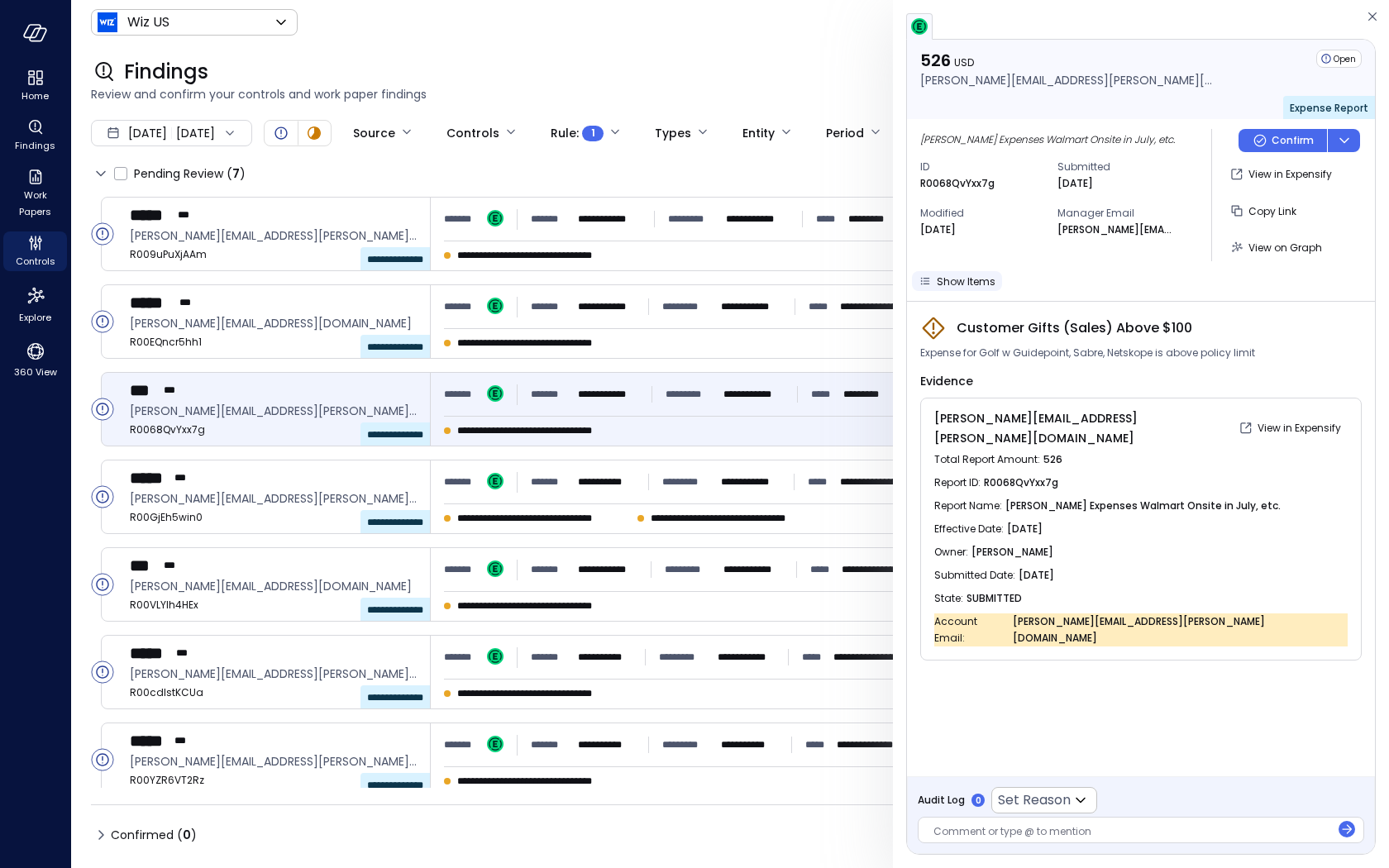
click at [956, 285] on span "Show Items" at bounding box center [966, 281] width 59 height 15
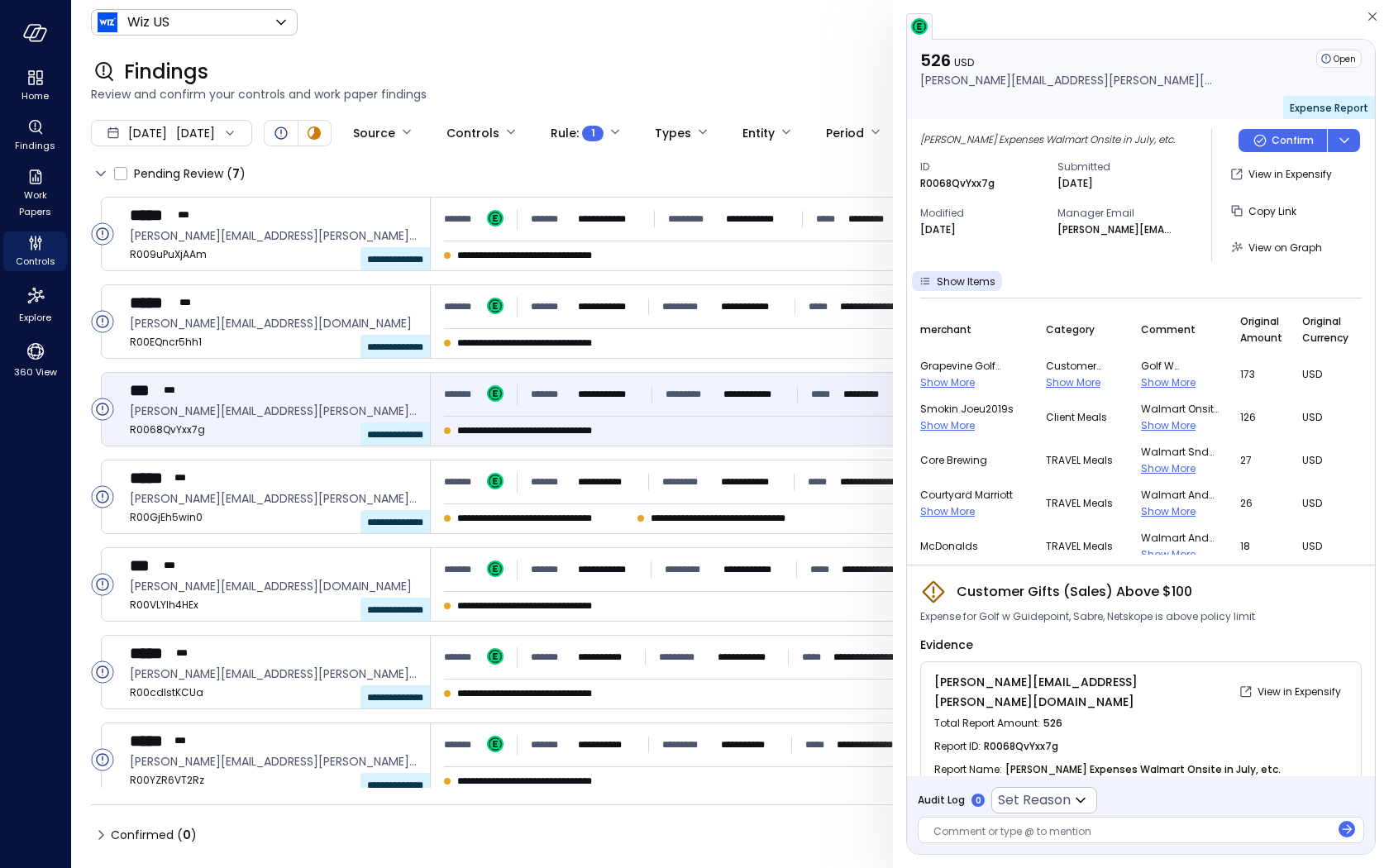
click at [1150, 383] on span "Show More" at bounding box center [1168, 382] width 54 height 15
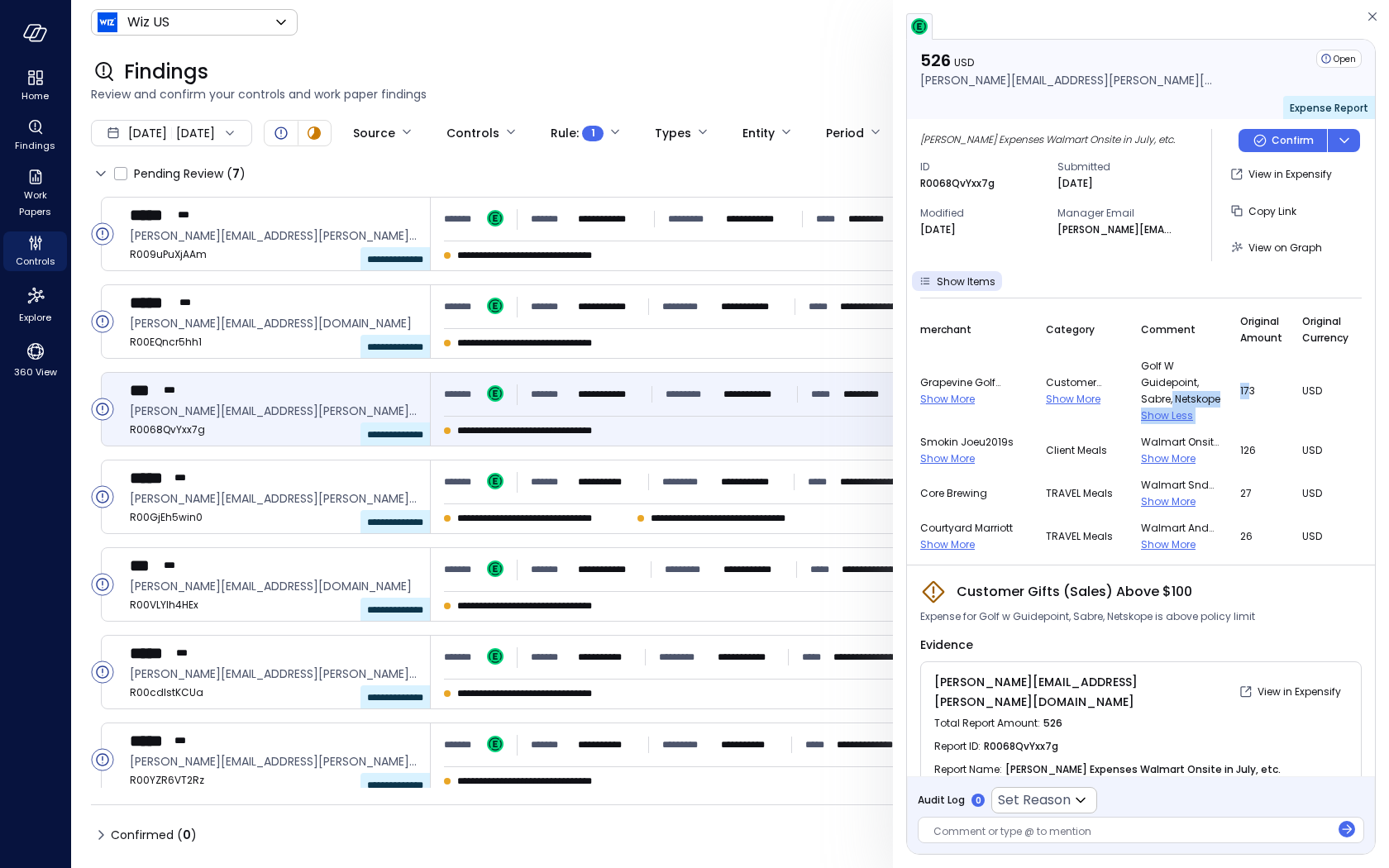
drag, startPoint x: 1201, startPoint y: 403, endPoint x: 1224, endPoint y: 403, distance: 23.0
click at [1224, 403] on tr "Grapevine Golf Course Show More Customer Swag/gifts u2013 sales only Show More …" at bounding box center [1145, 390] width 448 height 76
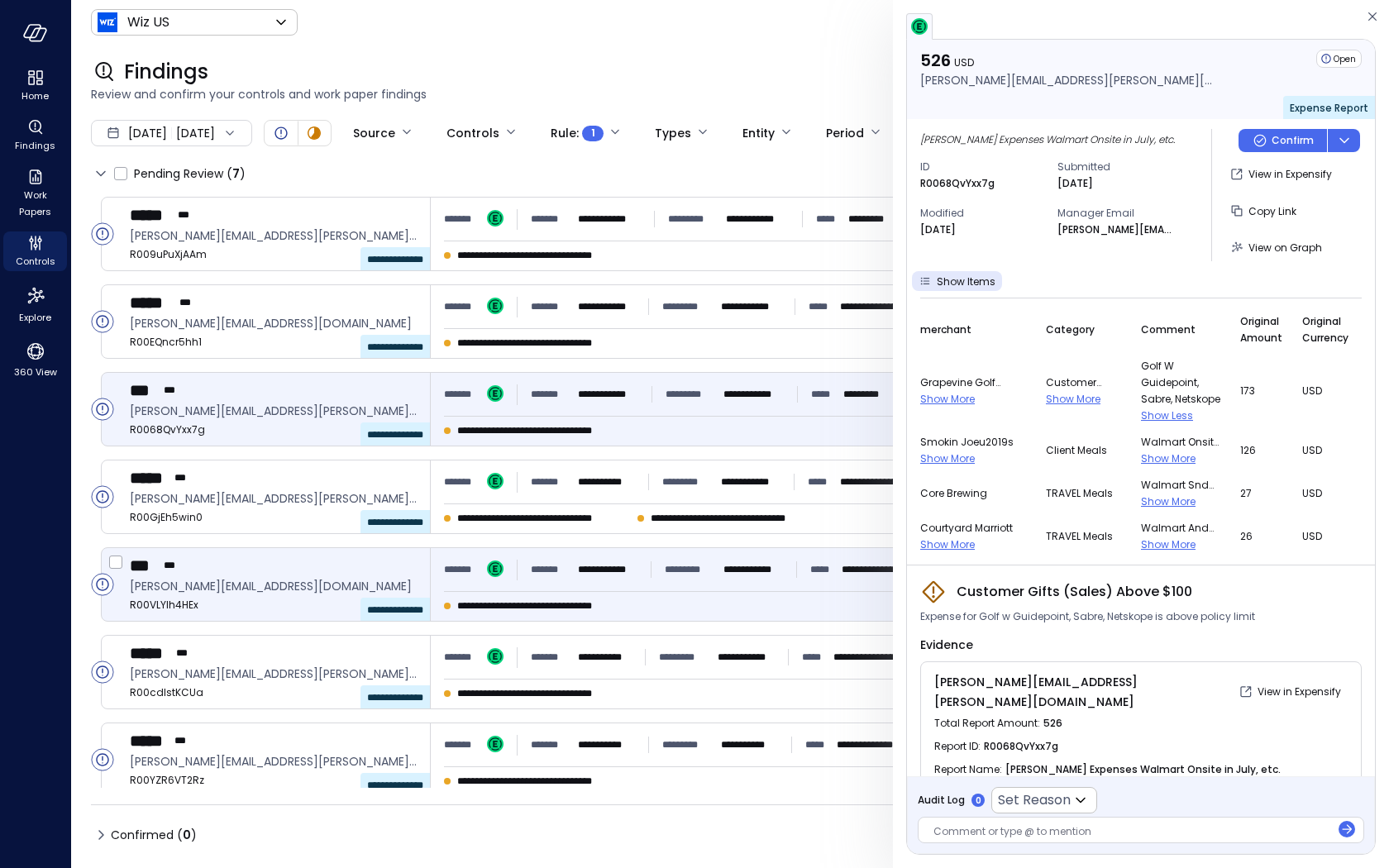
click at [771, 563] on p "**********" at bounding box center [753, 569] width 59 height 16
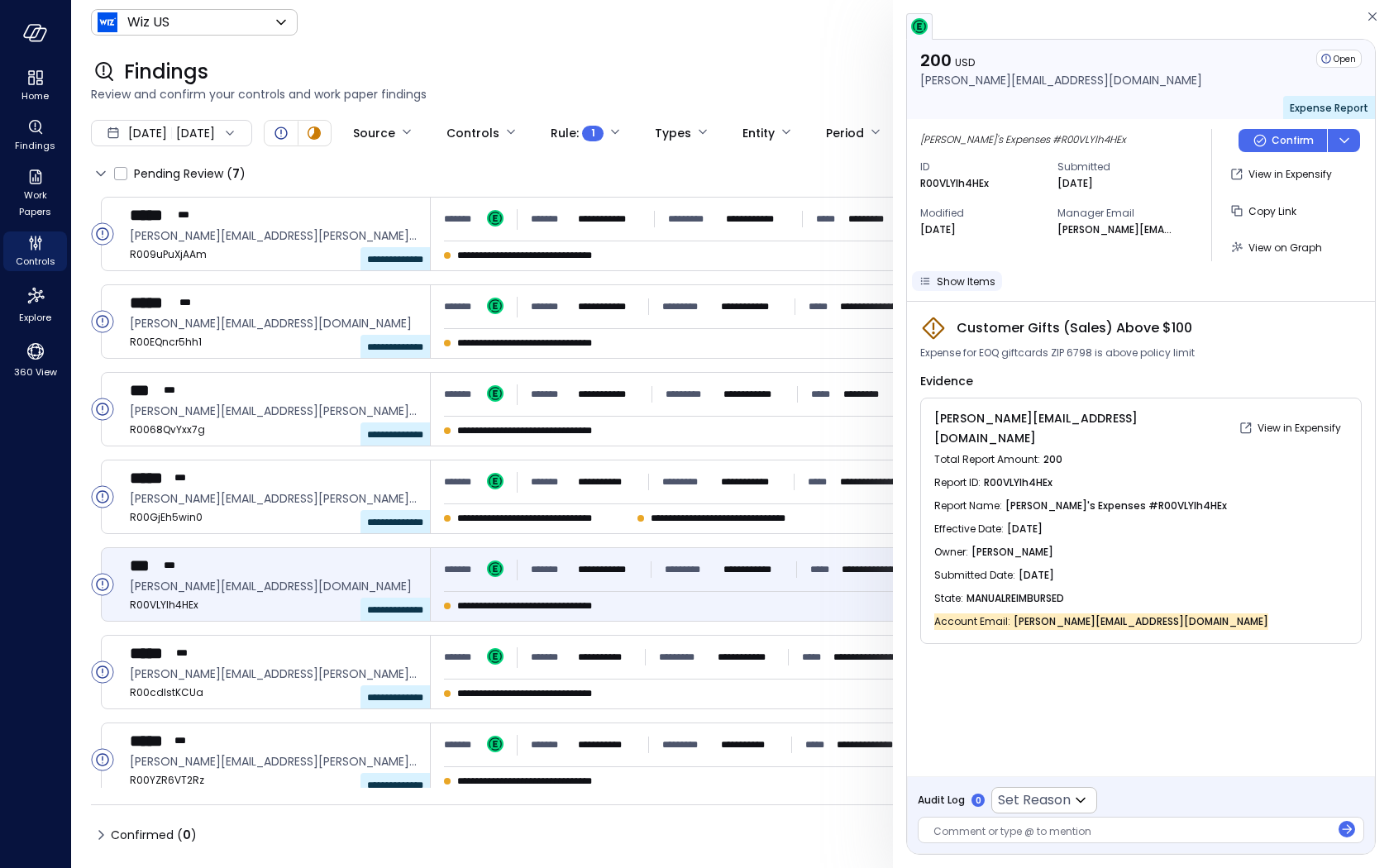
click at [970, 286] on span "Show Items" at bounding box center [966, 281] width 59 height 15
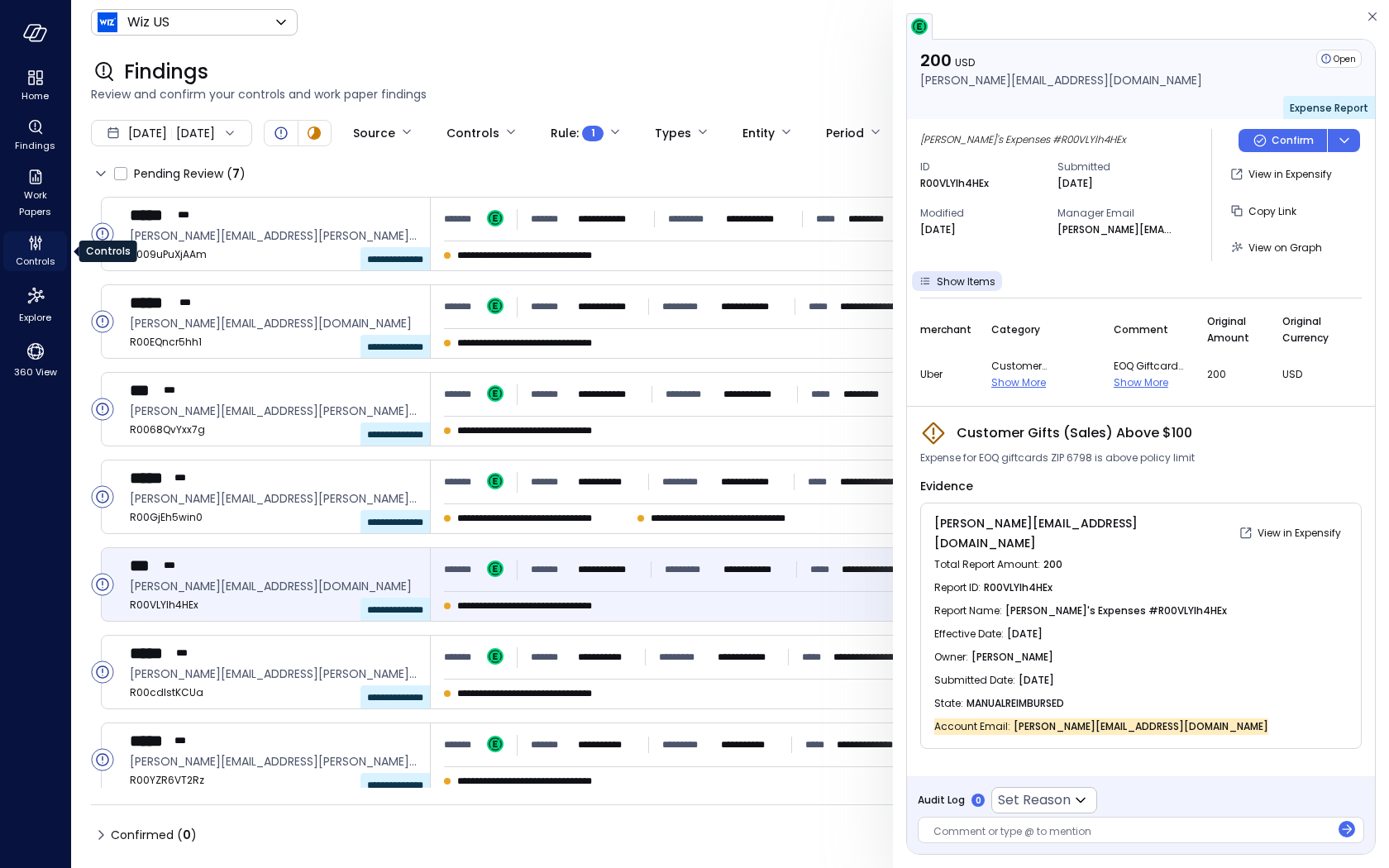
click at [40, 245] on icon "Controls" at bounding box center [40, 245] width 2 height 9
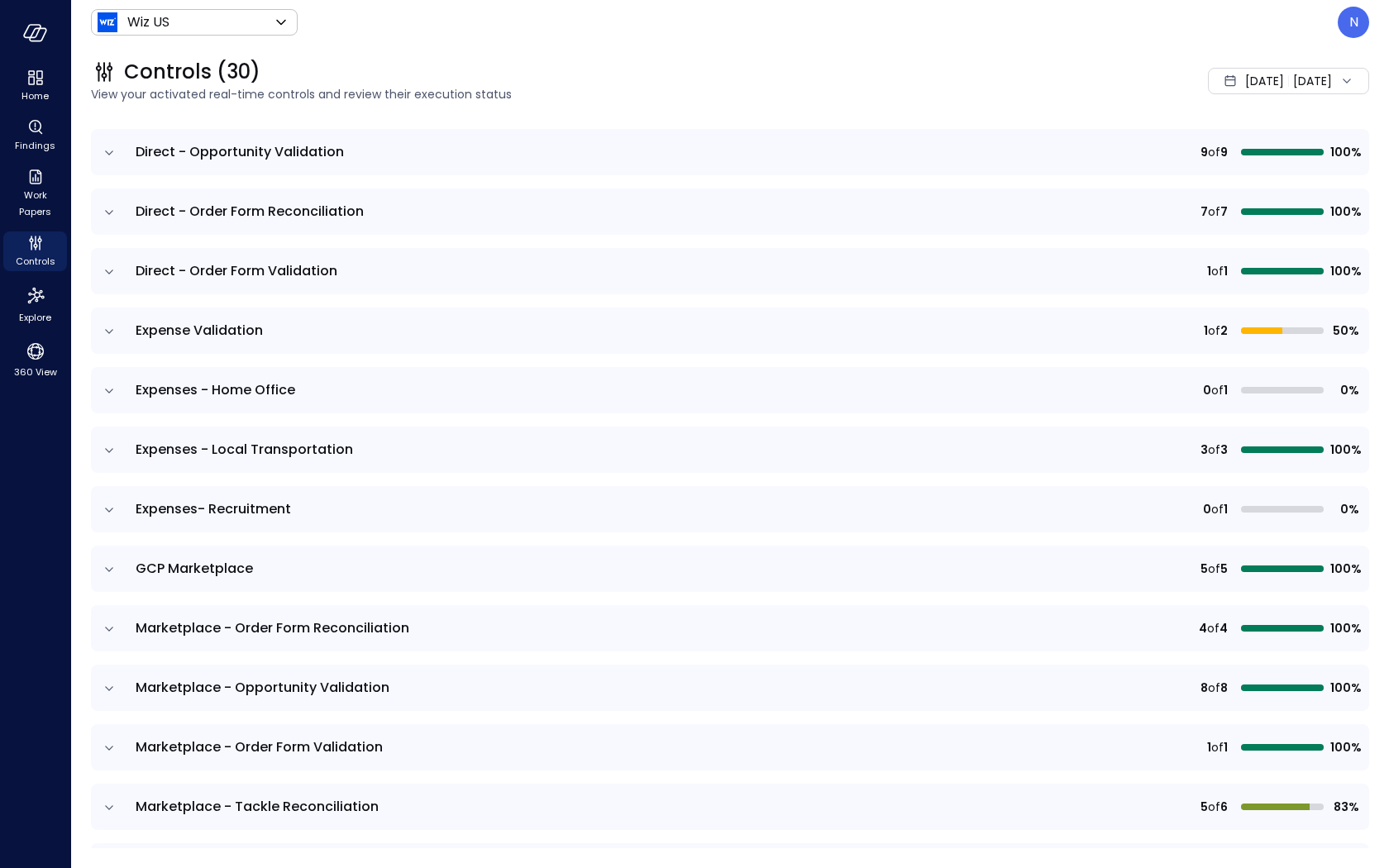
scroll to position [399, 0]
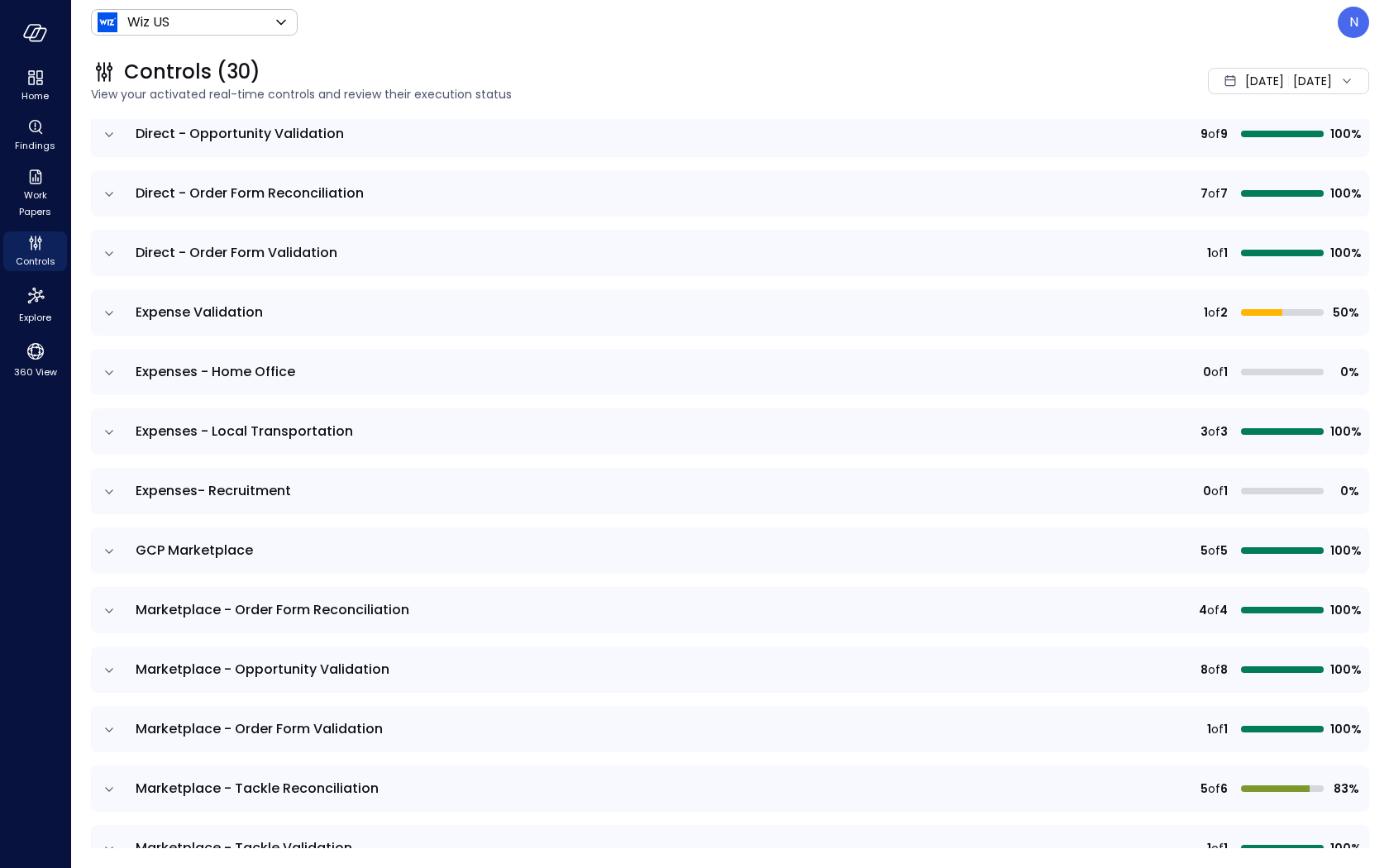
click at [107, 491] on icon "expand row" at bounding box center [109, 491] width 16 height 16
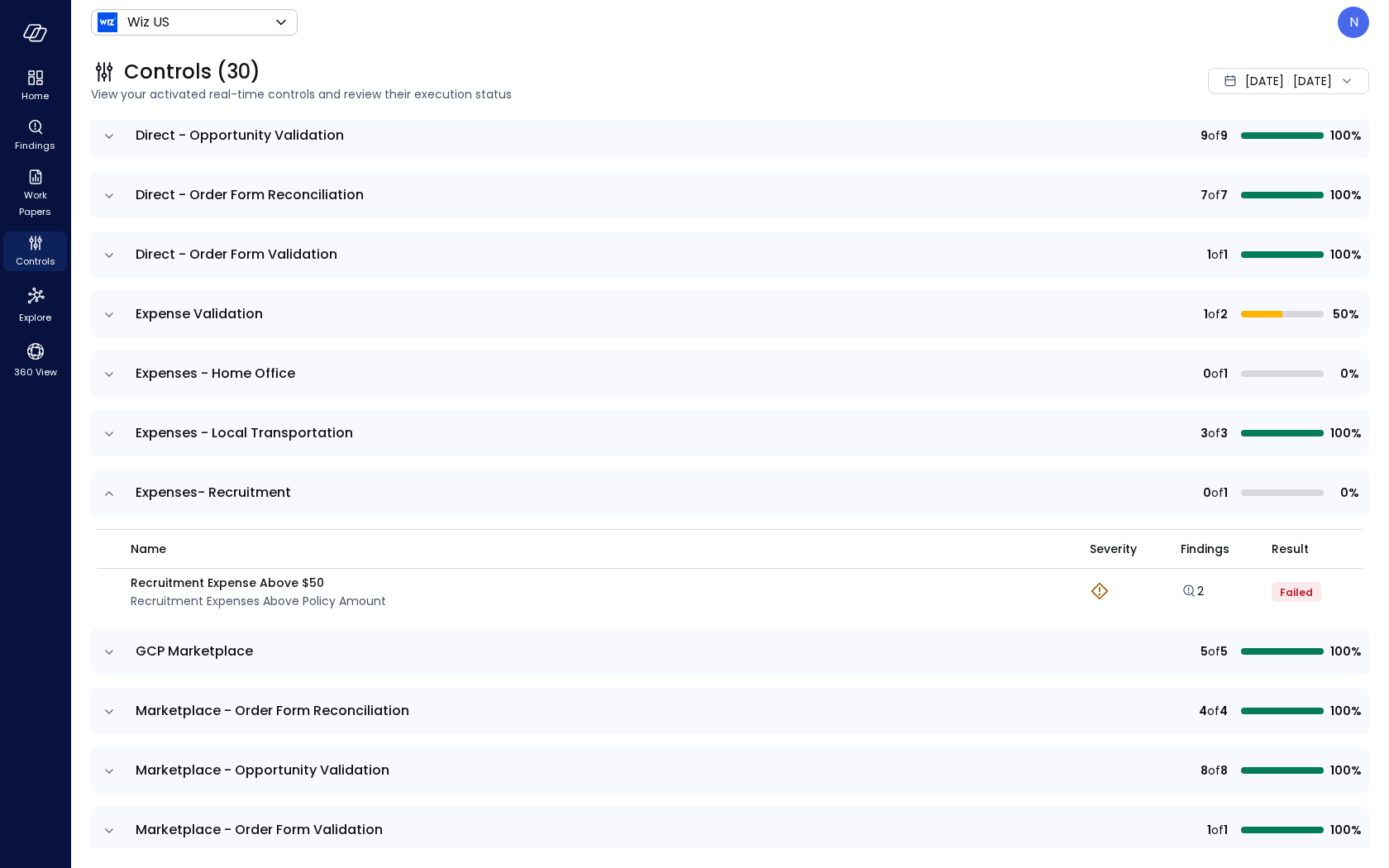
scroll to position [397, 0]
click at [34, 140] on span "Findings" at bounding box center [35, 145] width 41 height 16
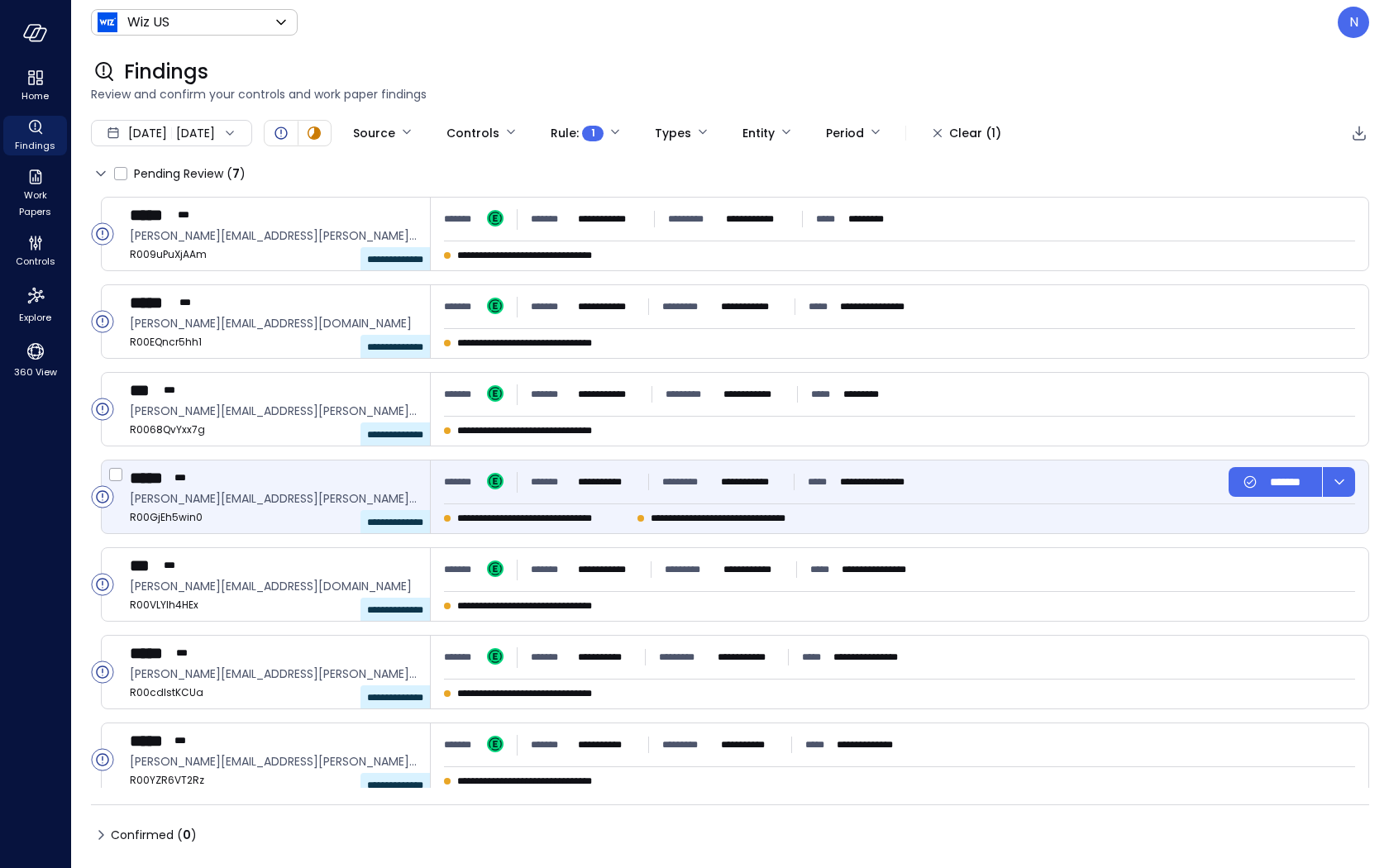
click at [714, 531] on div "**********" at bounding box center [900, 496] width 938 height 73
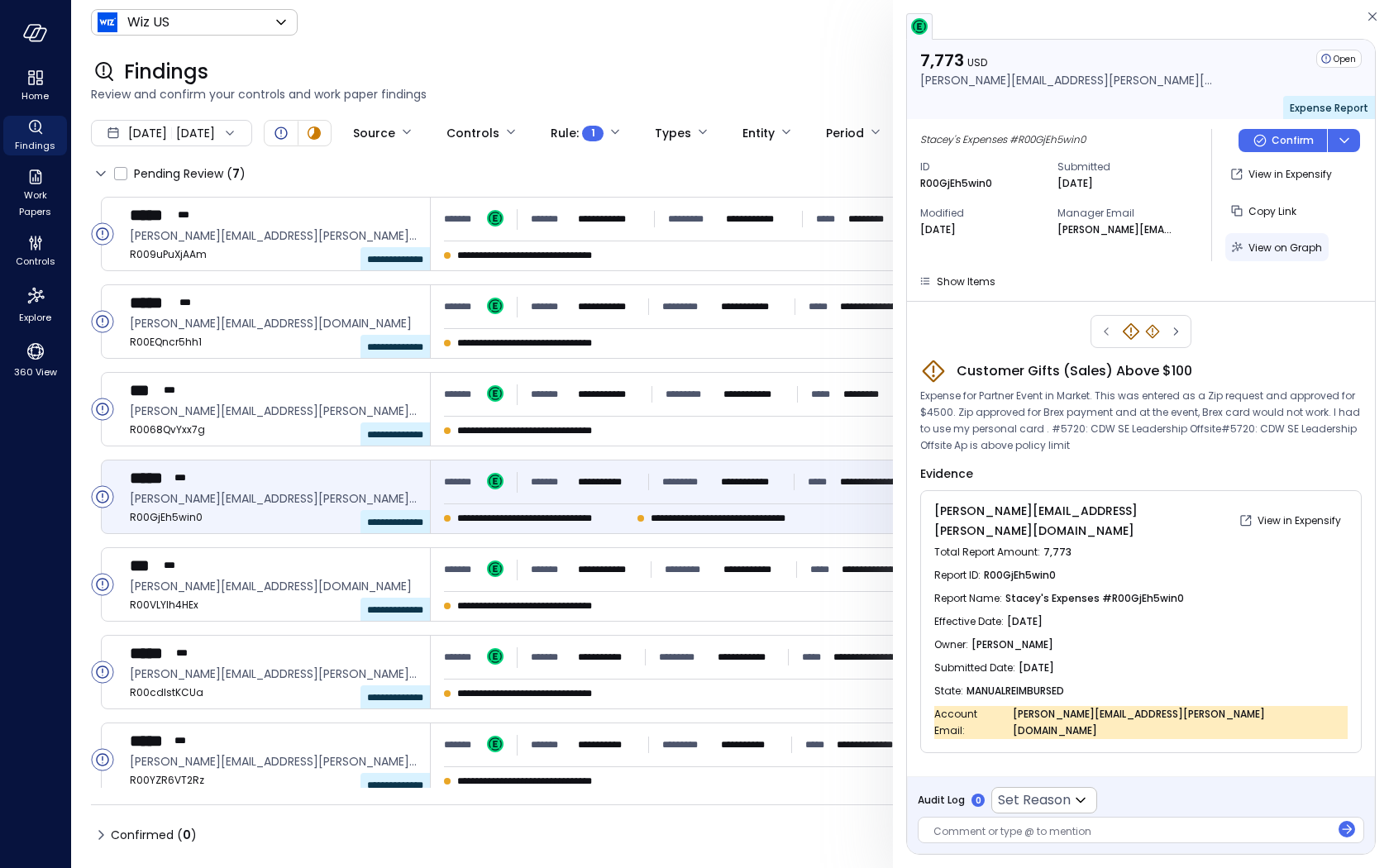
click at [1293, 245] on span "View on Graph" at bounding box center [1285, 247] width 74 height 15
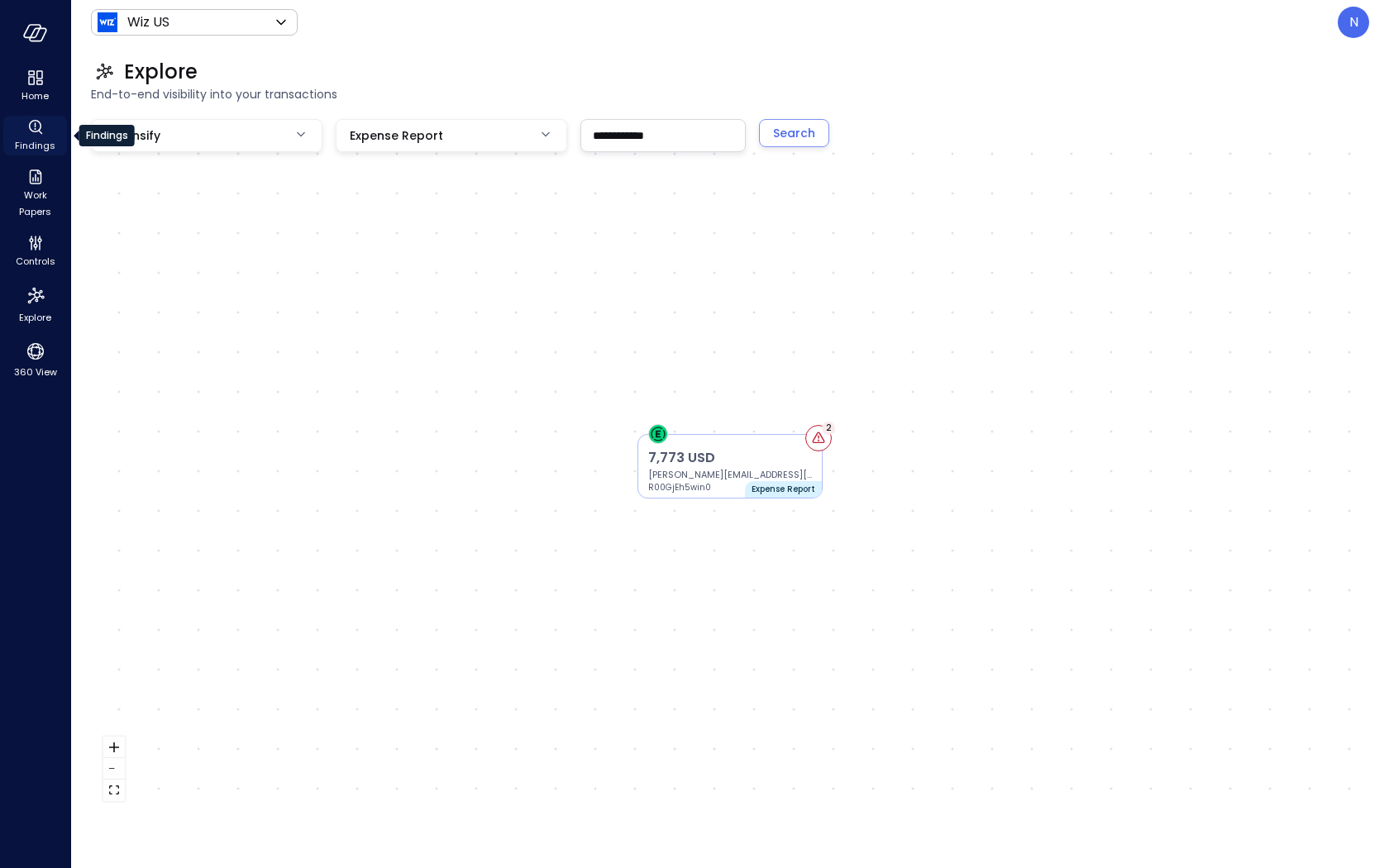
click at [40, 133] on icon "Findings" at bounding box center [40, 132] width 4 height 4
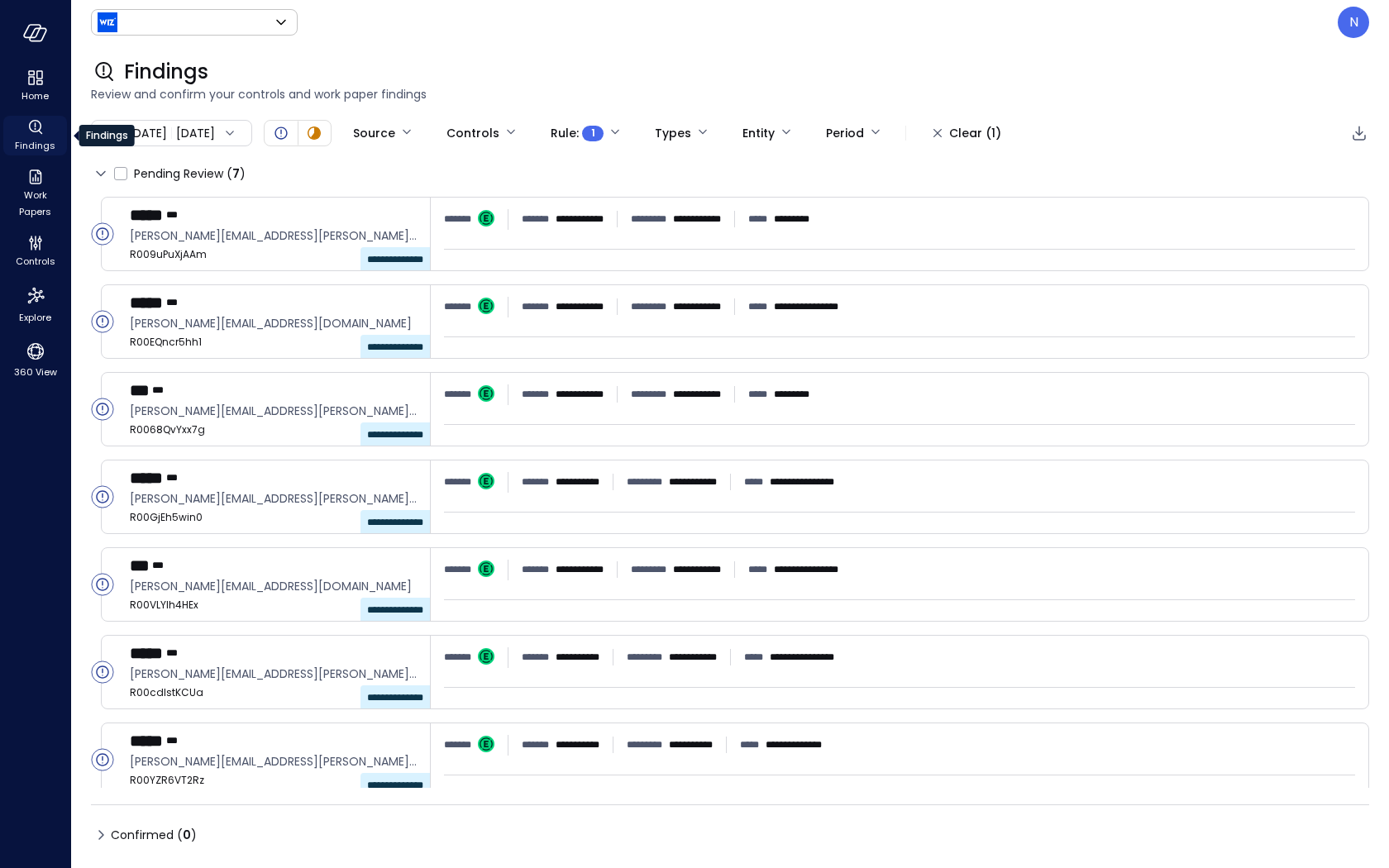
type input "******"
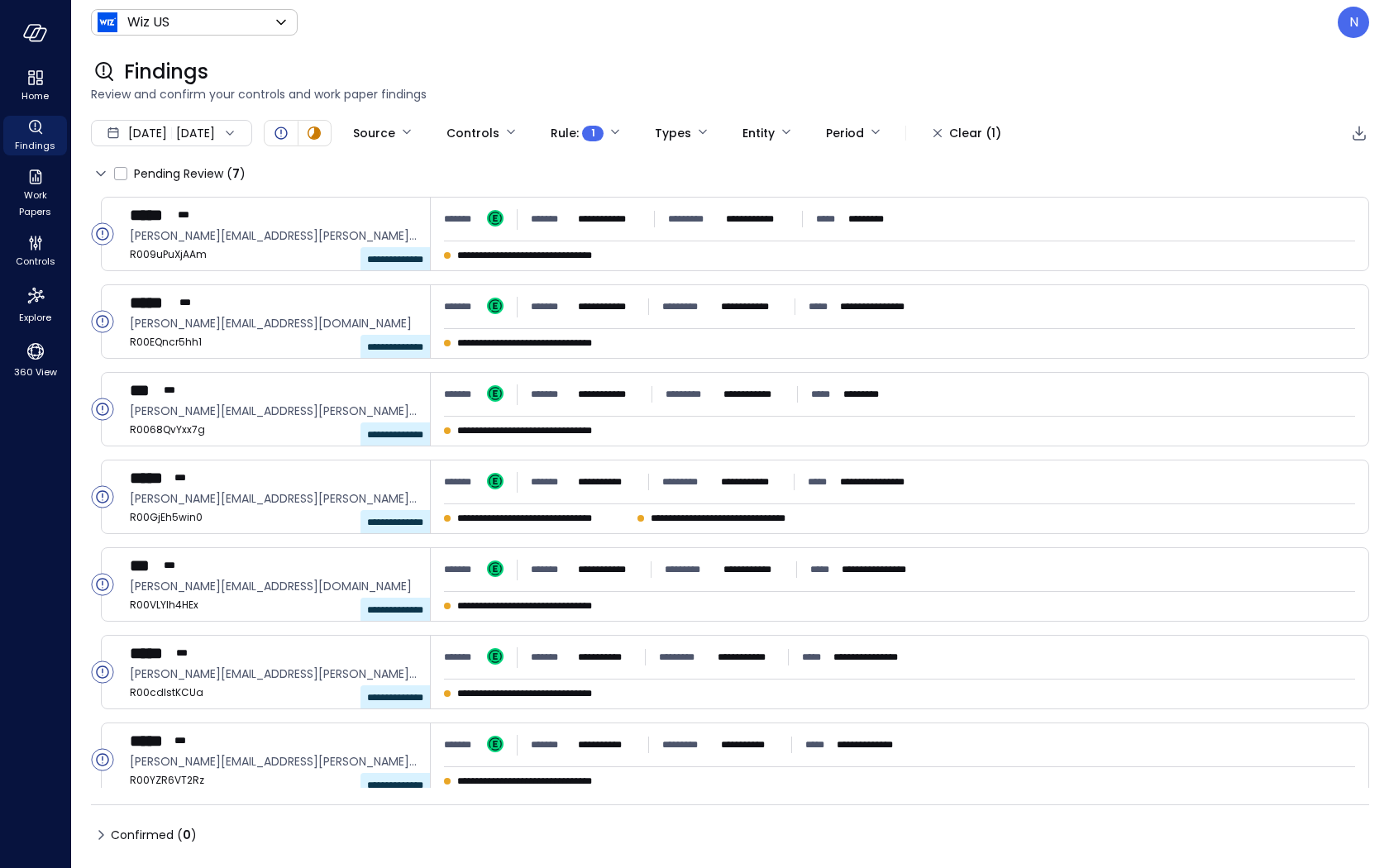
click at [146, 143] on div "[DATE]" at bounding box center [147, 133] width 39 height 33
click at [192, 206] on li "[DATE]" at bounding box center [180, 205] width 132 height 27
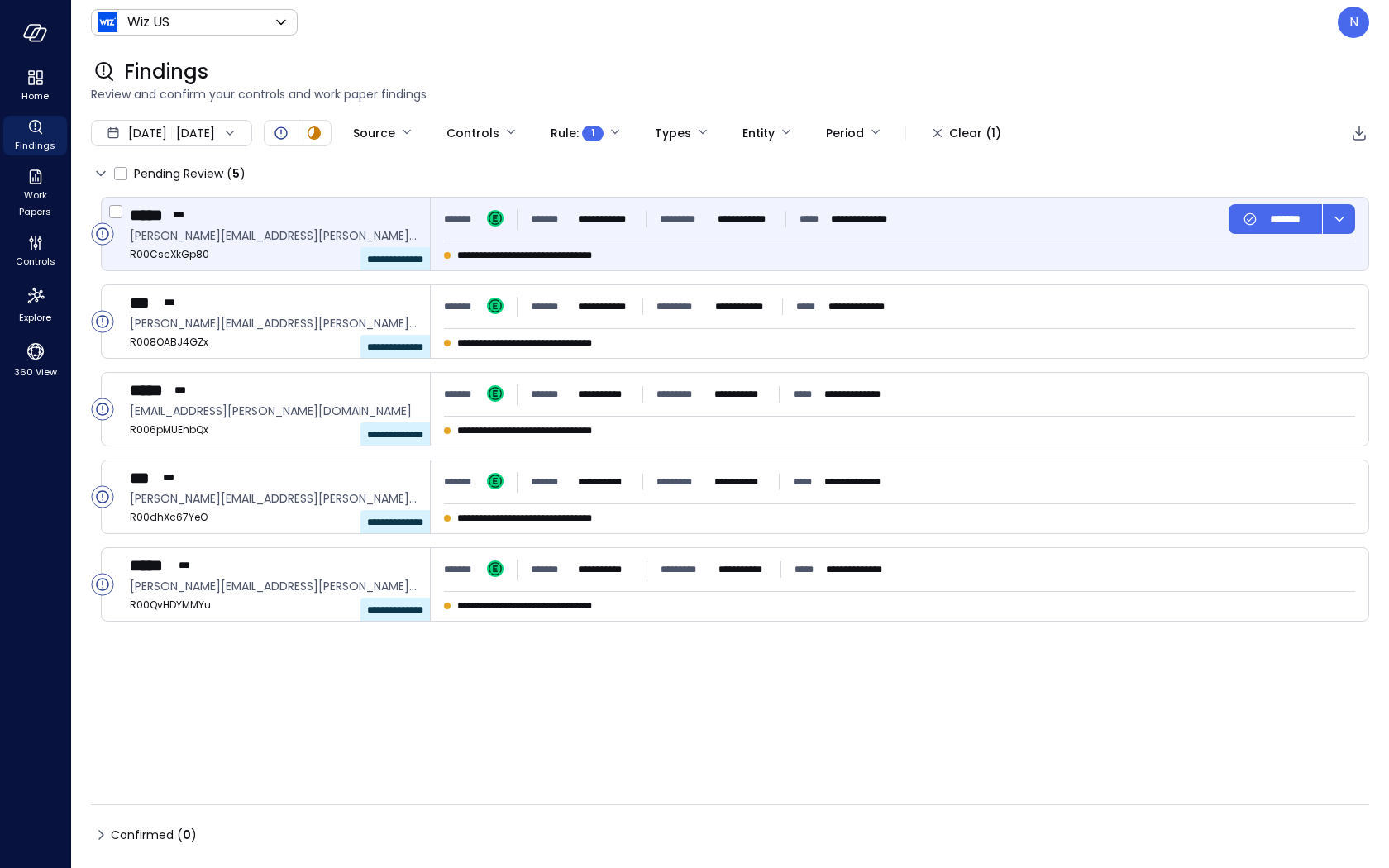
click at [1001, 227] on div "**********" at bounding box center [900, 219] width 911 height 30
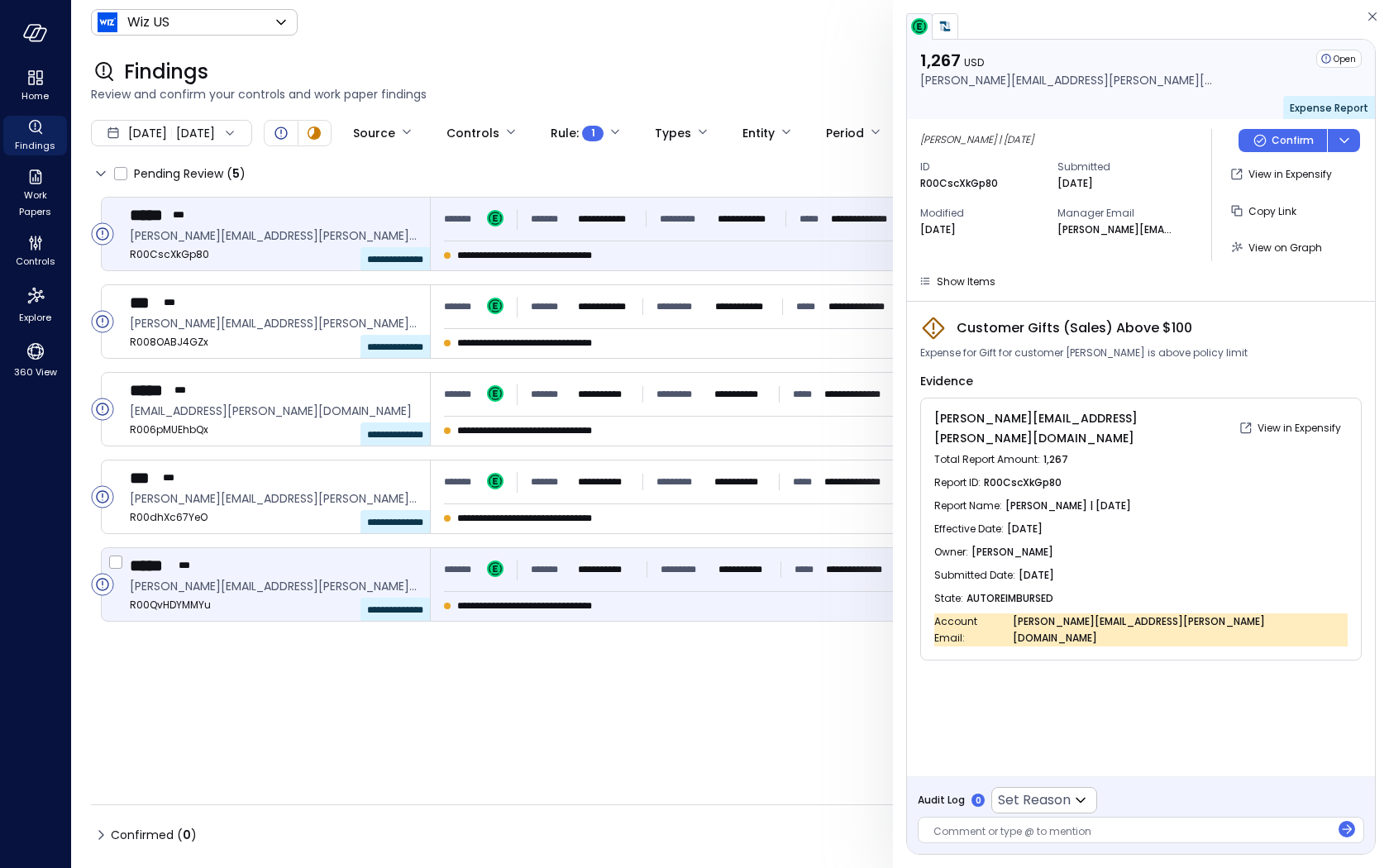
click at [790, 555] on div "**********" at bounding box center [678, 570] width 467 height 30
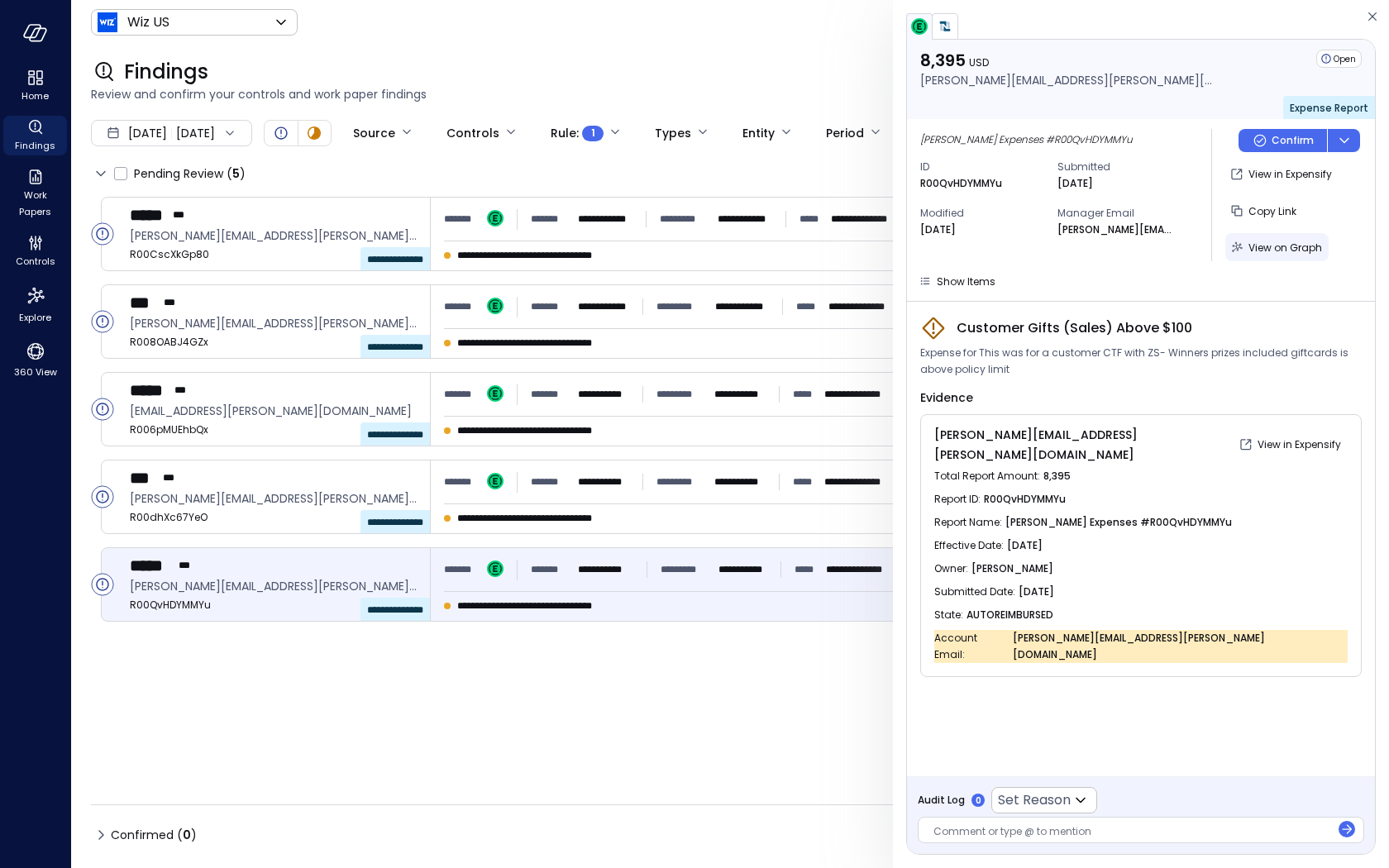
click at [1284, 245] on span "View on Graph" at bounding box center [1285, 247] width 74 height 15
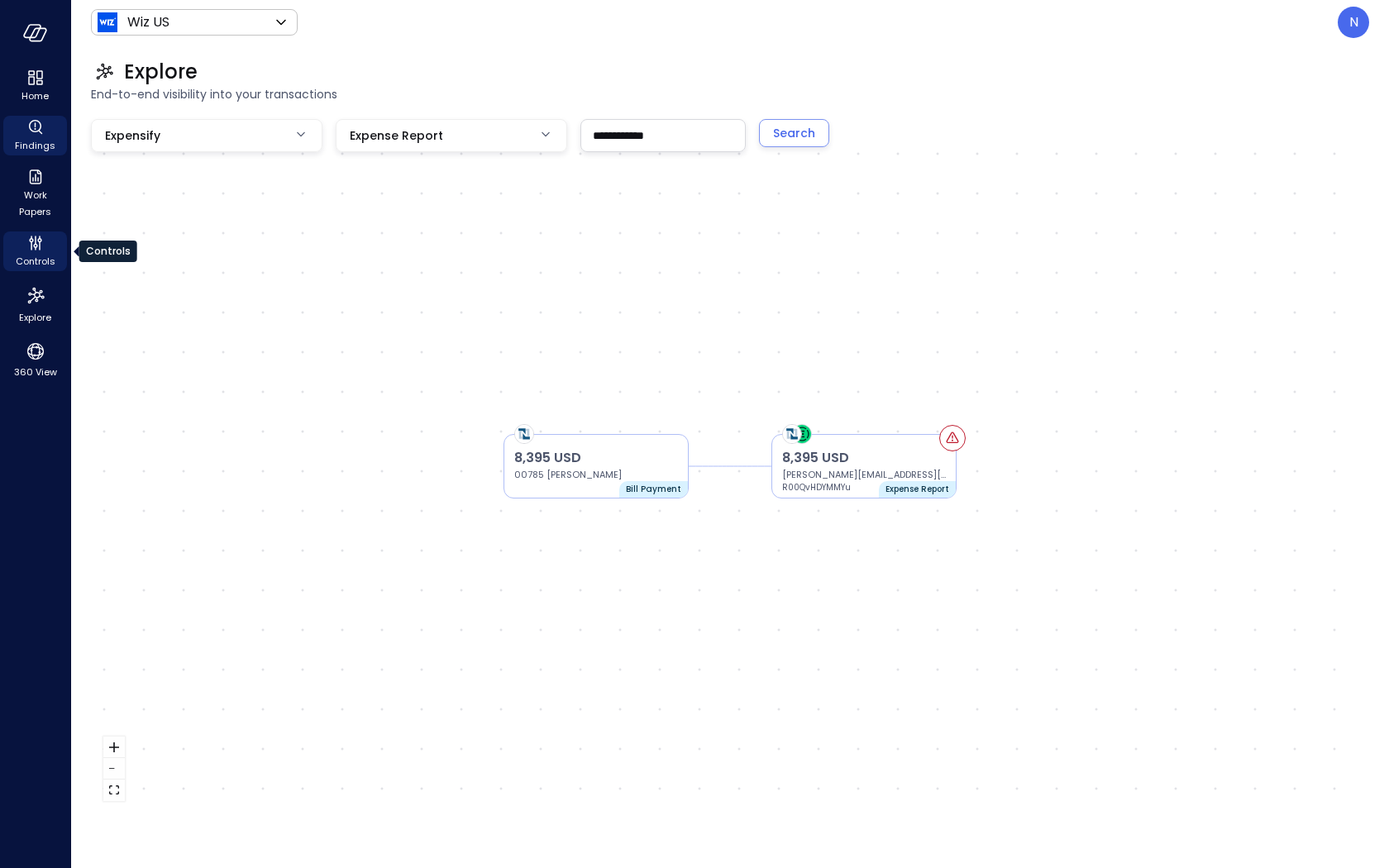
click at [47, 257] on span "Controls" at bounding box center [35, 261] width 40 height 16
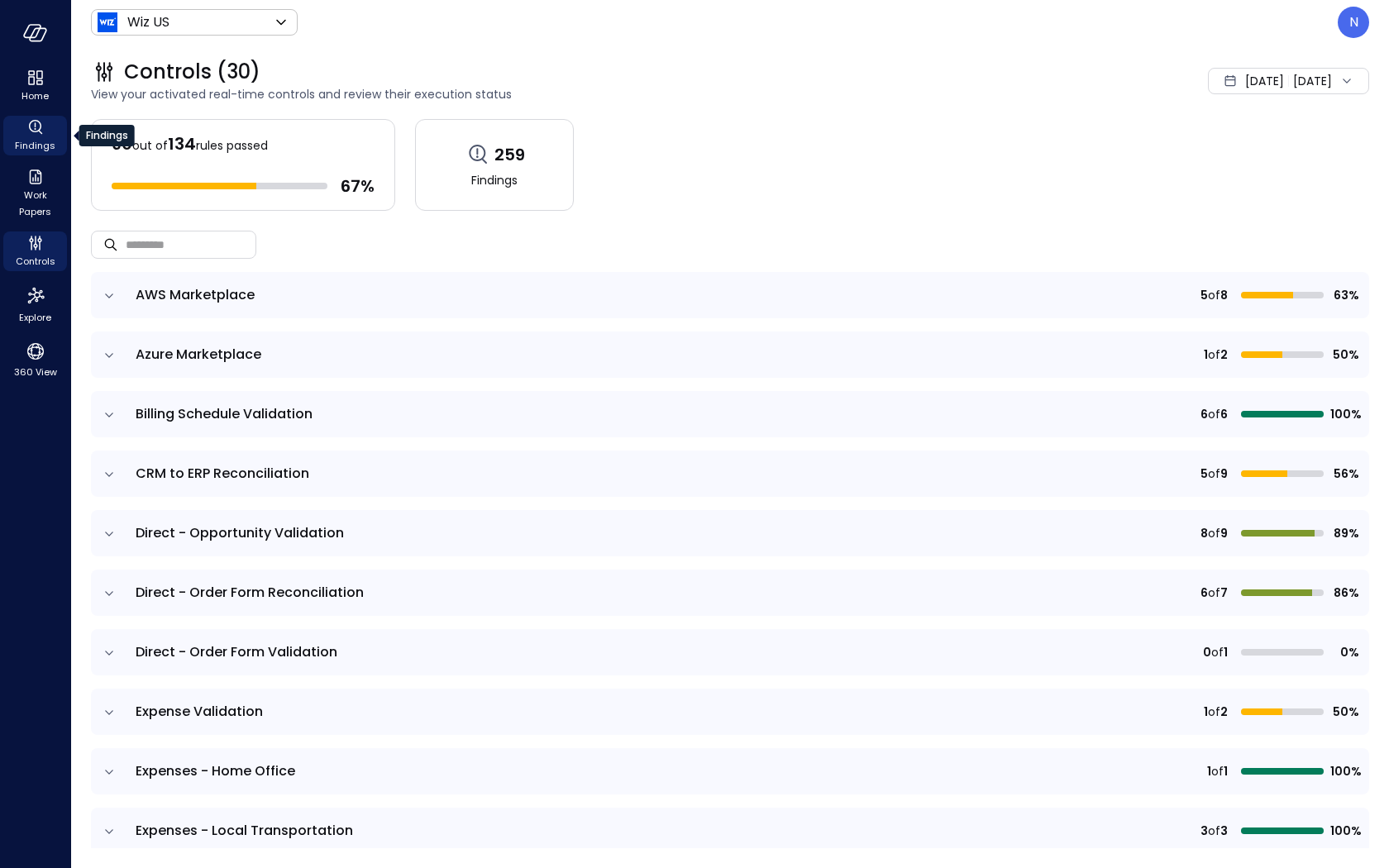
click at [32, 131] on icon "Findings" at bounding box center [35, 126] width 13 height 13
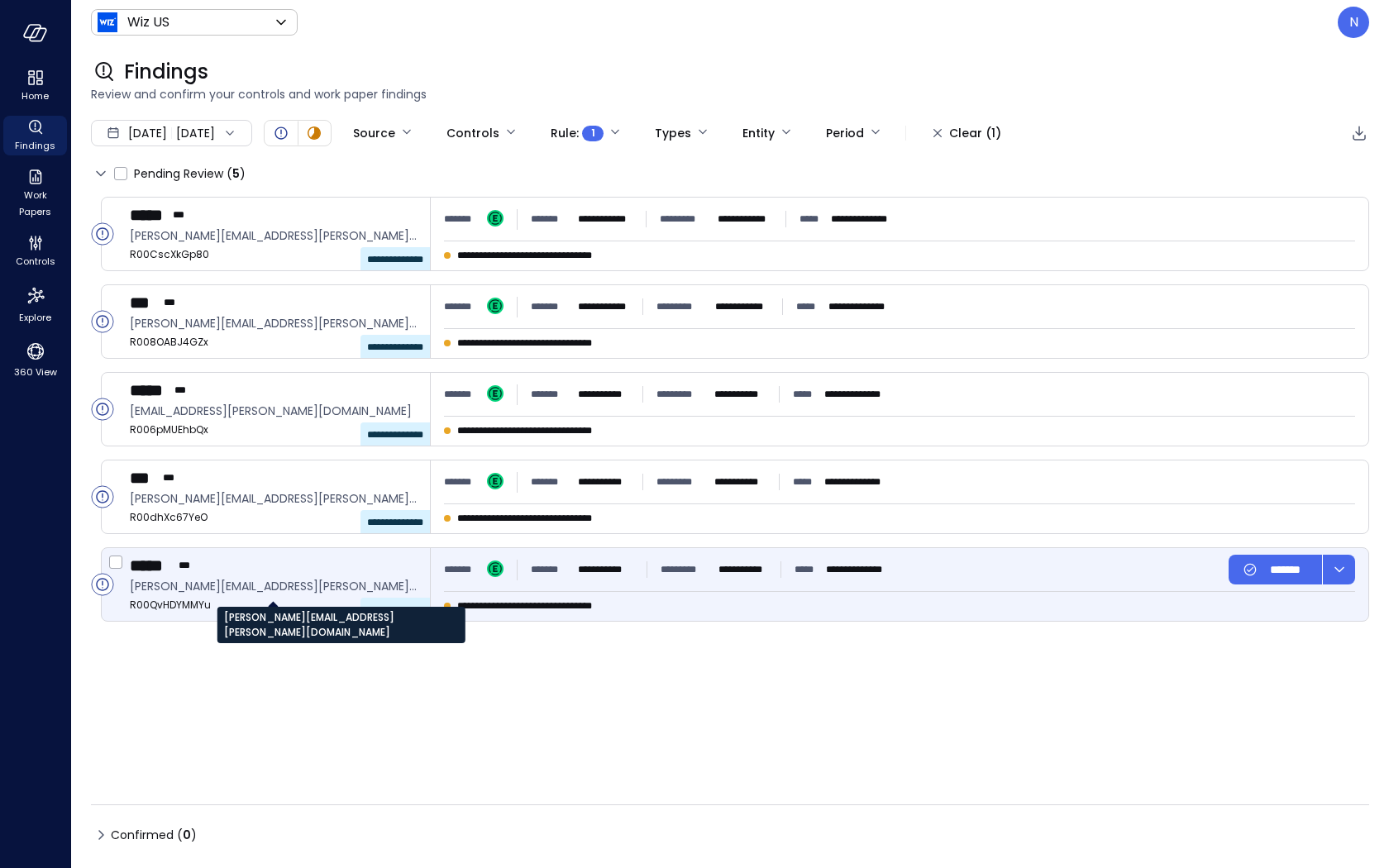
click at [262, 583] on span "[PERSON_NAME][EMAIL_ADDRESS][PERSON_NAME][DOMAIN_NAME]" at bounding box center [273, 586] width 287 height 18
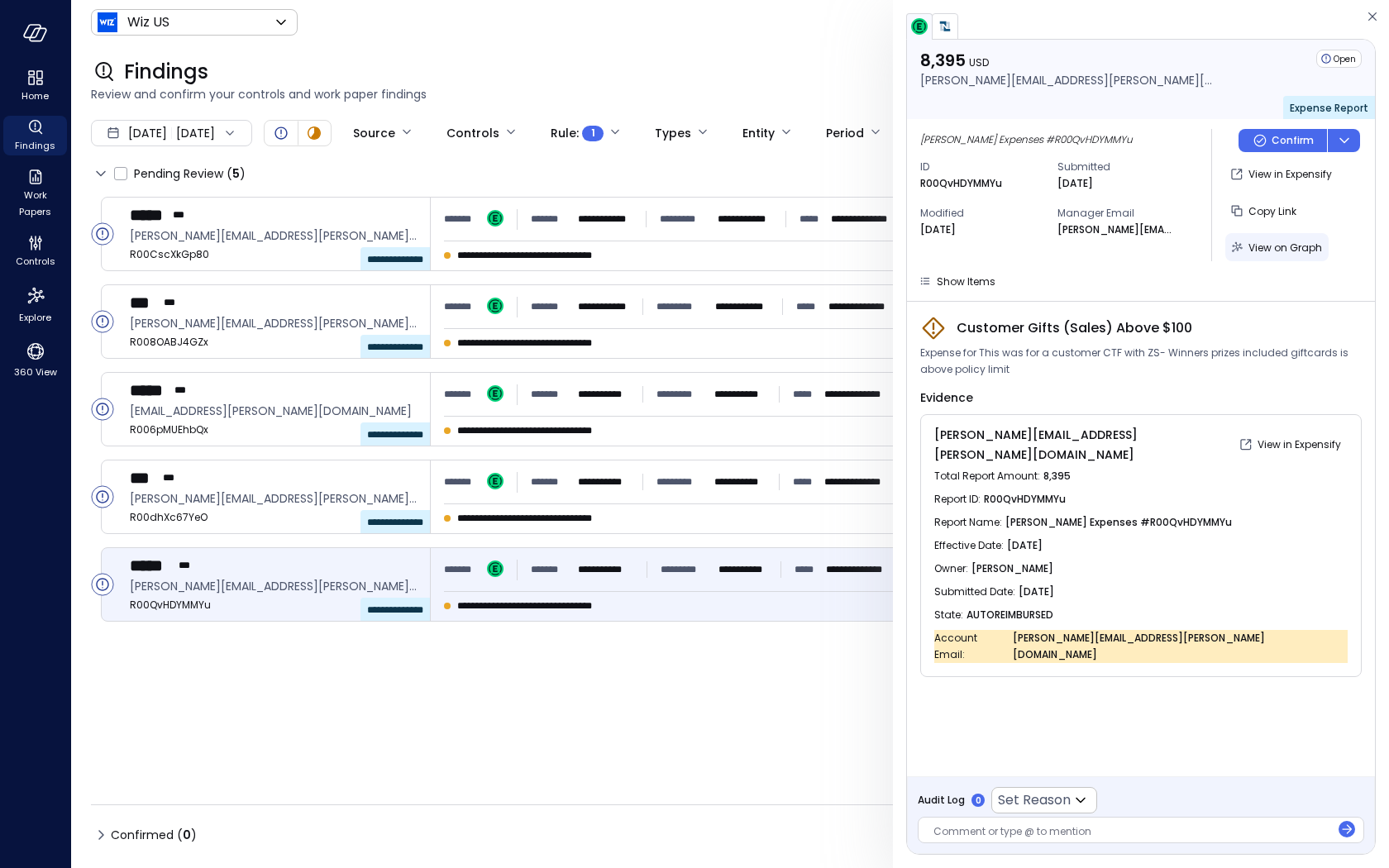
click at [1303, 242] on span "View on Graph" at bounding box center [1285, 247] width 74 height 15
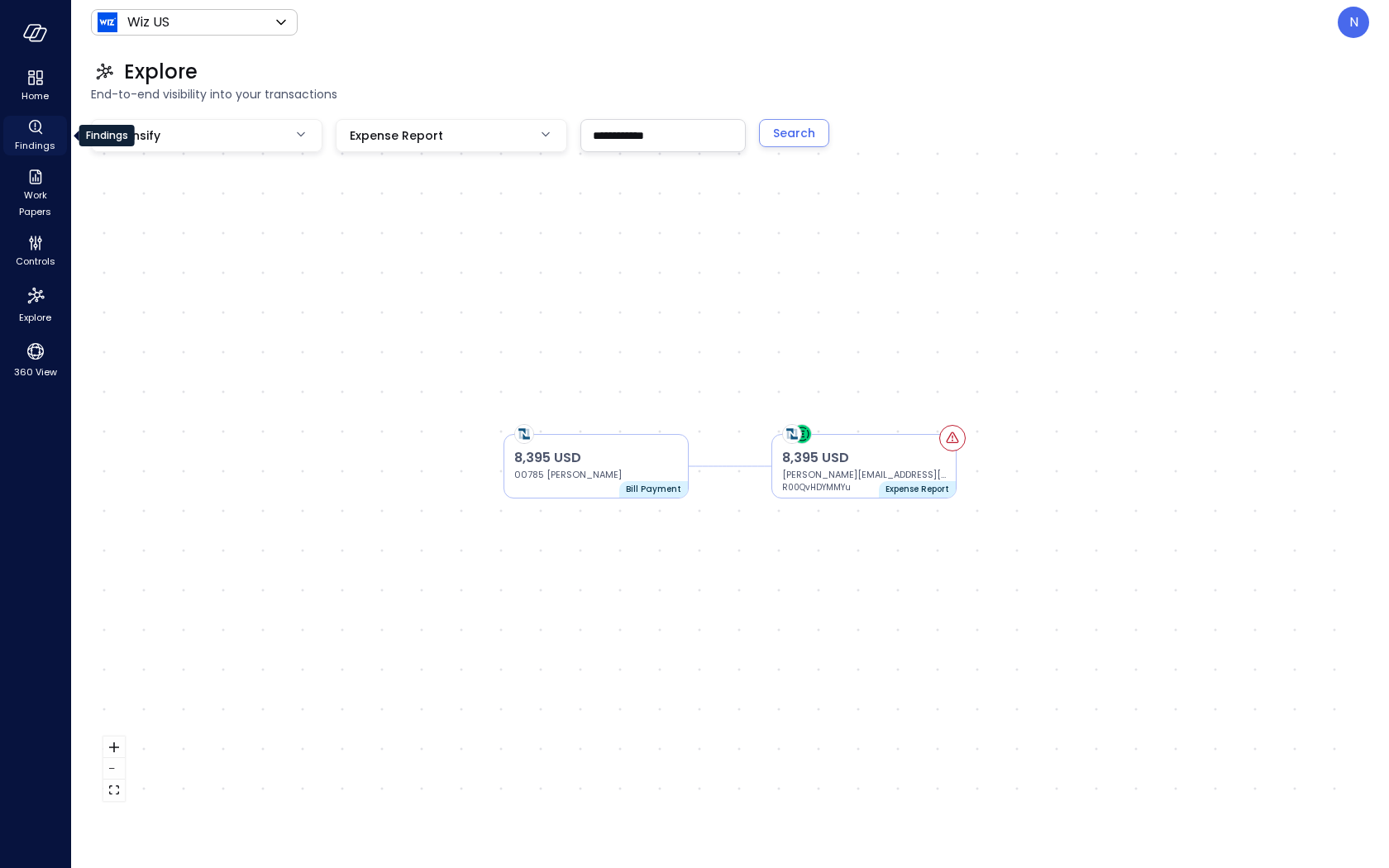
click at [35, 149] on span "Findings" at bounding box center [35, 145] width 41 height 16
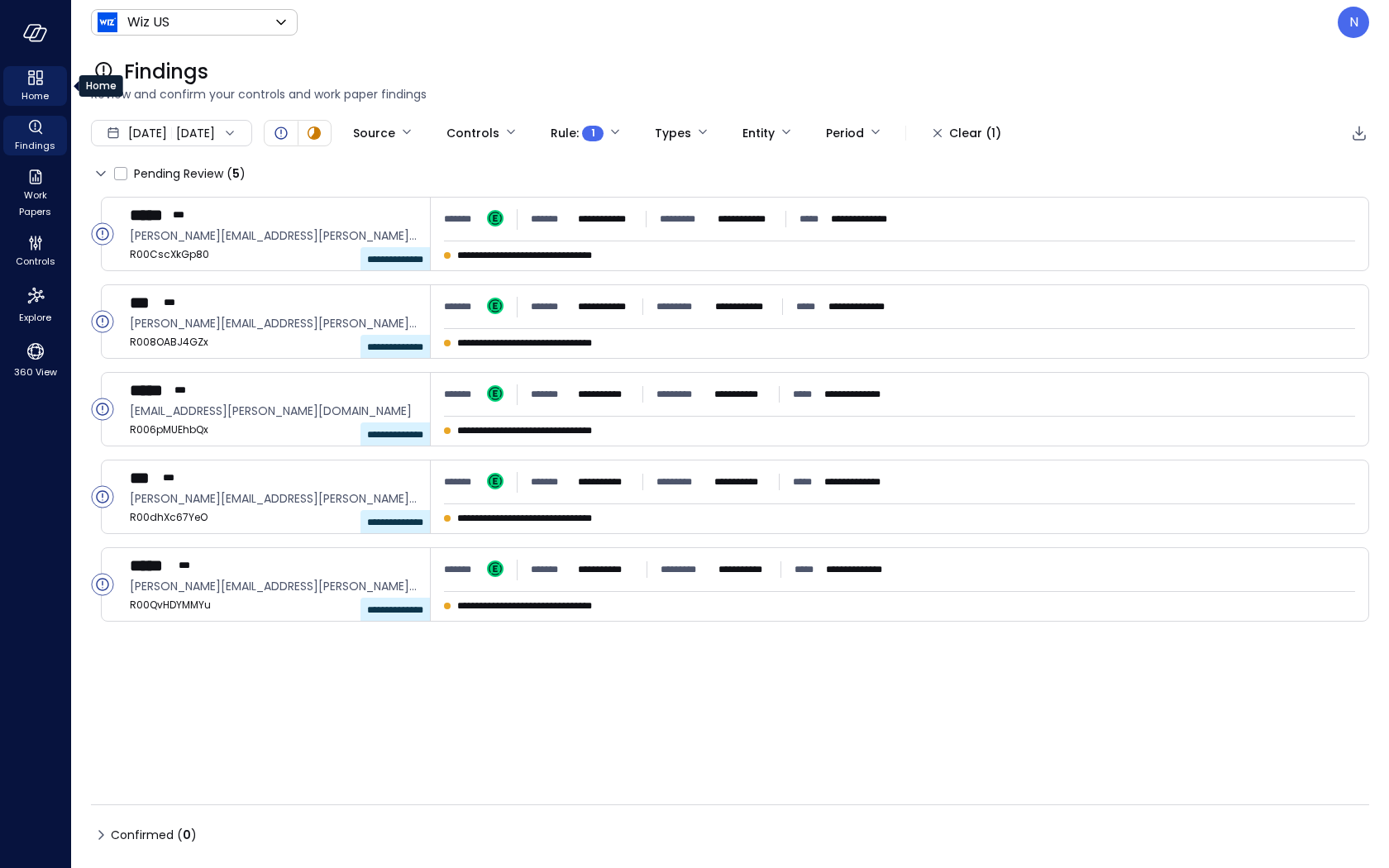
click at [37, 87] on span "Home" at bounding box center [35, 95] width 27 height 16
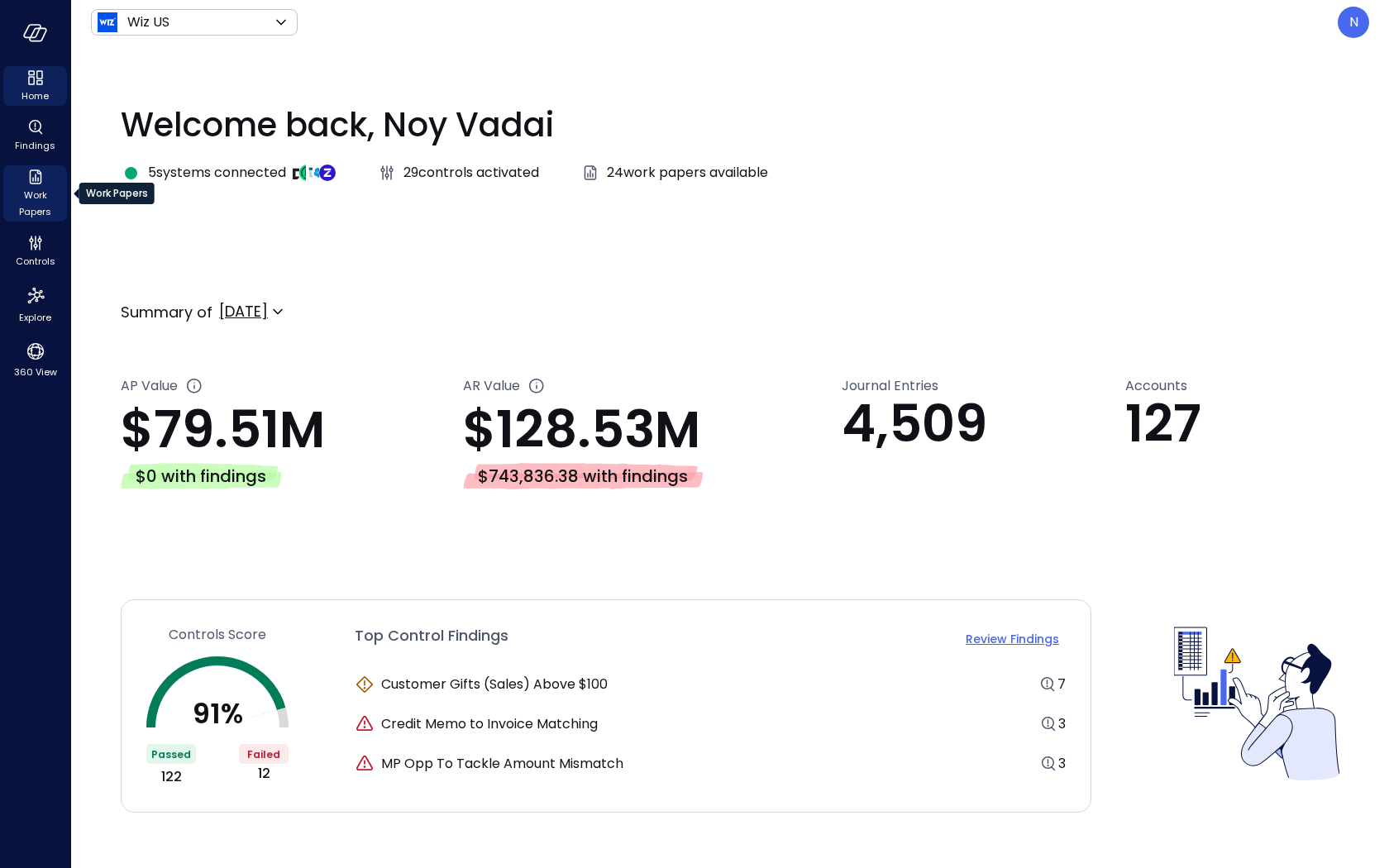
click at [34, 176] on icon "Work Papers" at bounding box center [35, 176] width 19 height 19
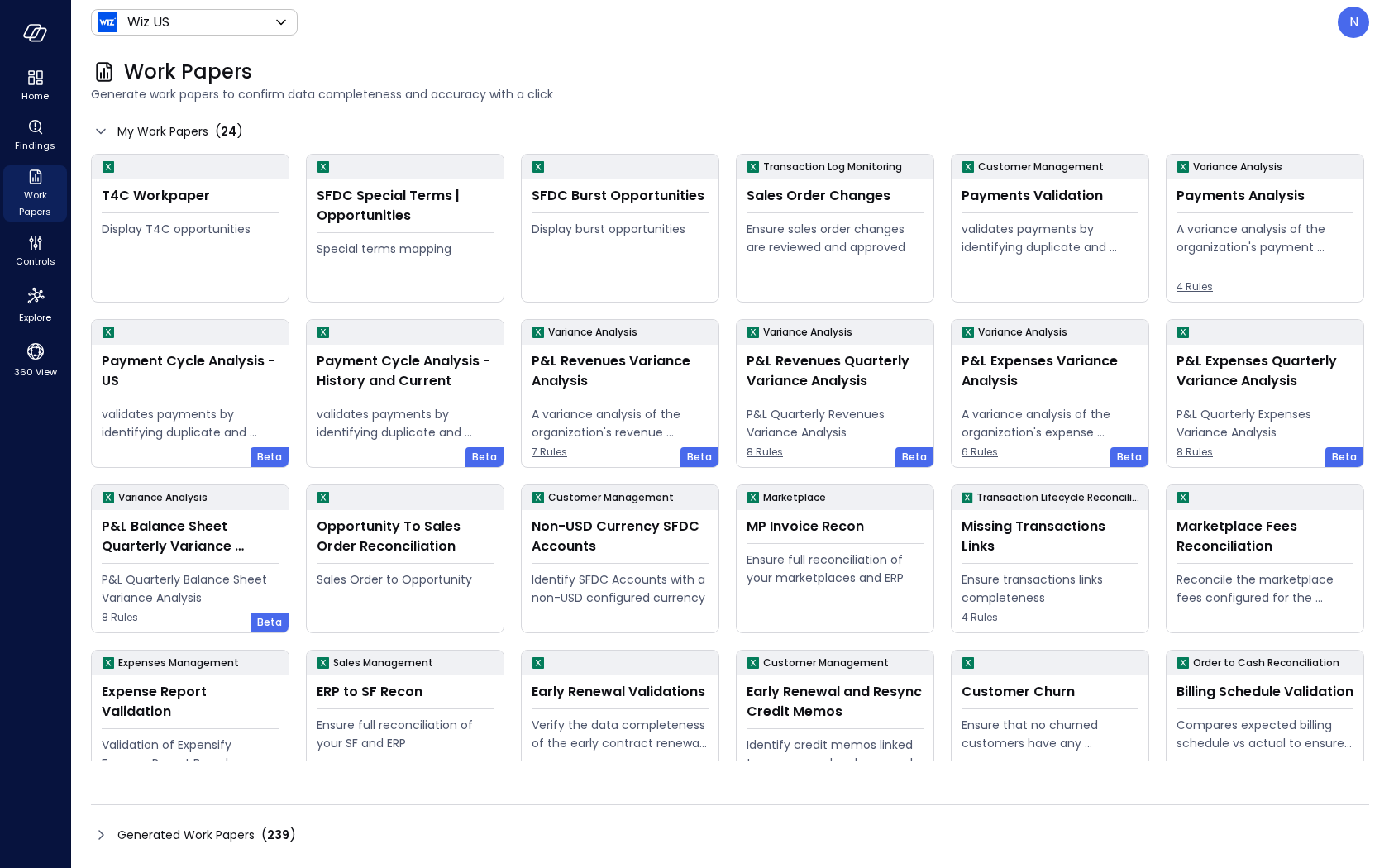
click at [98, 828] on icon at bounding box center [101, 835] width 19 height 19
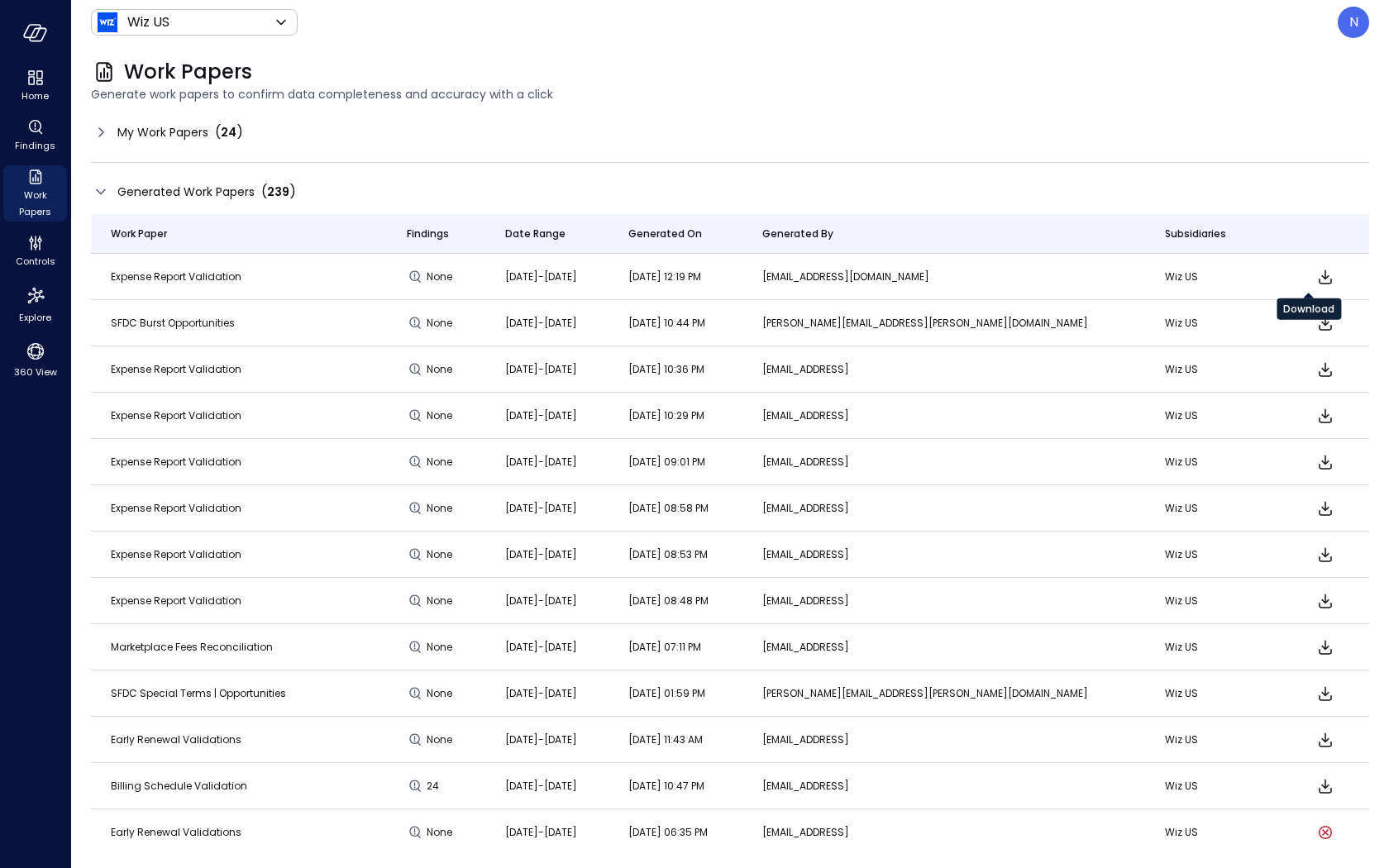
click at [1315, 273] on icon "Download" at bounding box center [1325, 277] width 19 height 19
